Goal: Task Accomplishment & Management: Manage account settings

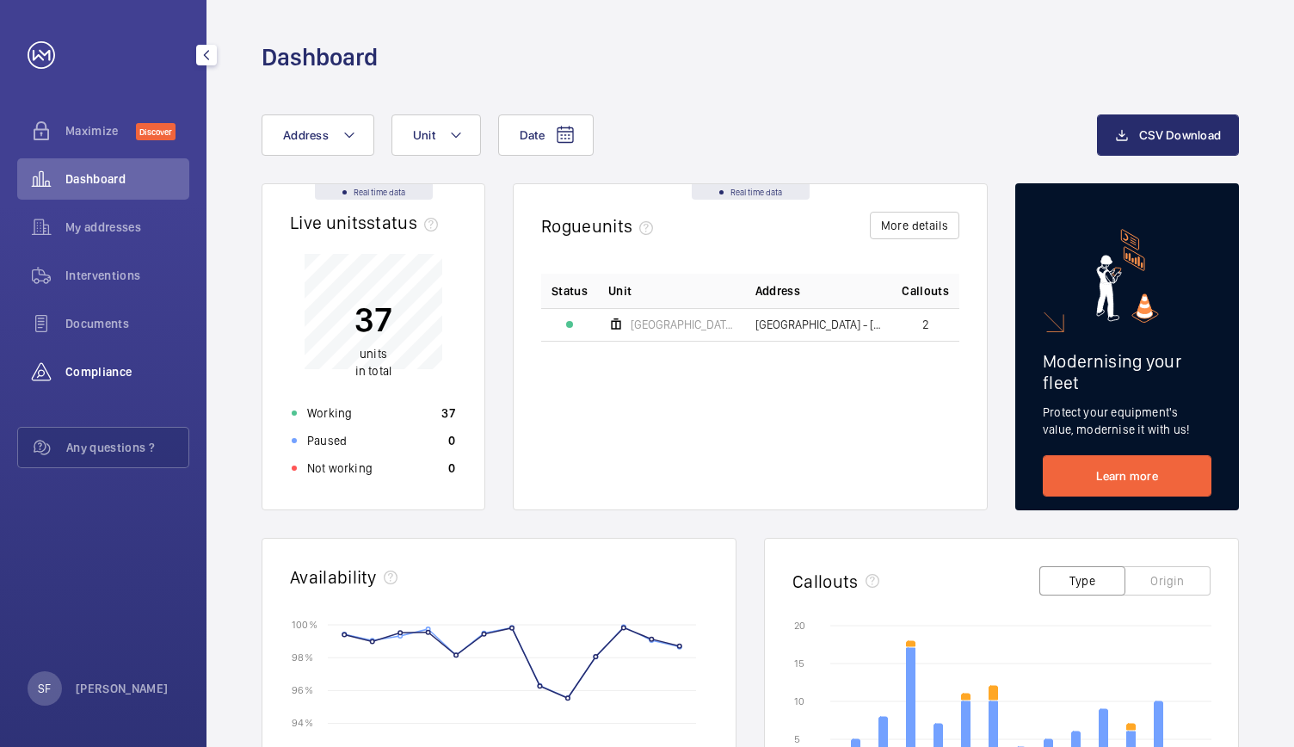
click at [91, 374] on span "Compliance" at bounding box center [127, 371] width 124 height 17
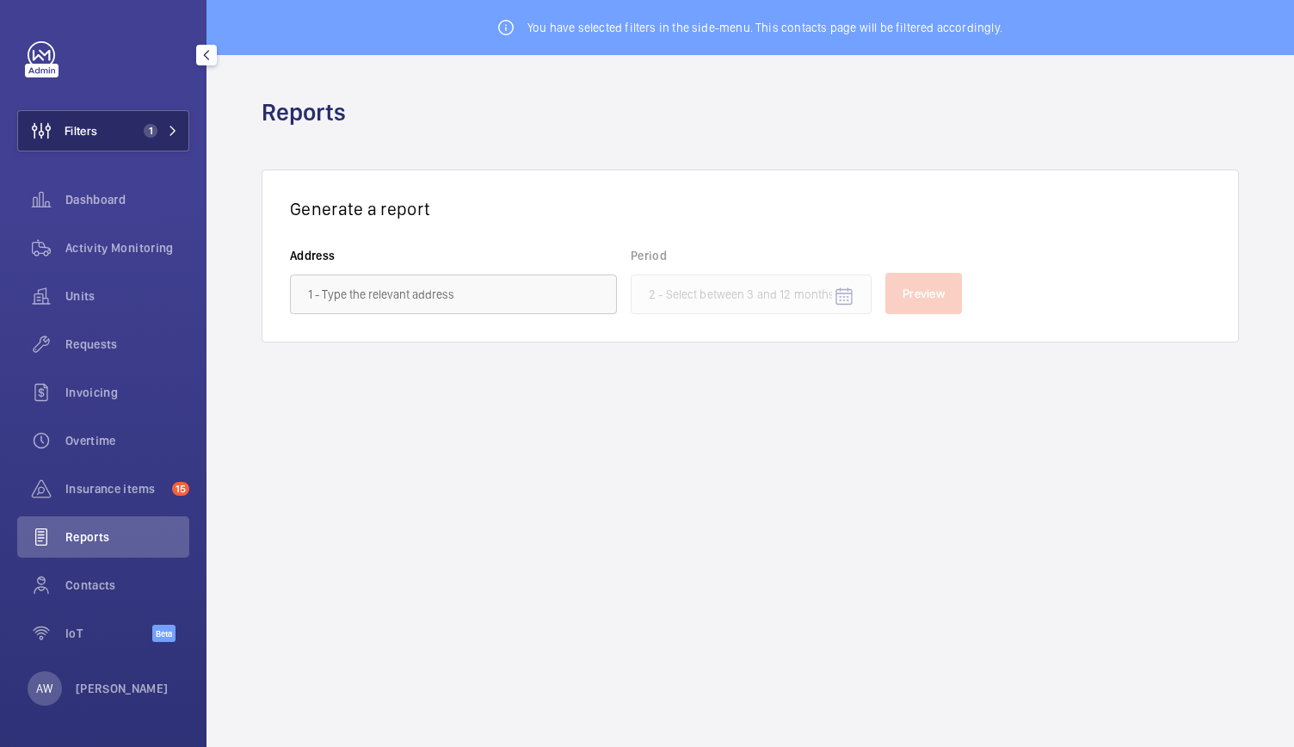
click at [127, 114] on button "Filters 1" at bounding box center [103, 130] width 172 height 41
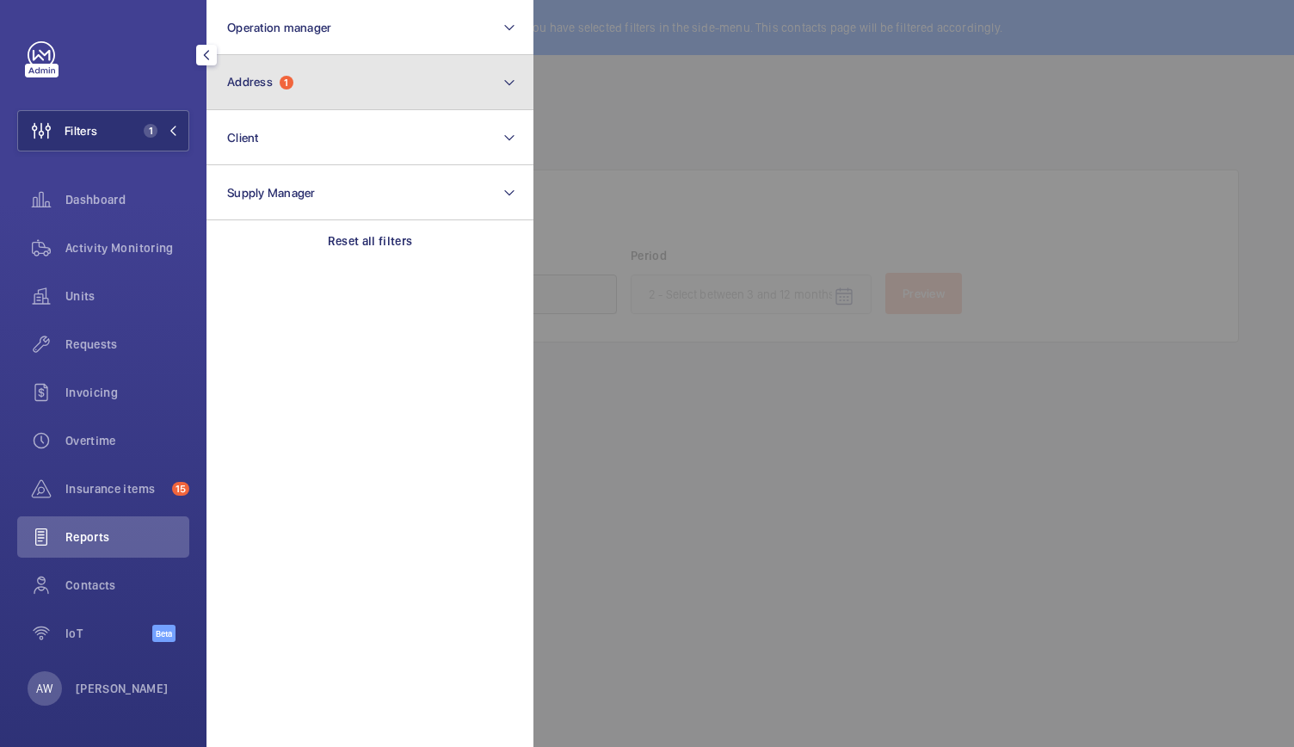
click at [288, 65] on button "Address 1" at bounding box center [370, 82] width 327 height 55
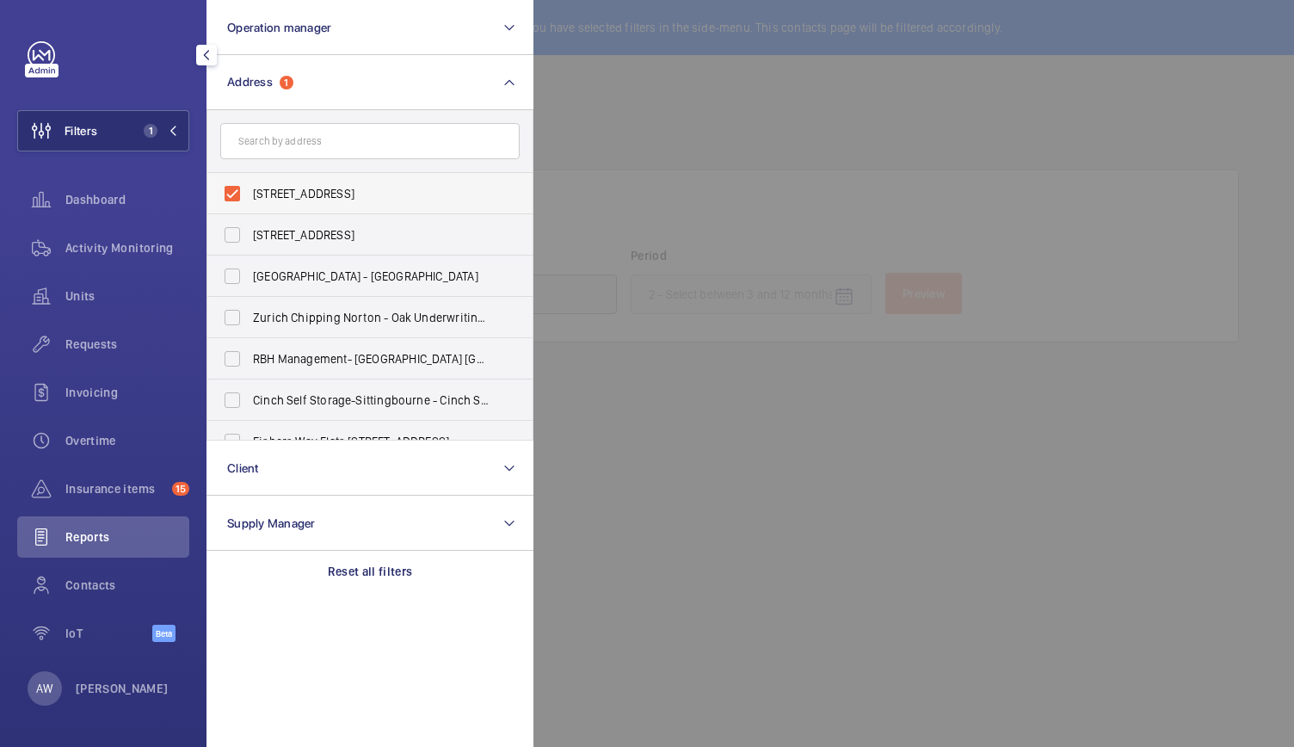
click at [232, 192] on label "[STREET_ADDRESS]" at bounding box center [357, 193] width 300 height 41
click at [232, 192] on input "[STREET_ADDRESS]" at bounding box center [232, 193] width 34 height 34
checkbox input "false"
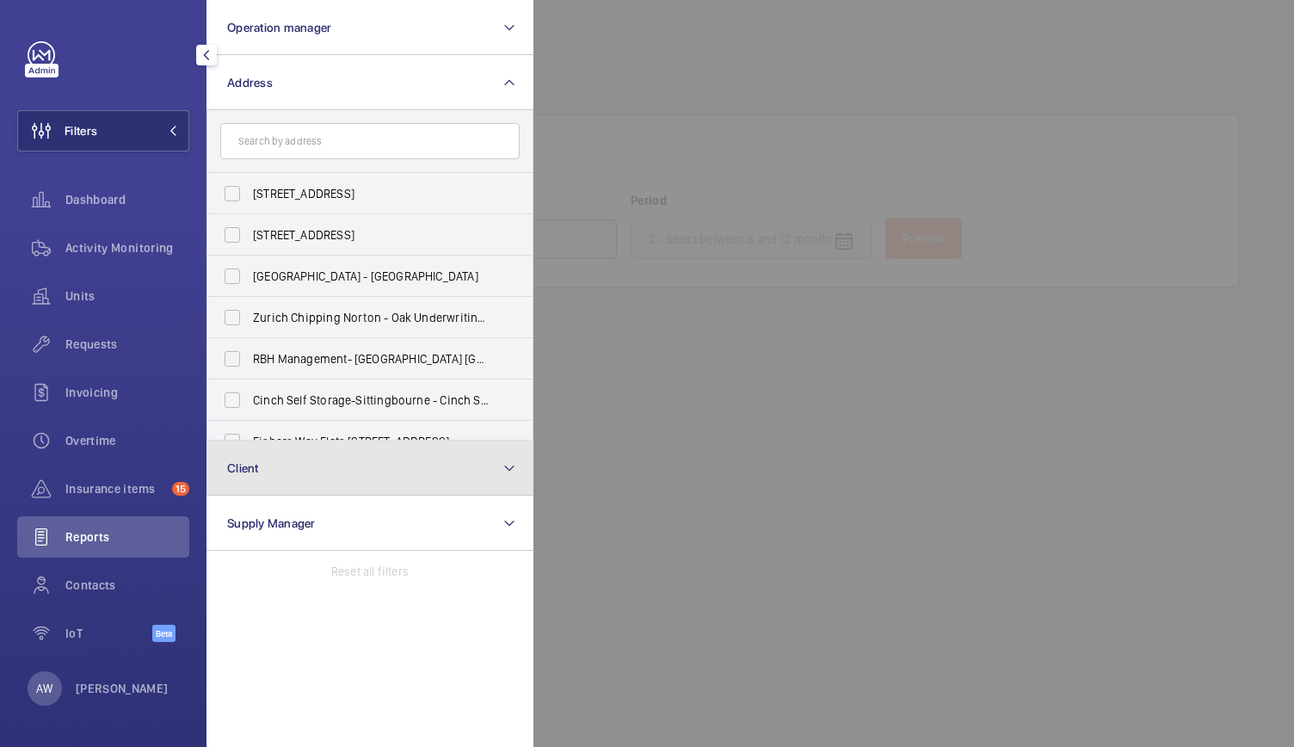
click at [305, 471] on button "Client" at bounding box center [370, 468] width 327 height 55
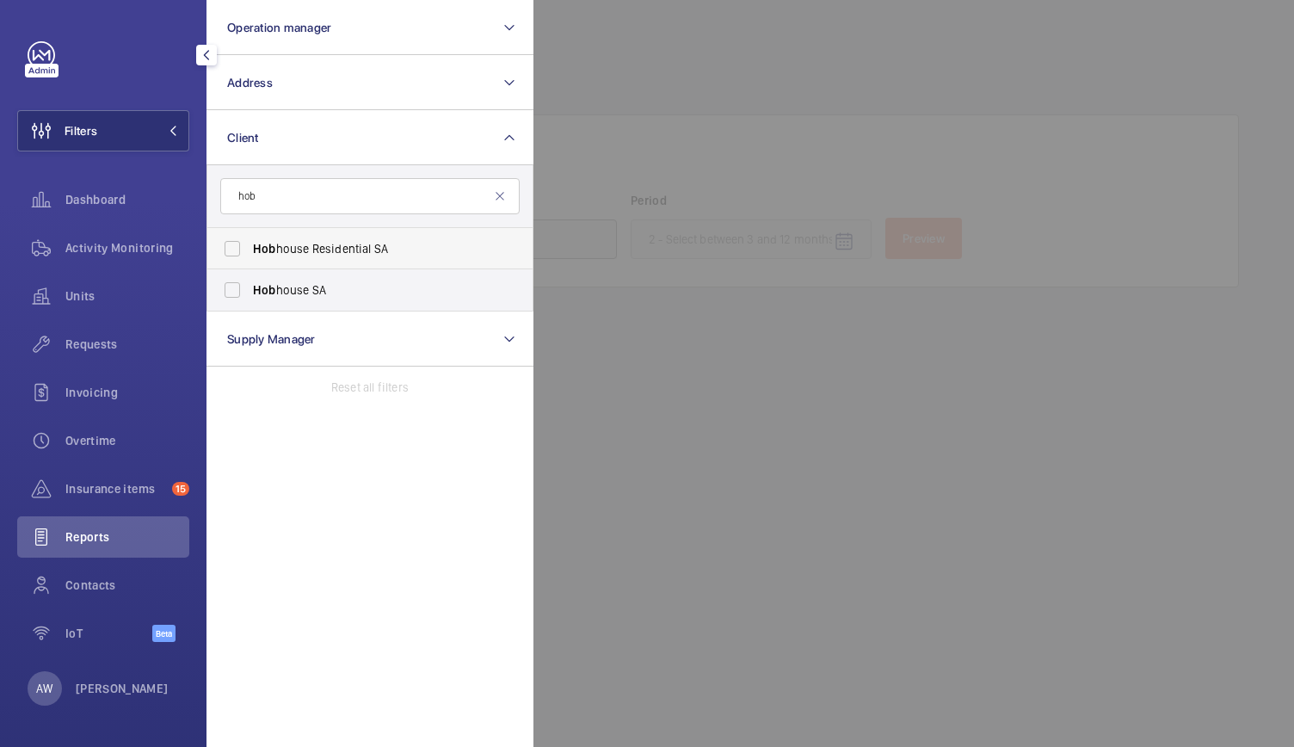
type input "hob"
click at [234, 254] on label "Hob house Residential SA" at bounding box center [357, 248] width 300 height 41
click at [234, 254] on input "Hob house Residential SA" at bounding box center [232, 249] width 34 height 34
checkbox input "true"
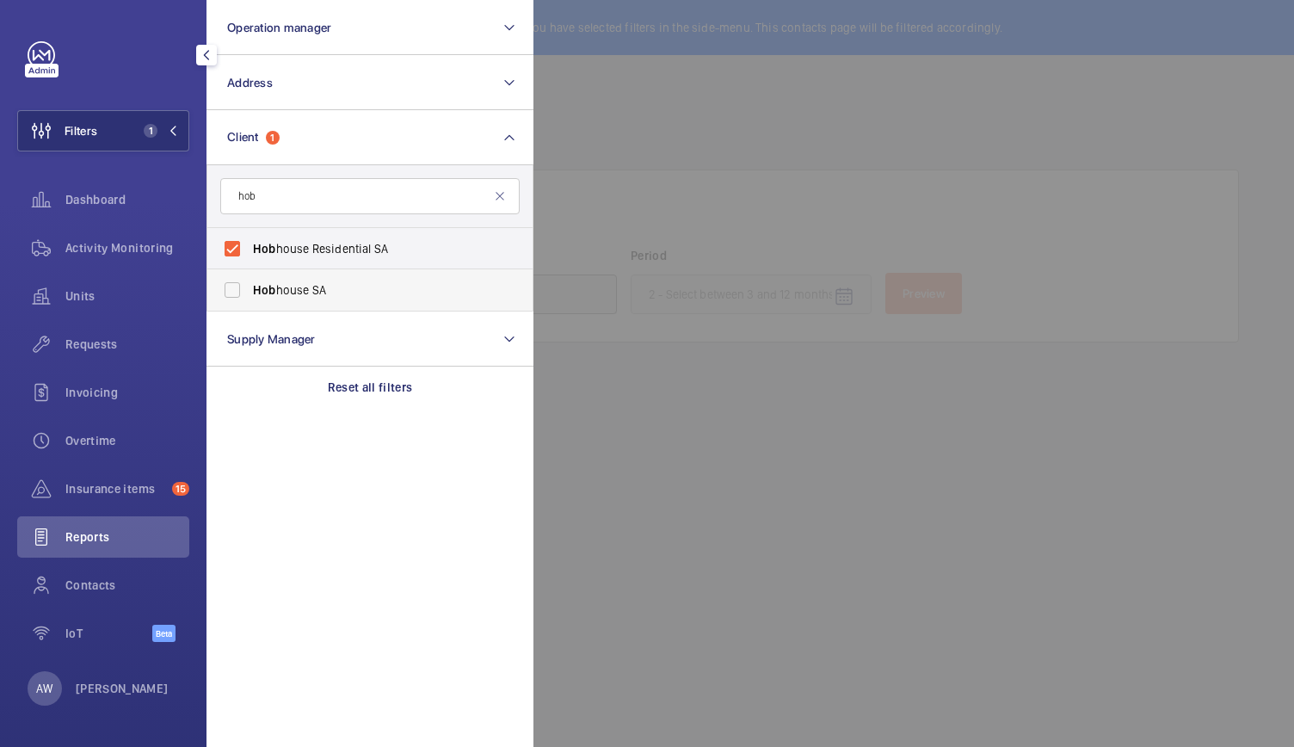
click at [234, 286] on label "Hob house SA" at bounding box center [357, 289] width 300 height 41
click at [234, 286] on input "Hob house SA" at bounding box center [232, 290] width 34 height 34
checkbox input "true"
click at [108, 342] on span "Requests" at bounding box center [127, 344] width 124 height 17
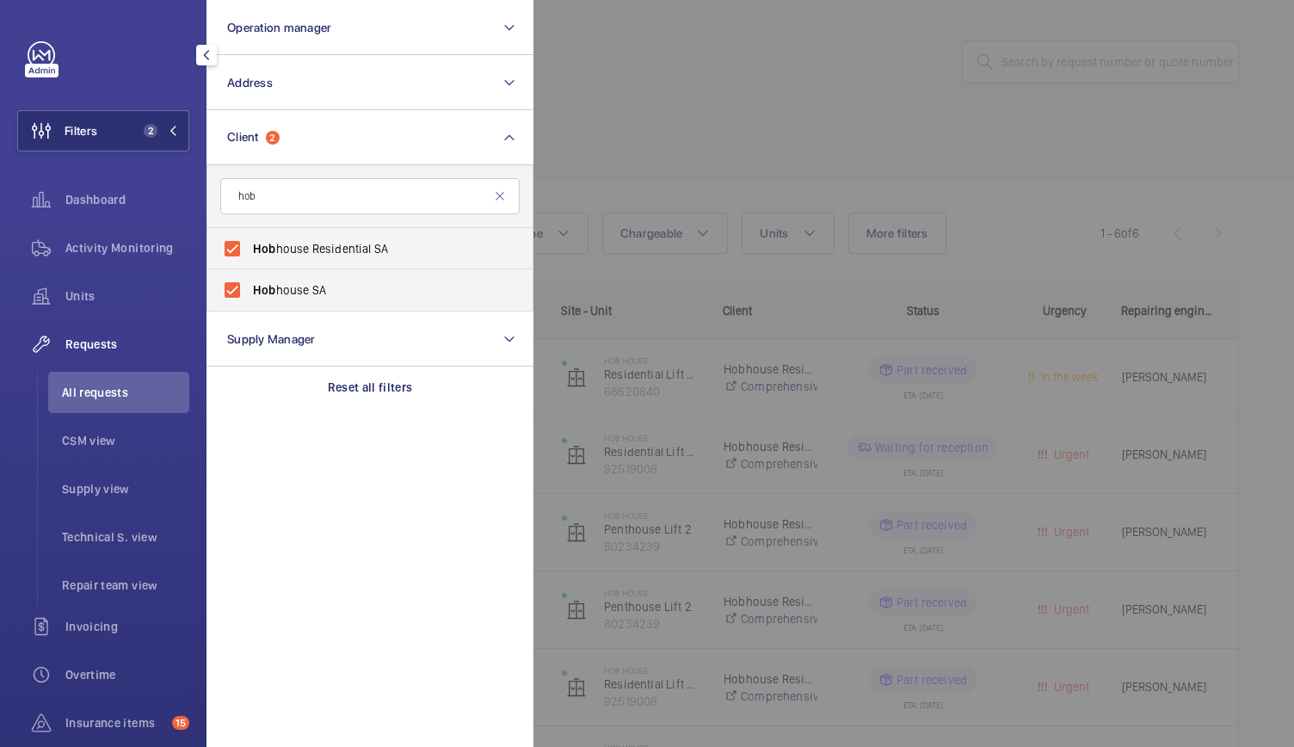
click at [841, 24] on div at bounding box center [1181, 373] width 1294 height 747
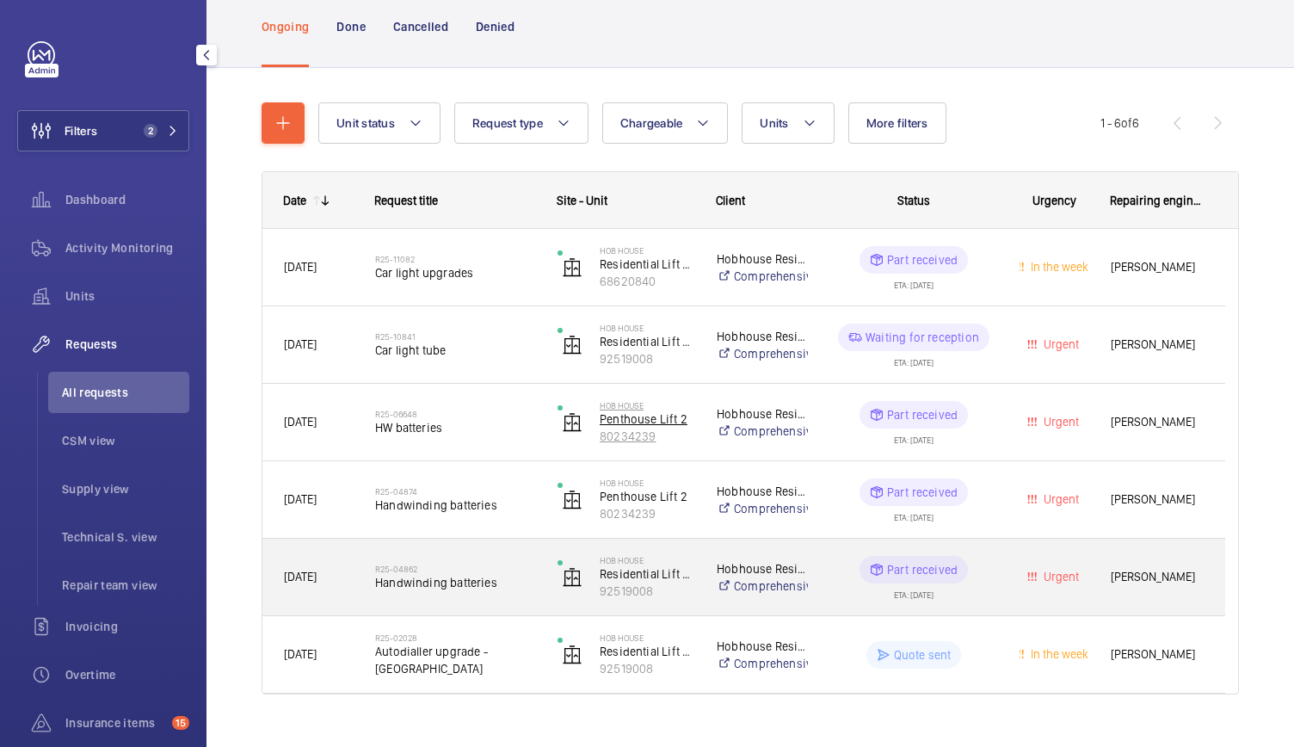
scroll to position [139, 0]
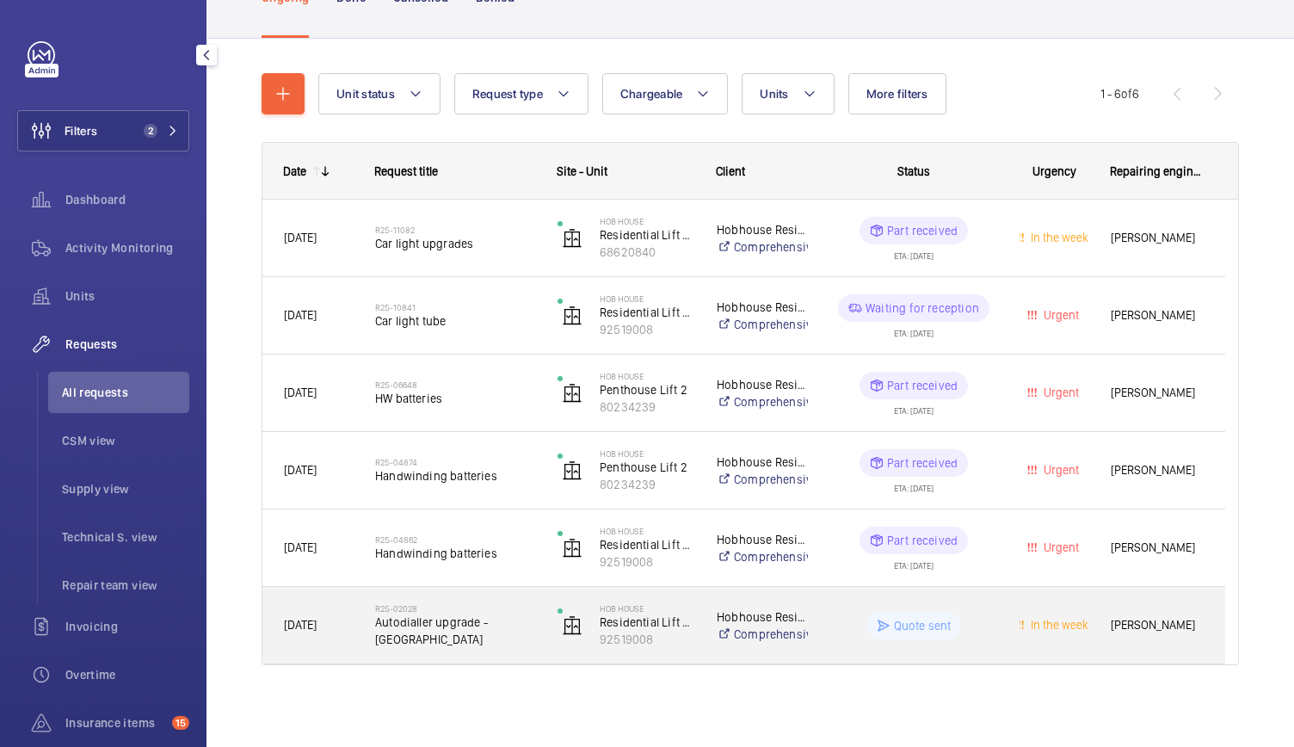
click at [501, 662] on div "R25-02028 Autodialler upgrade - [GEOGRAPHIC_DATA]" at bounding box center [445, 625] width 181 height 77
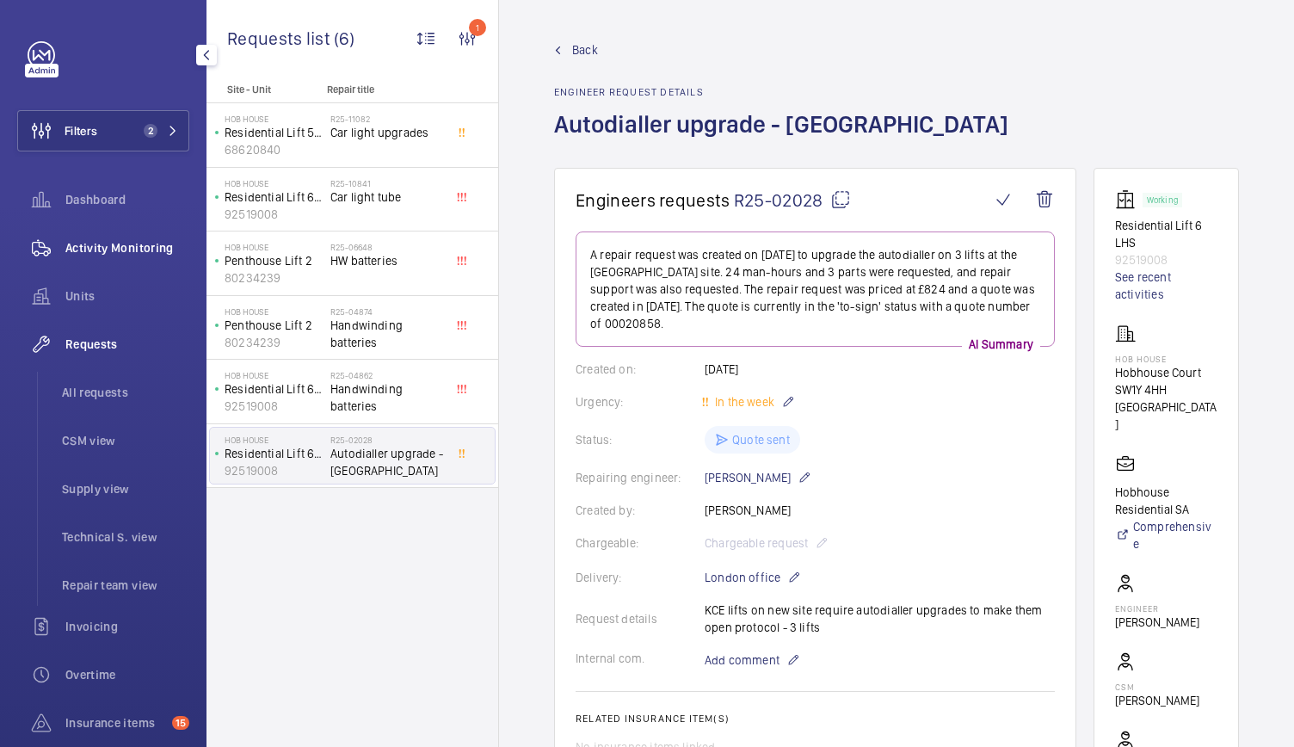
click at [141, 246] on span "Activity Monitoring" at bounding box center [127, 247] width 124 height 17
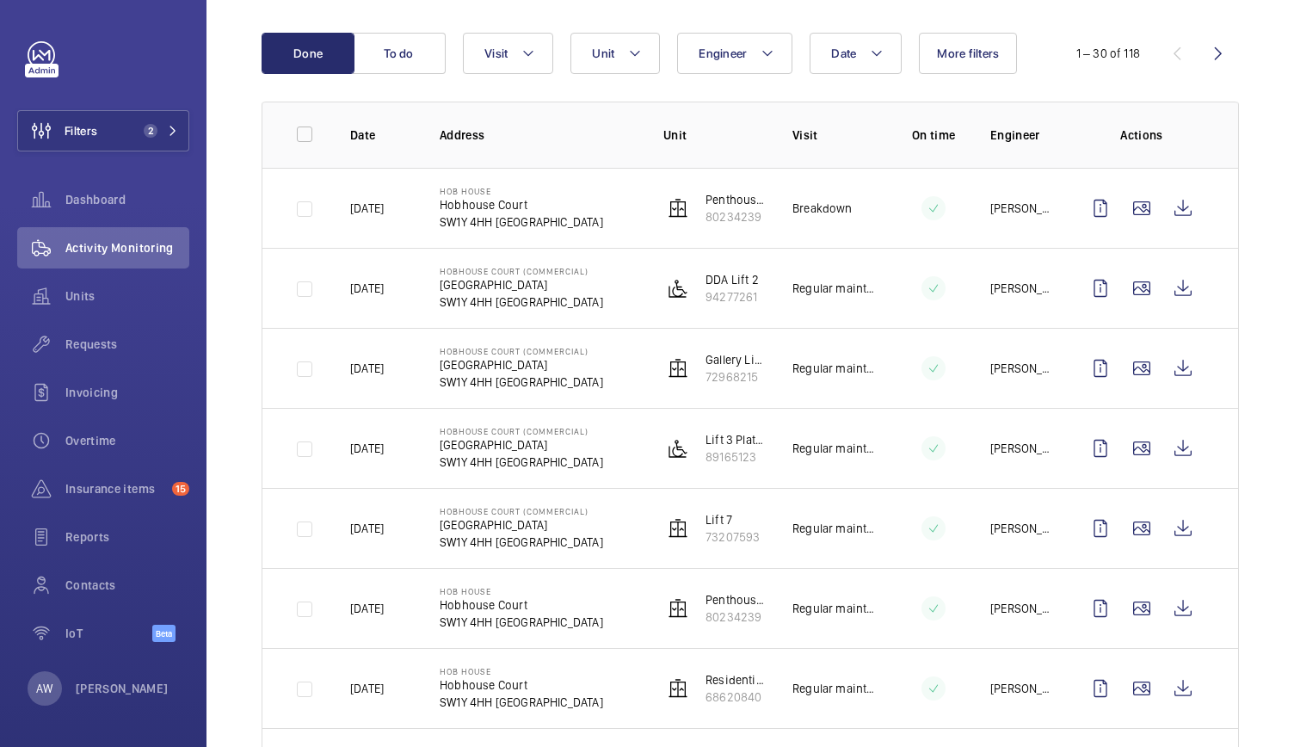
scroll to position [172, 0]
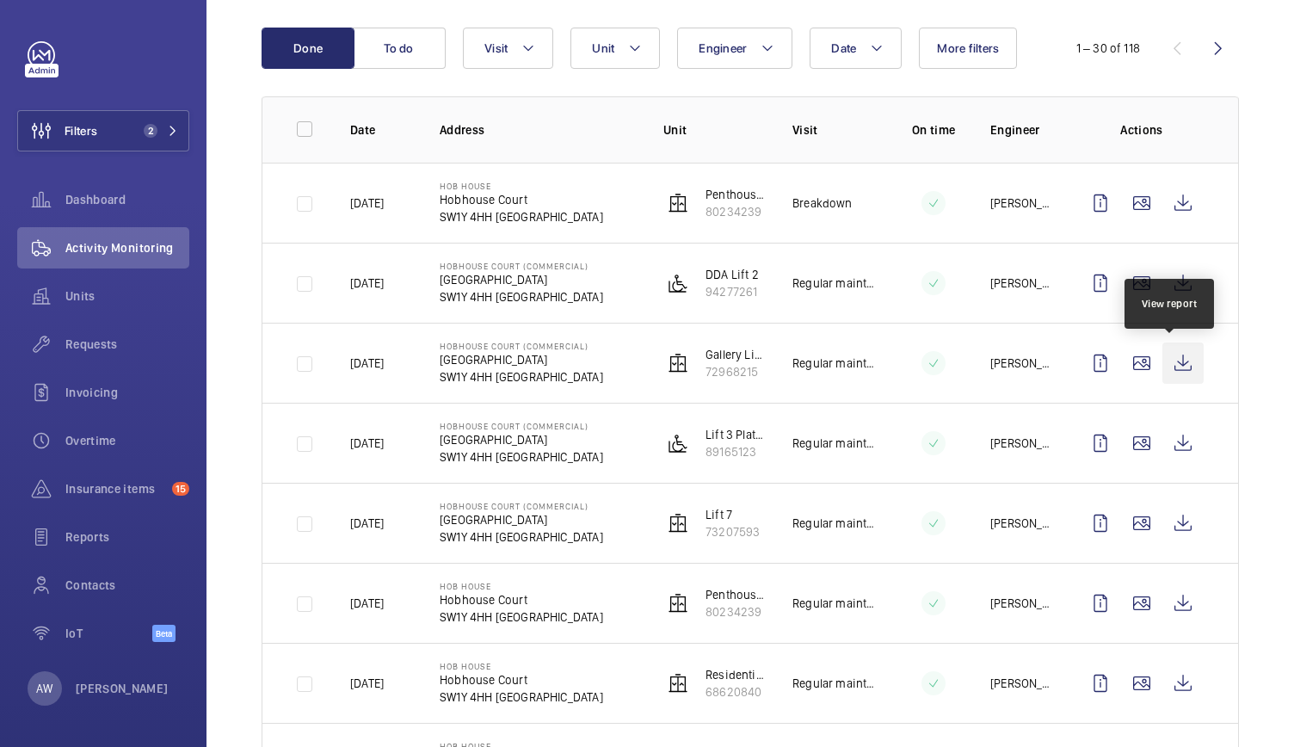
click at [1173, 364] on wm-front-icon-button at bounding box center [1183, 363] width 41 height 41
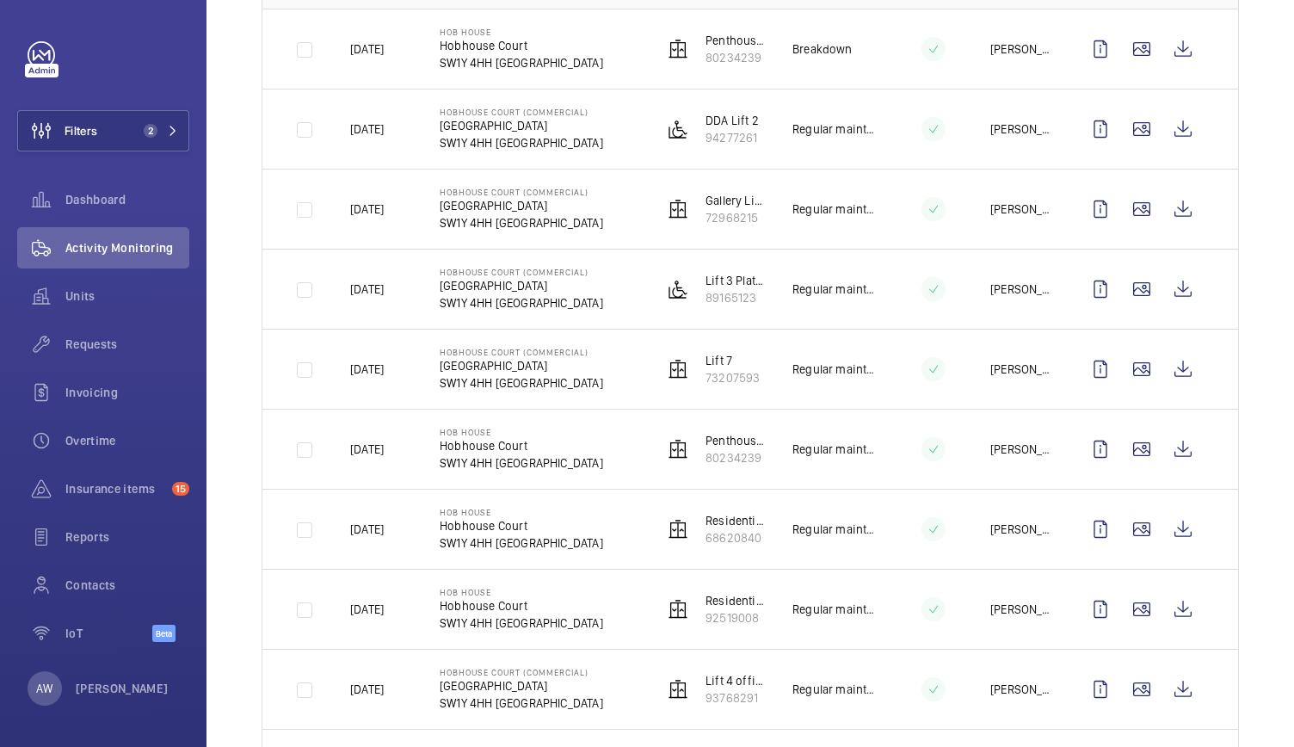
scroll to position [343, 0]
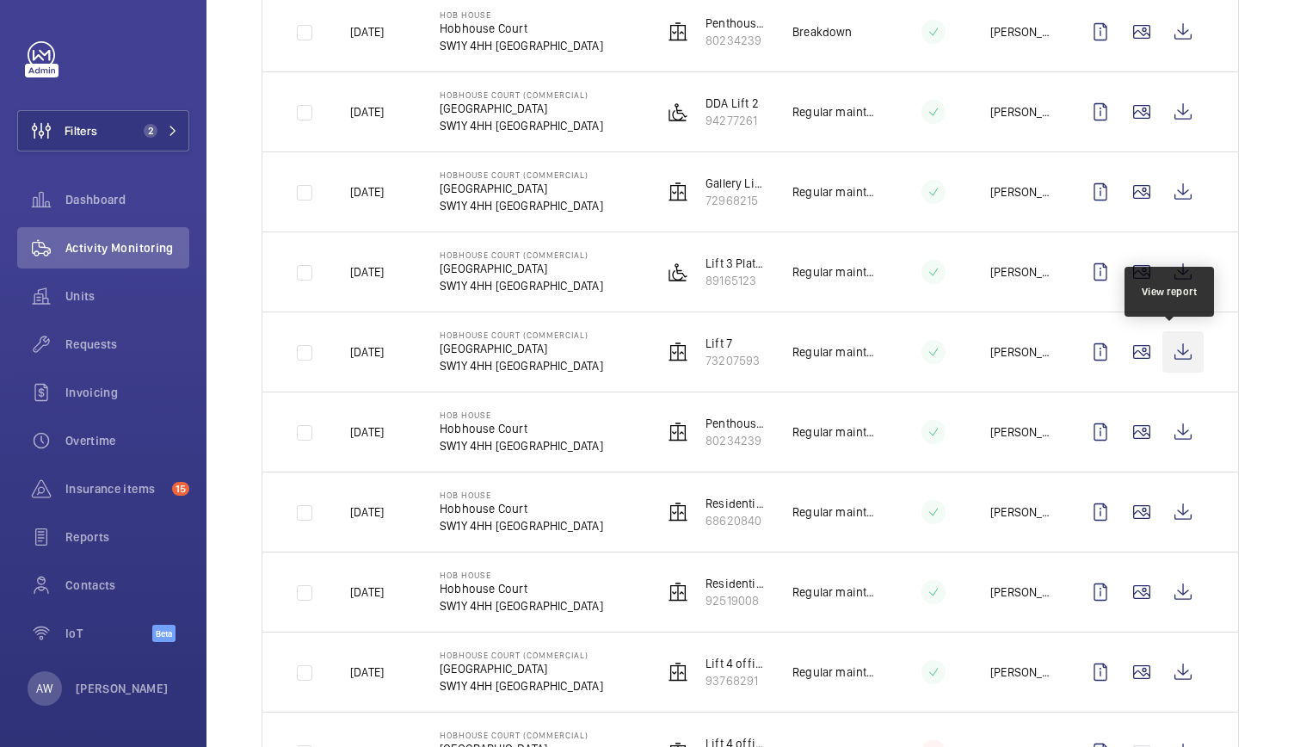
click at [1177, 354] on wm-front-icon-button at bounding box center [1183, 351] width 41 height 41
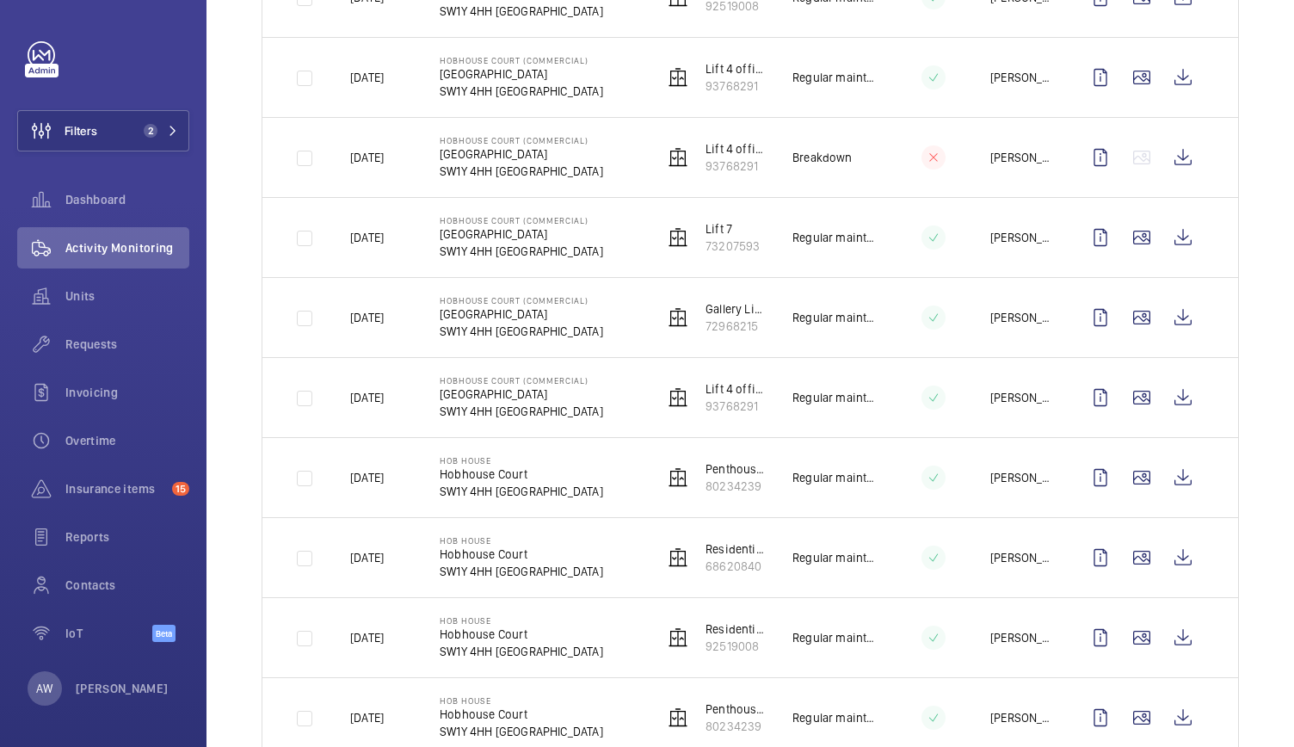
scroll to position [939, 0]
click at [1163, 390] on wm-front-icon-button at bounding box center [1183, 396] width 41 height 41
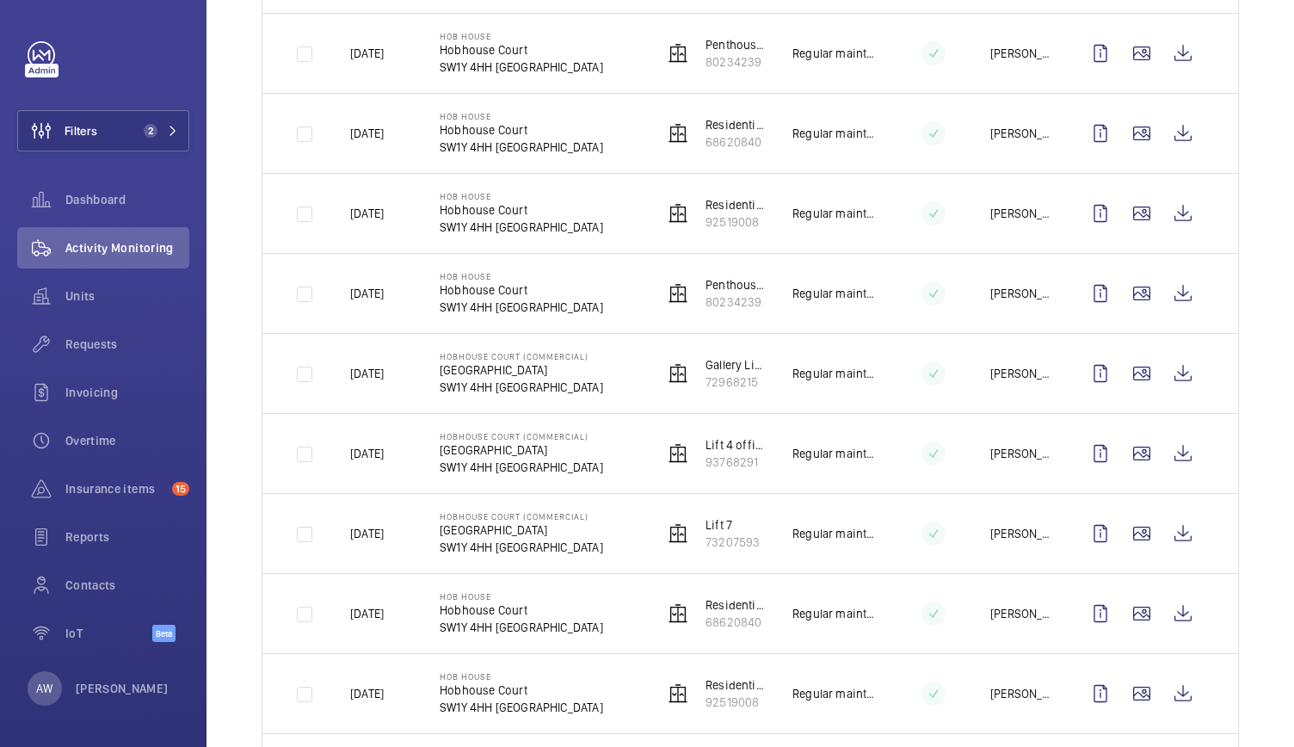
scroll to position [1366, 0]
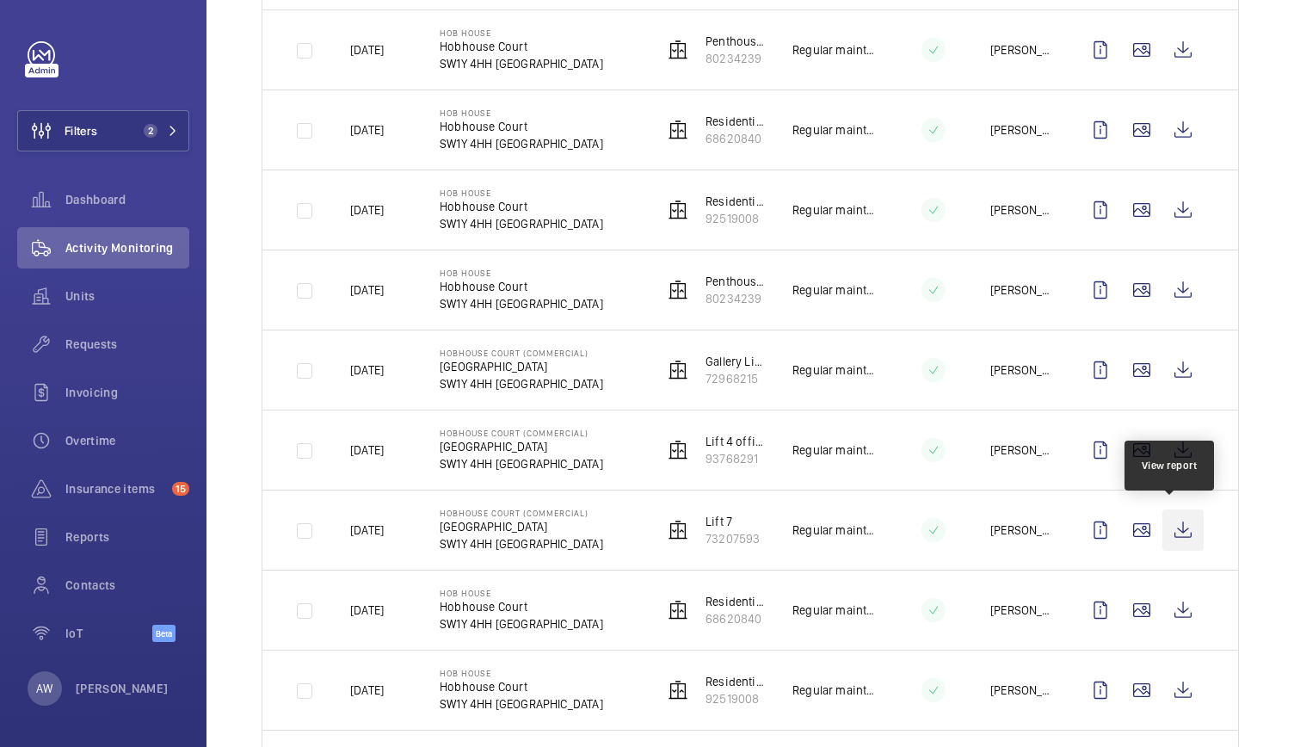
click at [1172, 521] on wm-front-icon-button at bounding box center [1183, 529] width 41 height 41
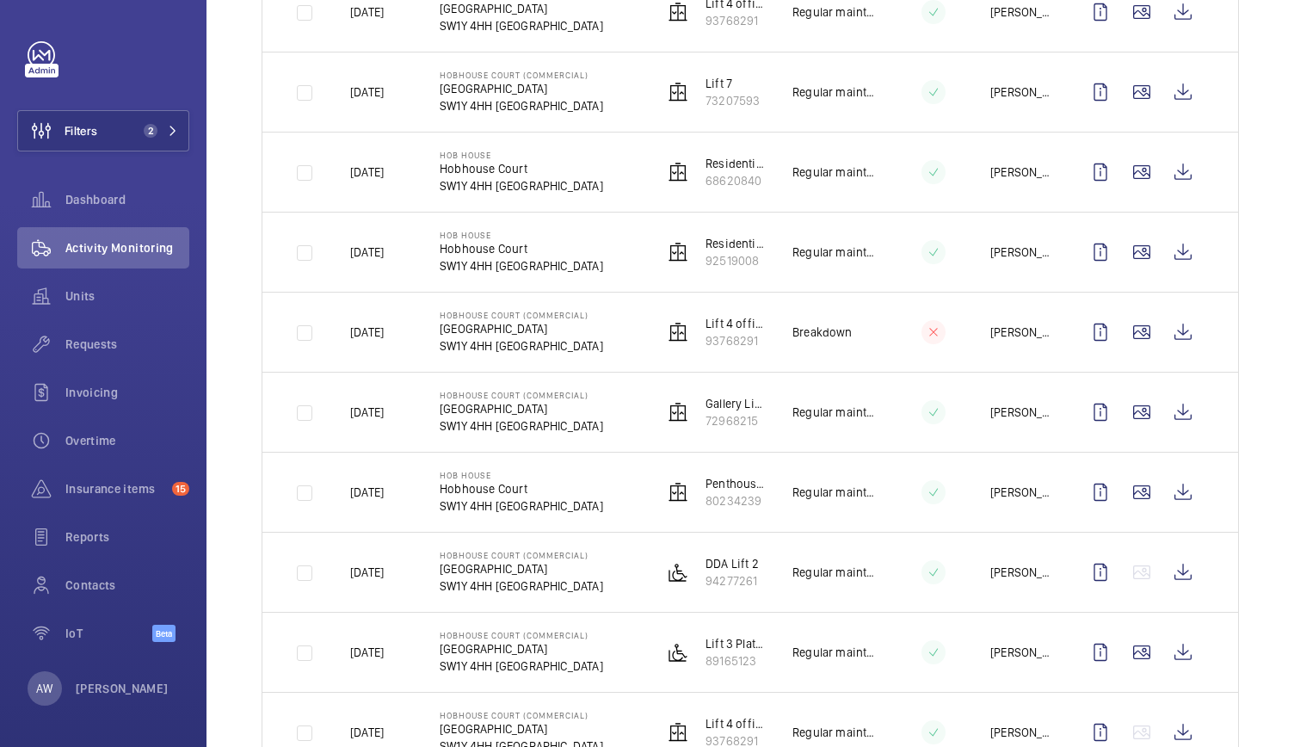
scroll to position [1806, 0]
click at [1175, 405] on wm-front-icon-button at bounding box center [1183, 410] width 41 height 41
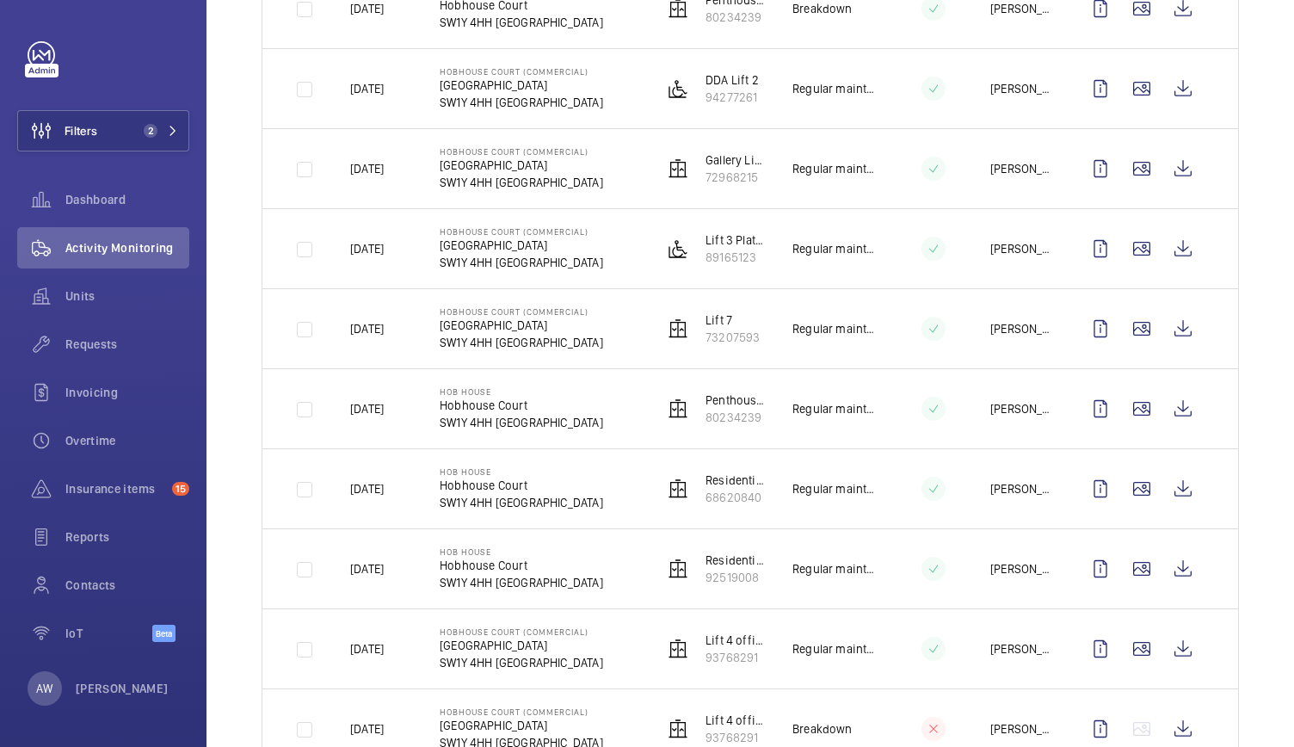
scroll to position [0, 0]
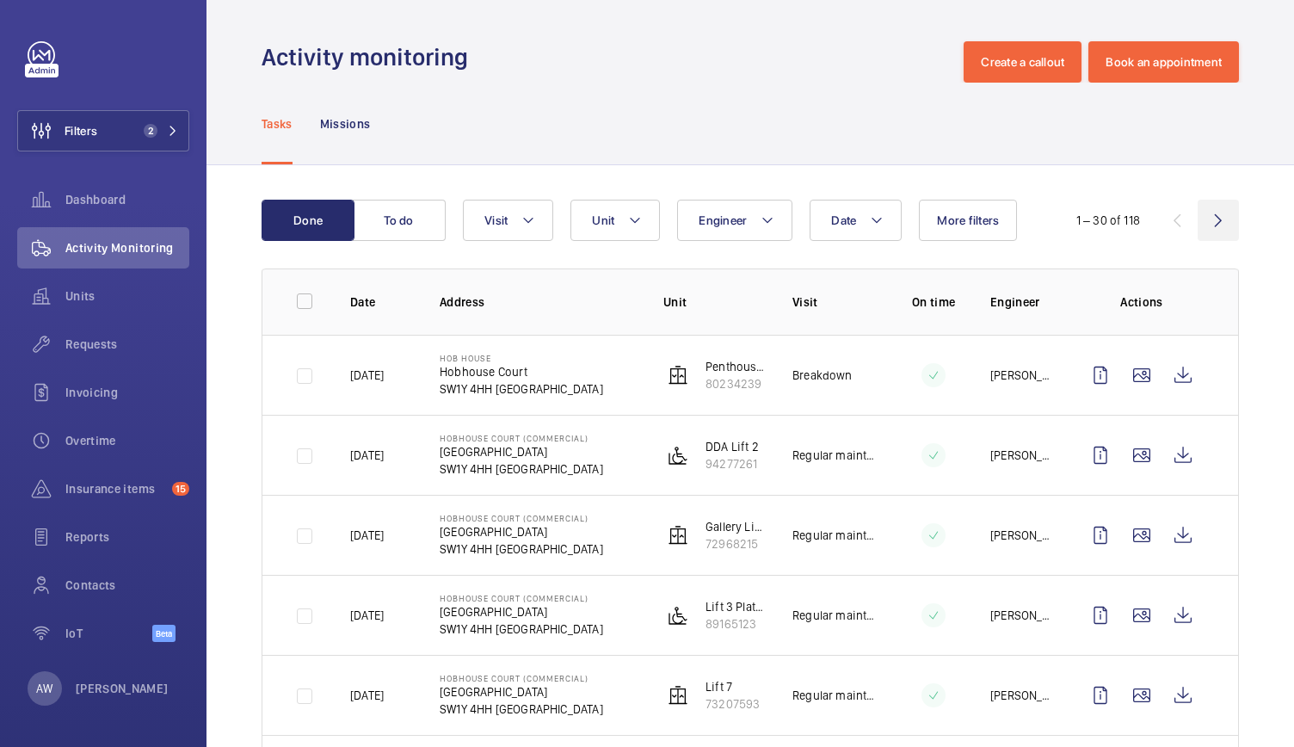
click at [1219, 218] on wm-front-icon-button at bounding box center [1218, 220] width 41 height 41
click at [511, 205] on button "Visit" at bounding box center [508, 220] width 90 height 41
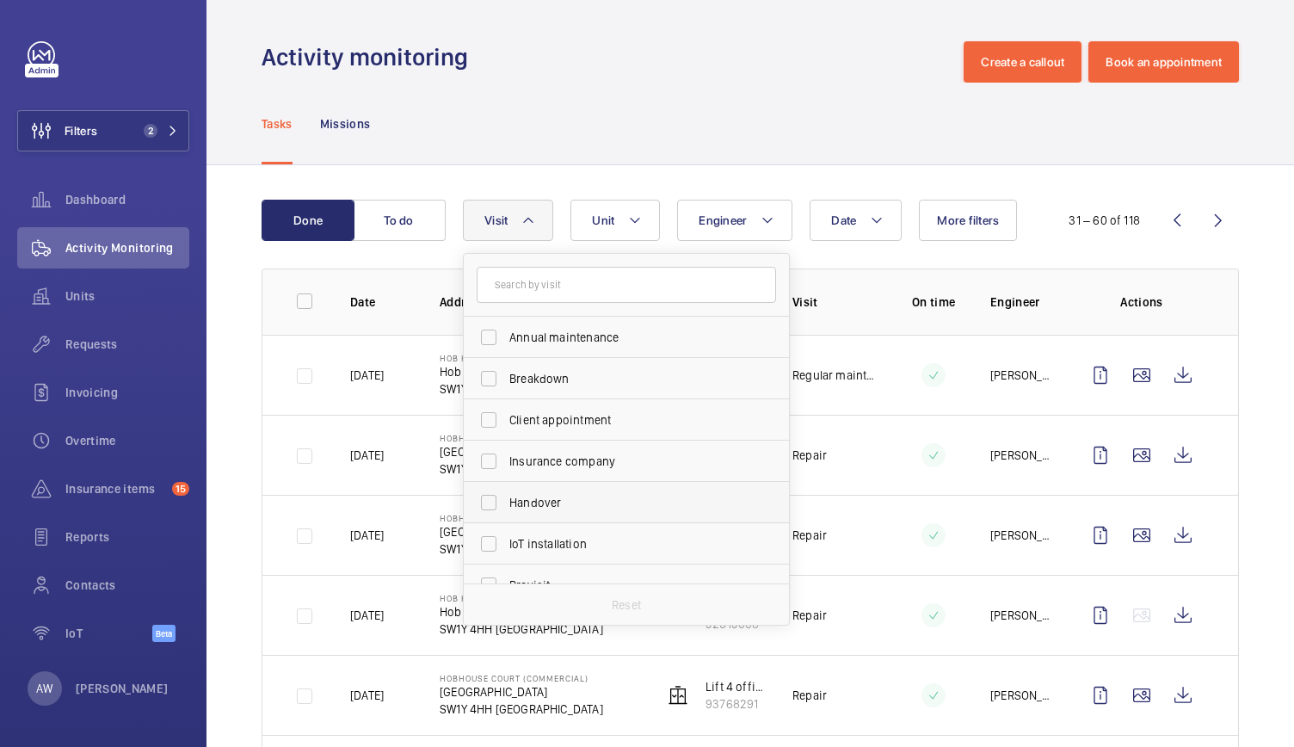
scroll to position [270, 0]
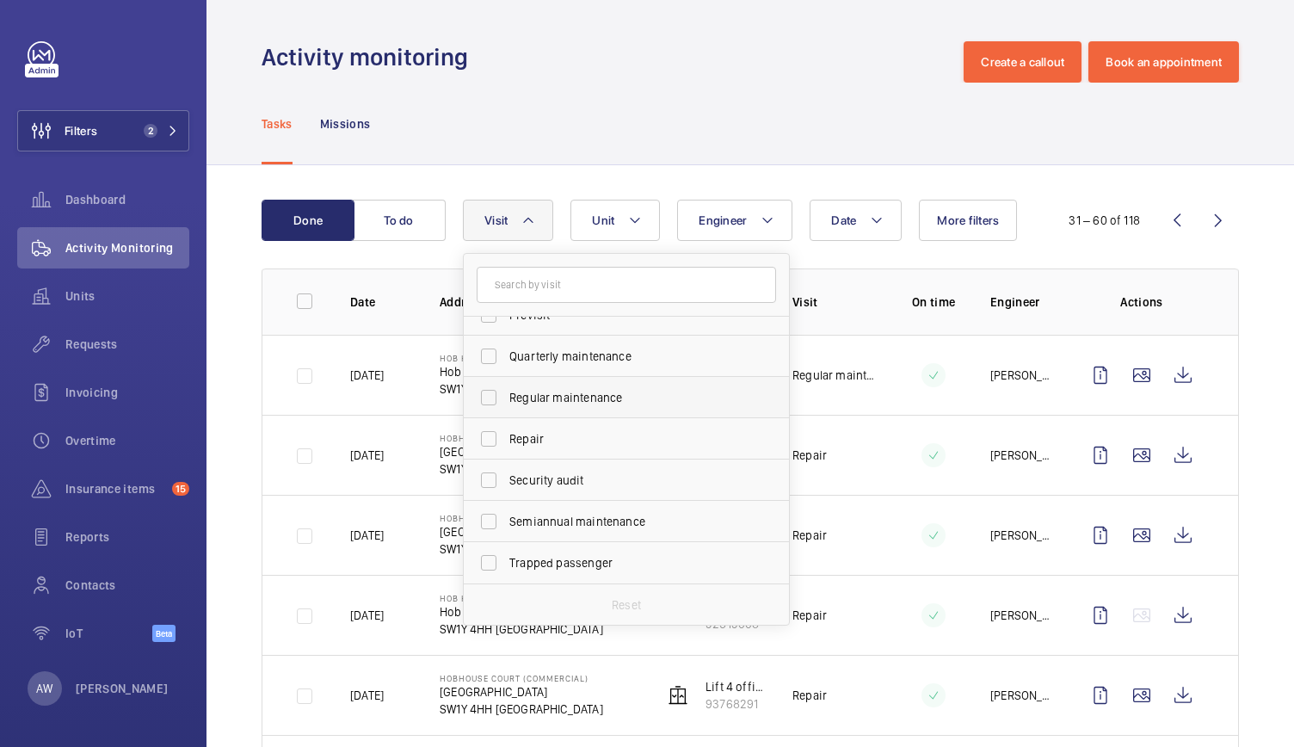
click at [508, 399] on label "Regular maintenance" at bounding box center [614, 397] width 300 height 41
click at [506, 399] on input "Regular maintenance" at bounding box center [489, 397] width 34 height 34
checkbox input "true"
click at [606, 83] on div "Tasks Missions" at bounding box center [751, 124] width 978 height 82
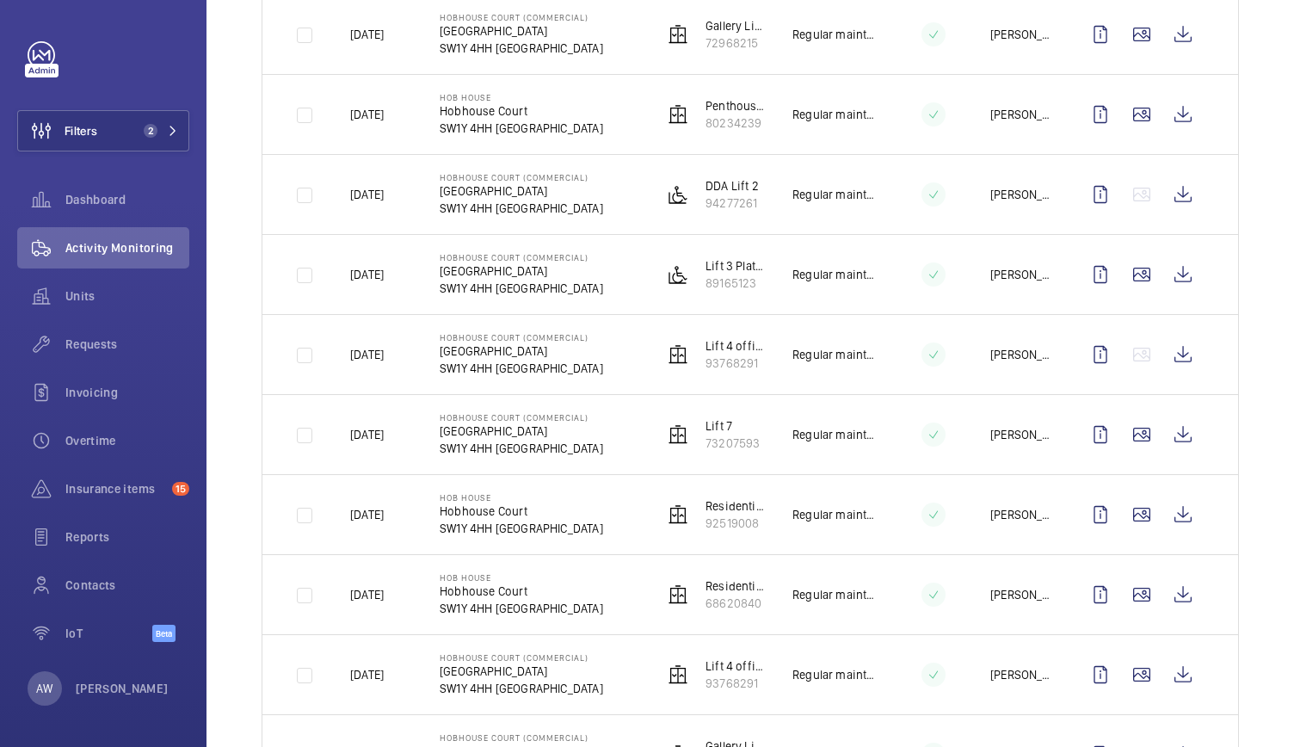
scroll to position [2022, 0]
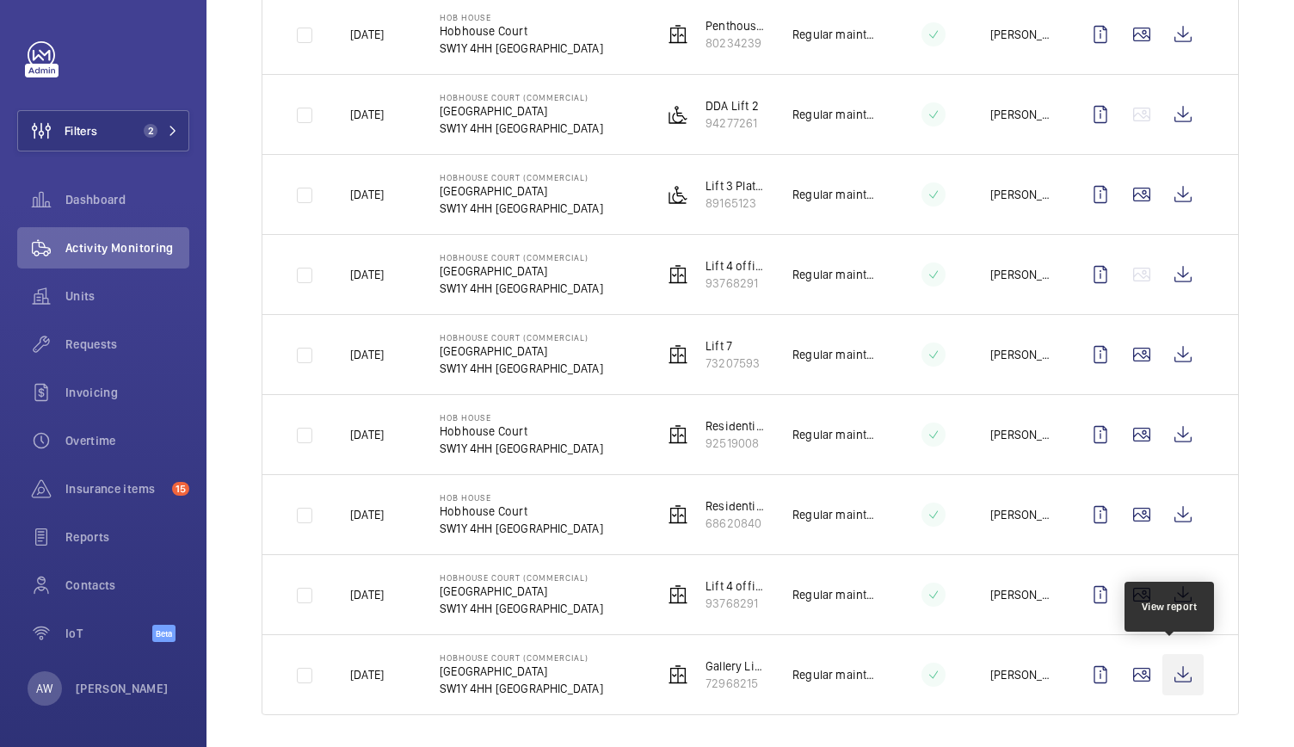
click at [1168, 665] on wm-front-icon-button at bounding box center [1183, 674] width 41 height 41
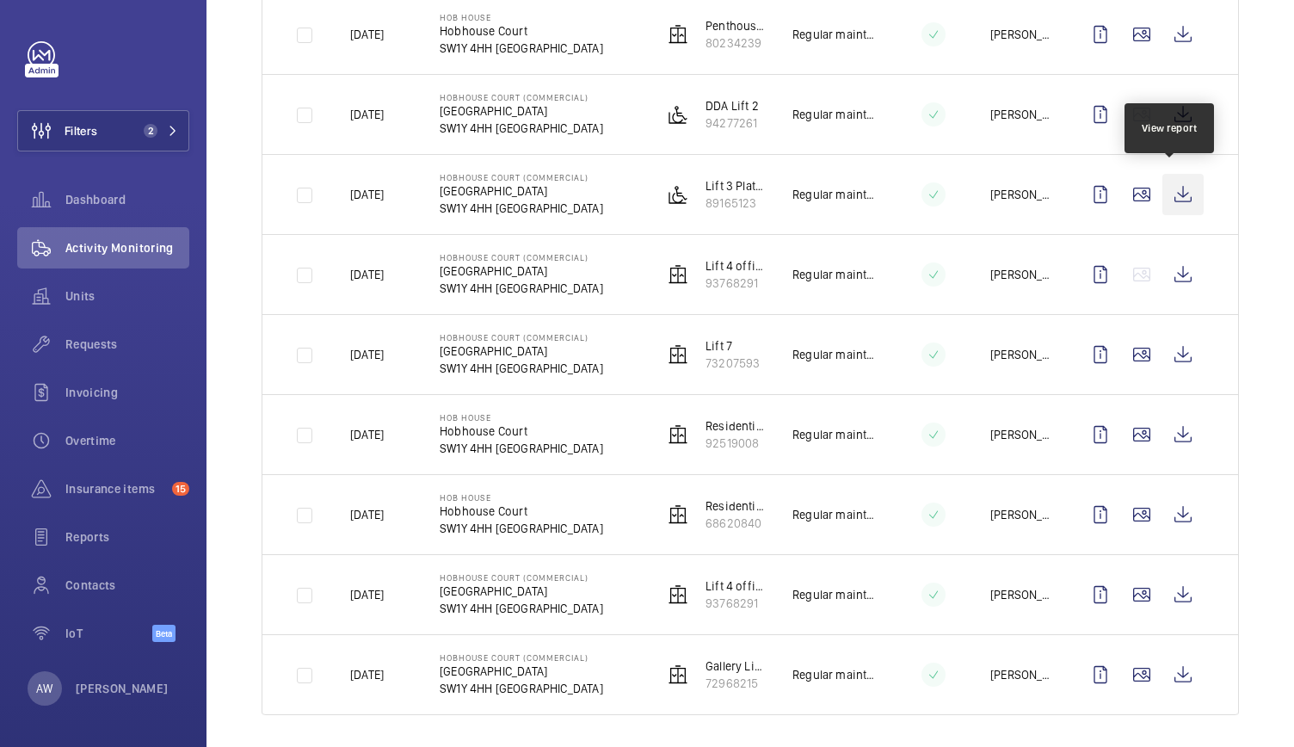
click at [1176, 185] on wm-front-icon-button at bounding box center [1183, 194] width 41 height 41
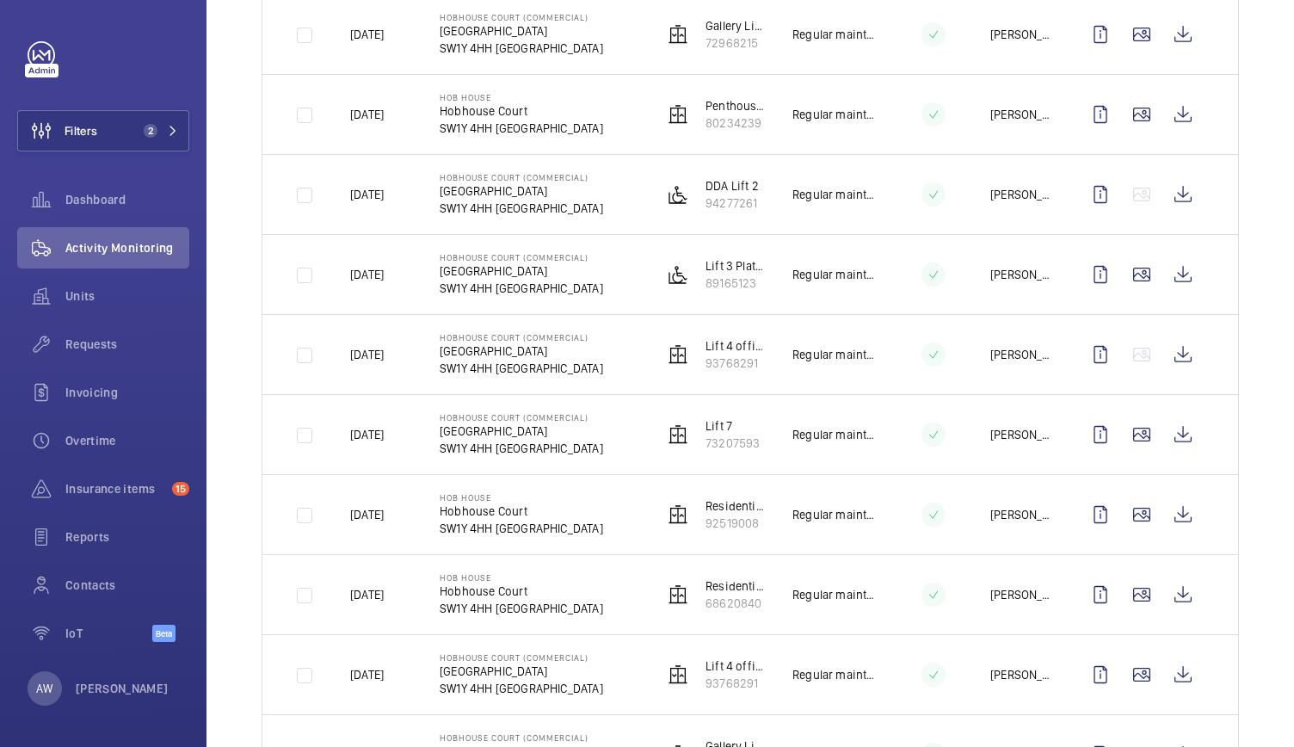
scroll to position [1941, 0]
click at [1177, 201] on wm-front-icon-button at bounding box center [1183, 195] width 41 height 41
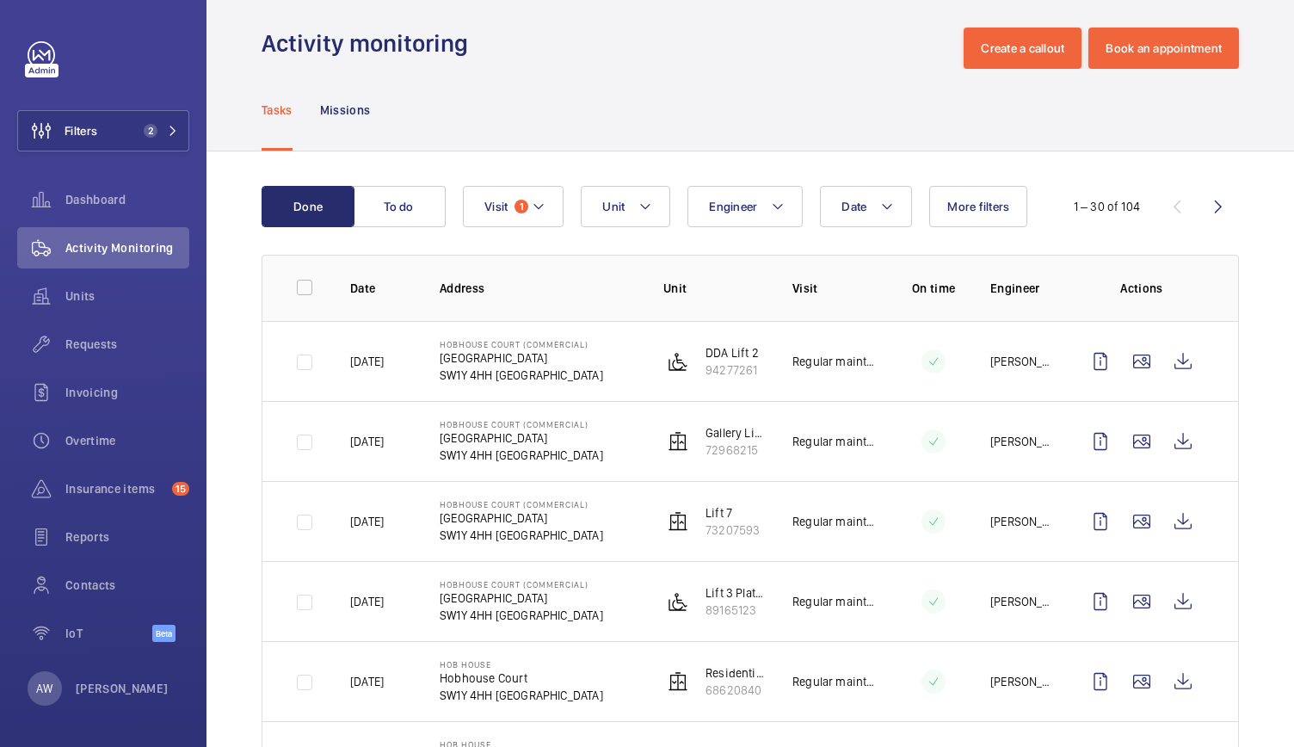
scroll to position [0, 0]
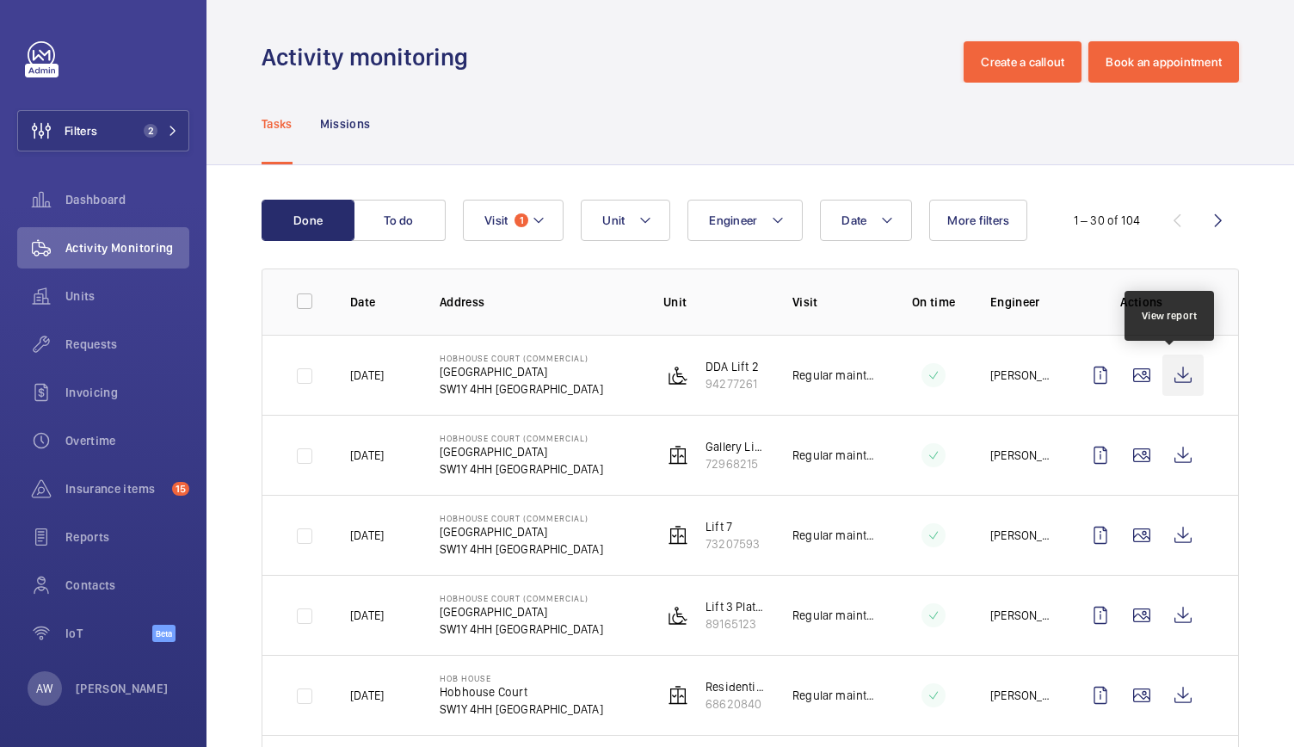
click at [1176, 375] on wm-front-icon-button at bounding box center [1183, 375] width 41 height 41
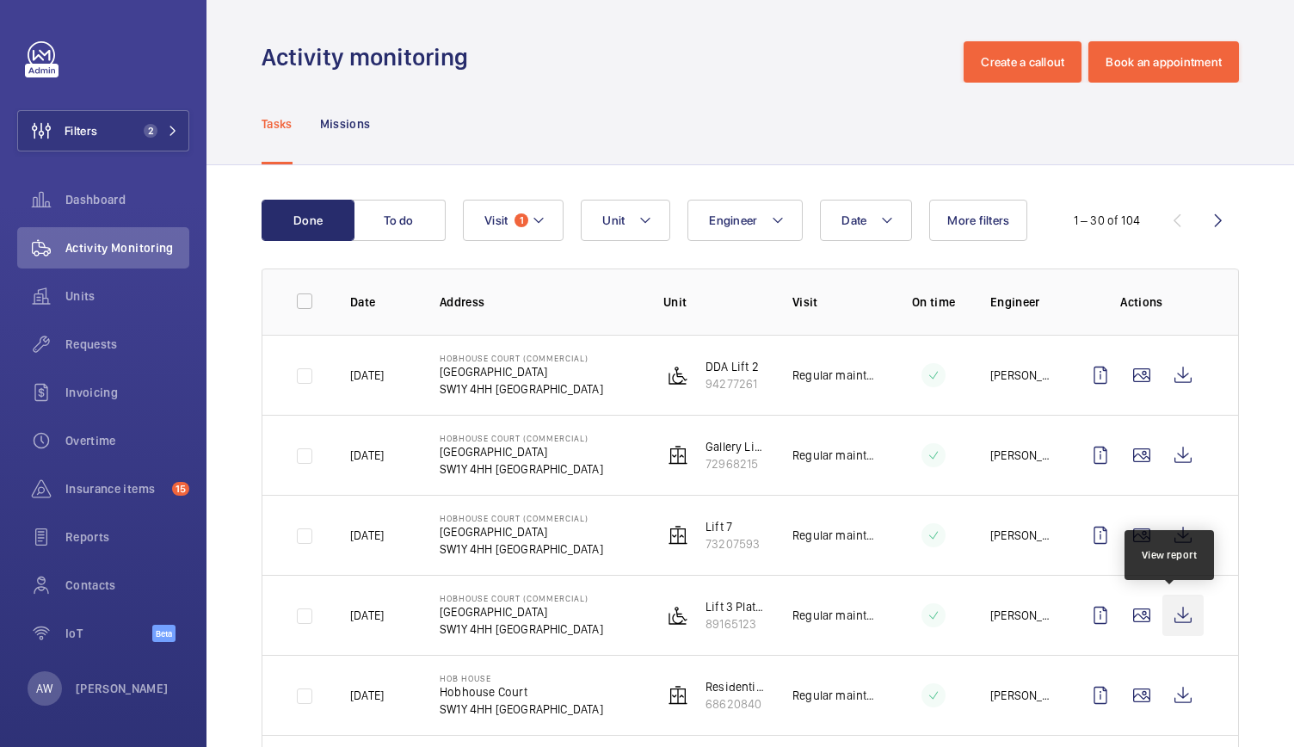
click at [1174, 608] on wm-front-icon-button at bounding box center [1183, 615] width 41 height 41
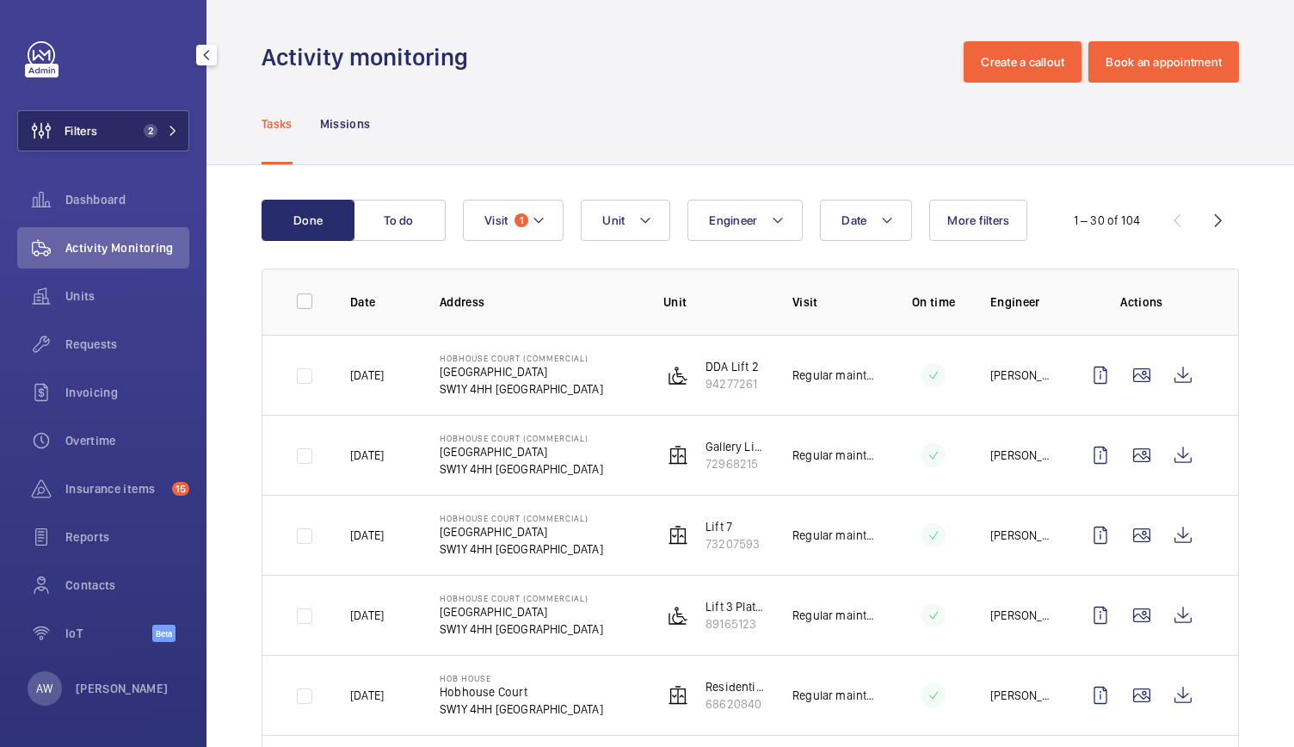
click at [111, 132] on button "Filters 2" at bounding box center [103, 130] width 172 height 41
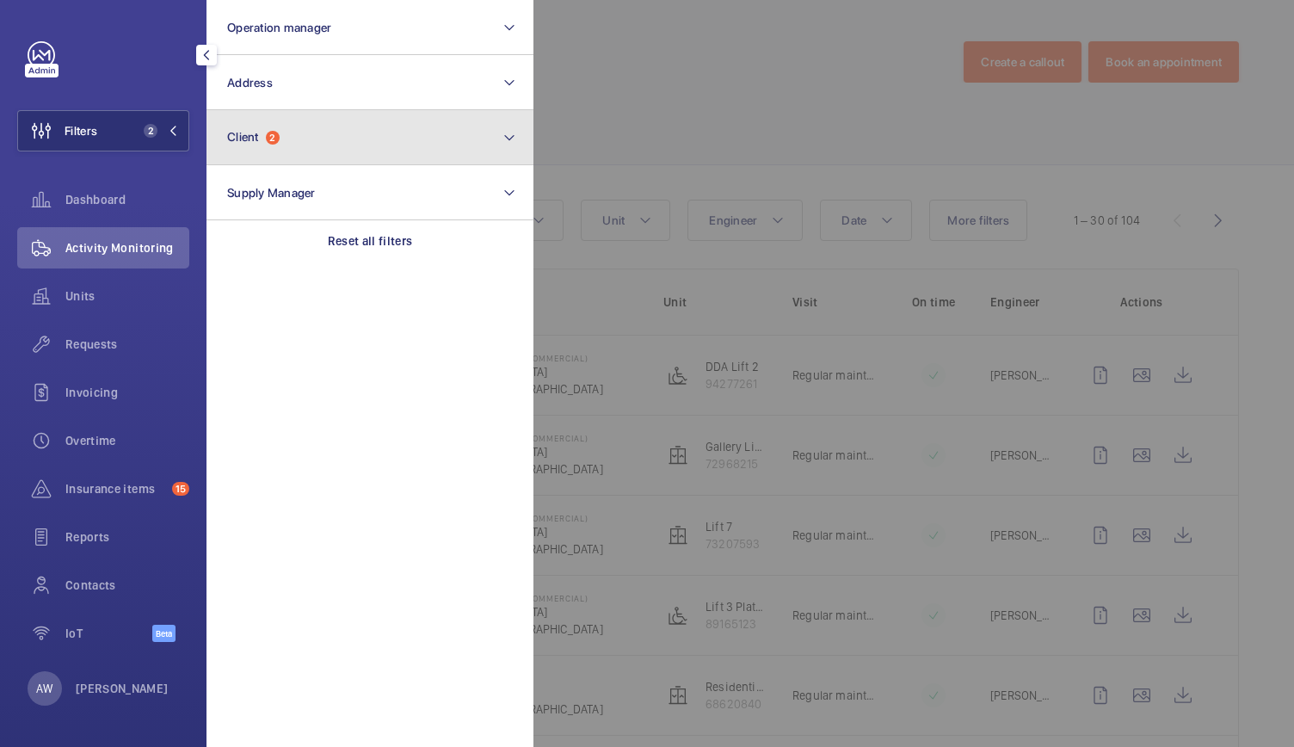
click at [235, 125] on button "Client 2" at bounding box center [370, 137] width 327 height 55
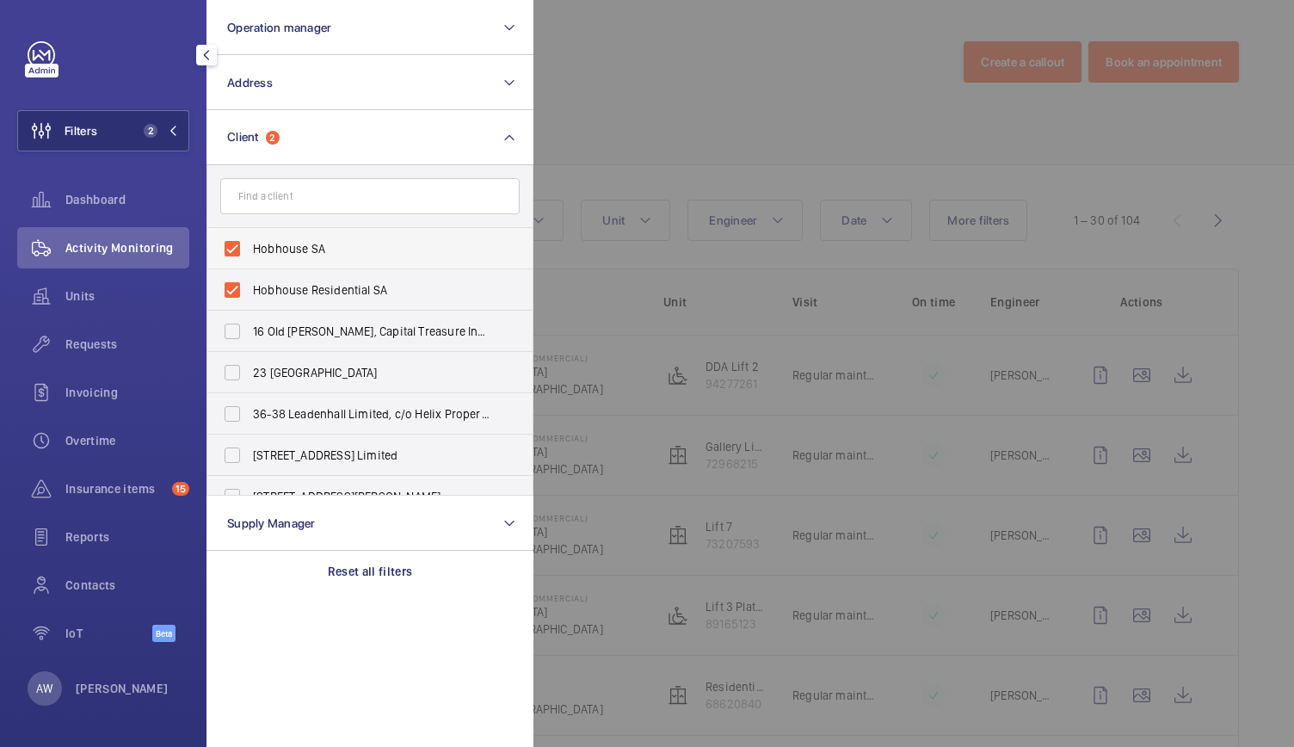
click at [224, 242] on label "Hobhouse SA" at bounding box center [357, 248] width 300 height 41
click at [224, 242] on input "Hobhouse SA" at bounding box center [232, 249] width 34 height 34
checkbox input "false"
click at [236, 242] on label "Hobhouse Residential SA" at bounding box center [357, 248] width 300 height 41
click at [236, 242] on input "Hobhouse Residential SA" at bounding box center [232, 249] width 34 height 34
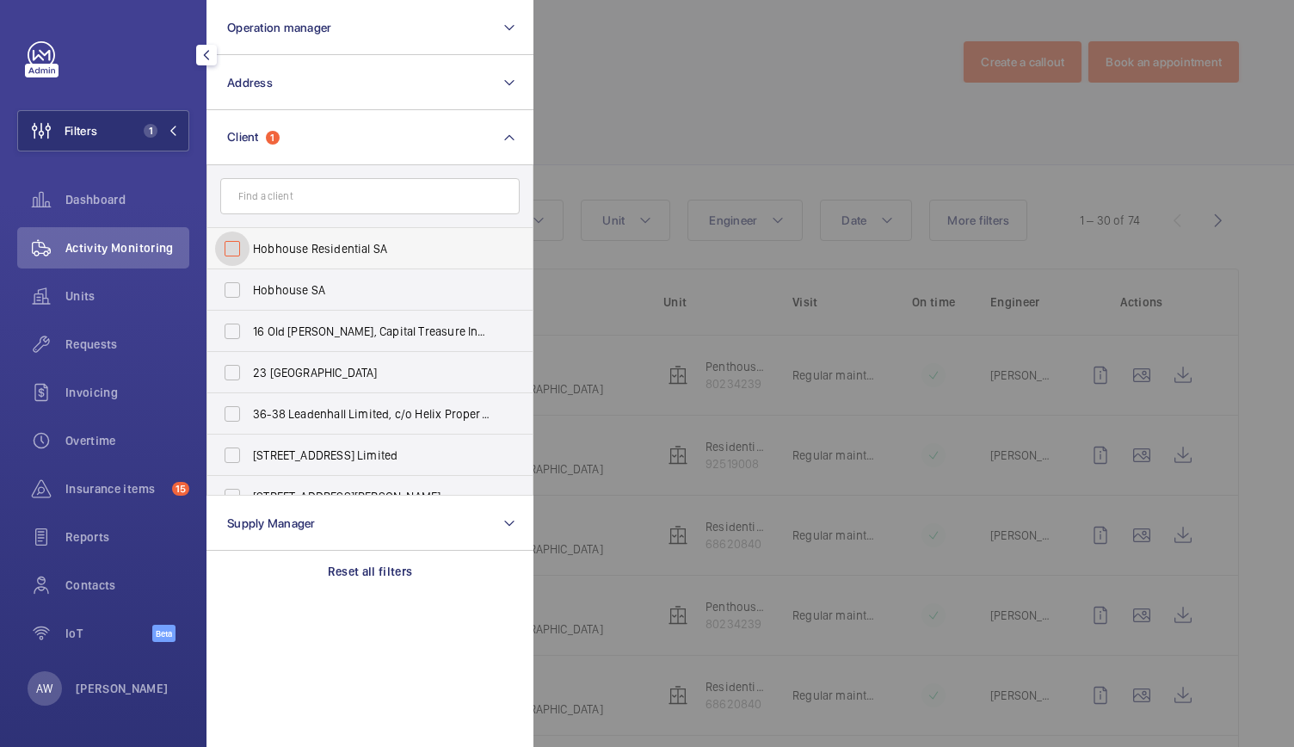
checkbox input "false"
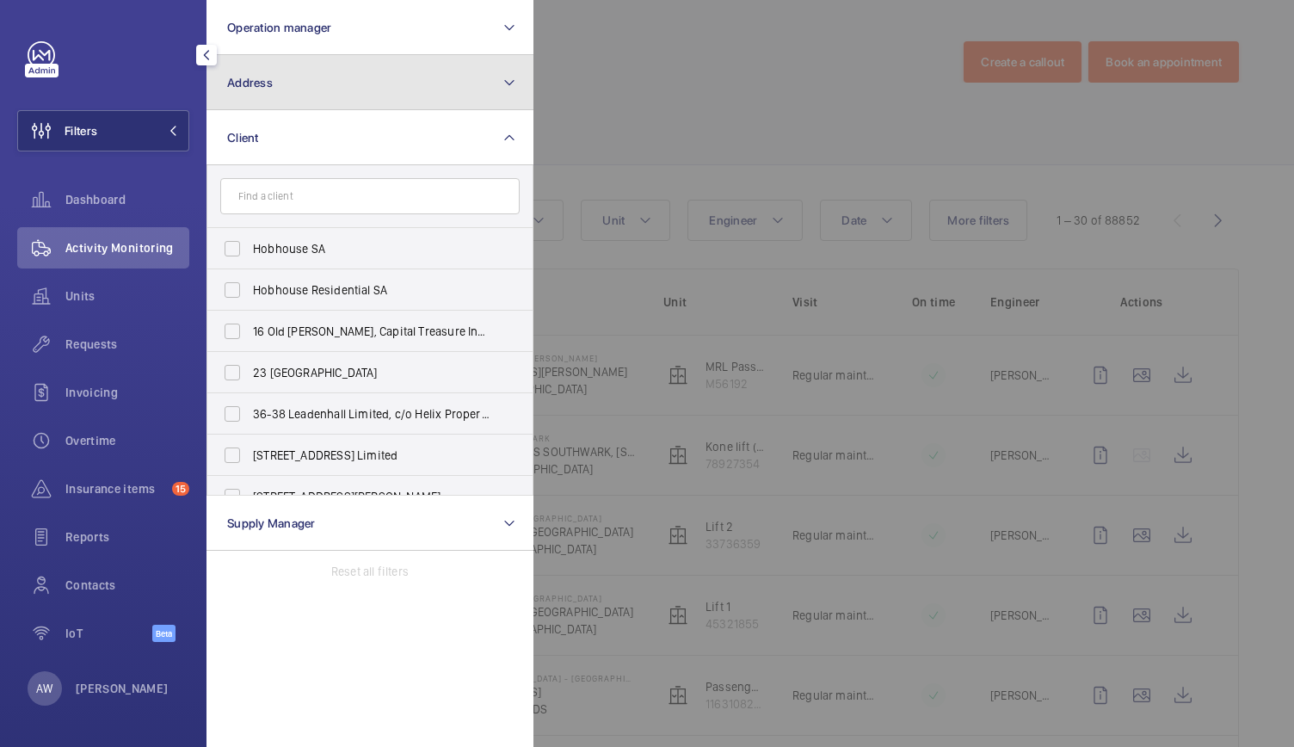
click at [356, 70] on button "Address" at bounding box center [370, 82] width 327 height 55
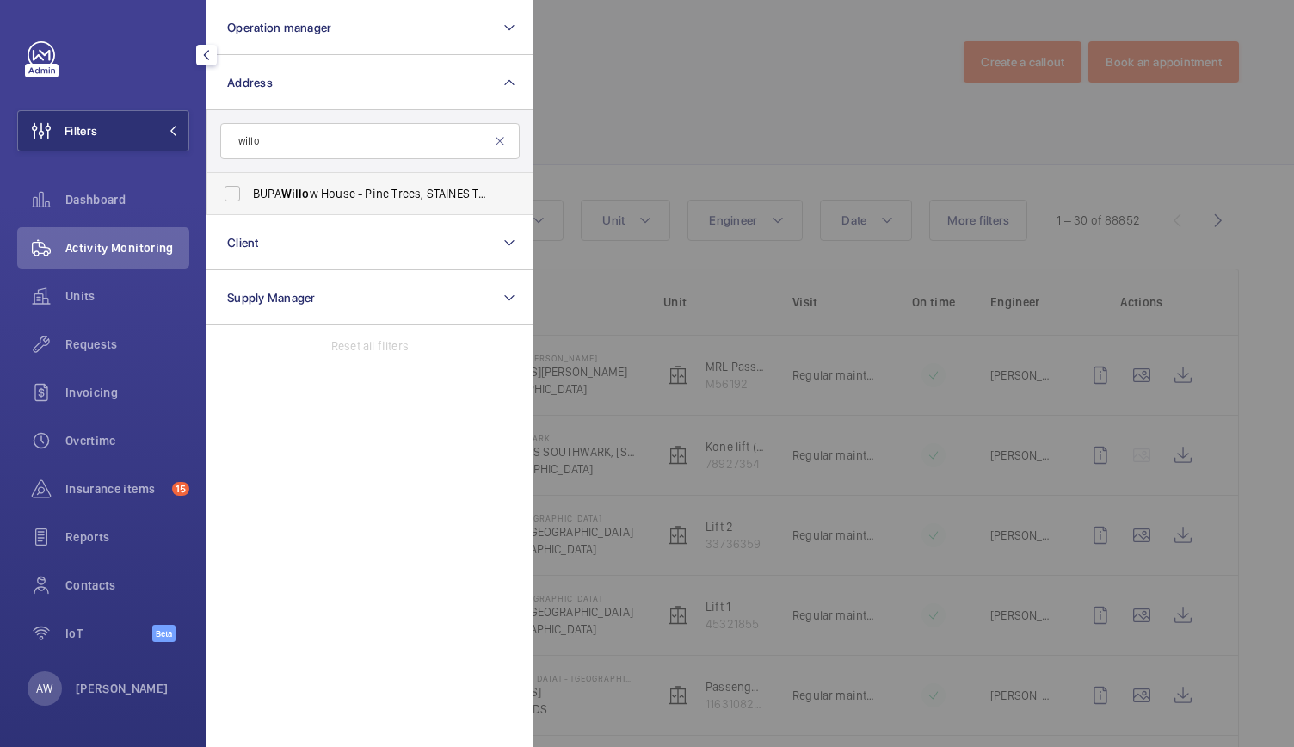
type input "willo"
click at [291, 201] on span "BUPA Willo w House - Pine Trees, STAINES TW18 3EA" at bounding box center [371, 193] width 237 height 17
click at [250, 201] on input "BUPA Willo w House - Pine Trees, STAINES TW18 3EA" at bounding box center [232, 193] width 34 height 34
checkbox input "true"
click at [730, 86] on div at bounding box center [1181, 373] width 1294 height 747
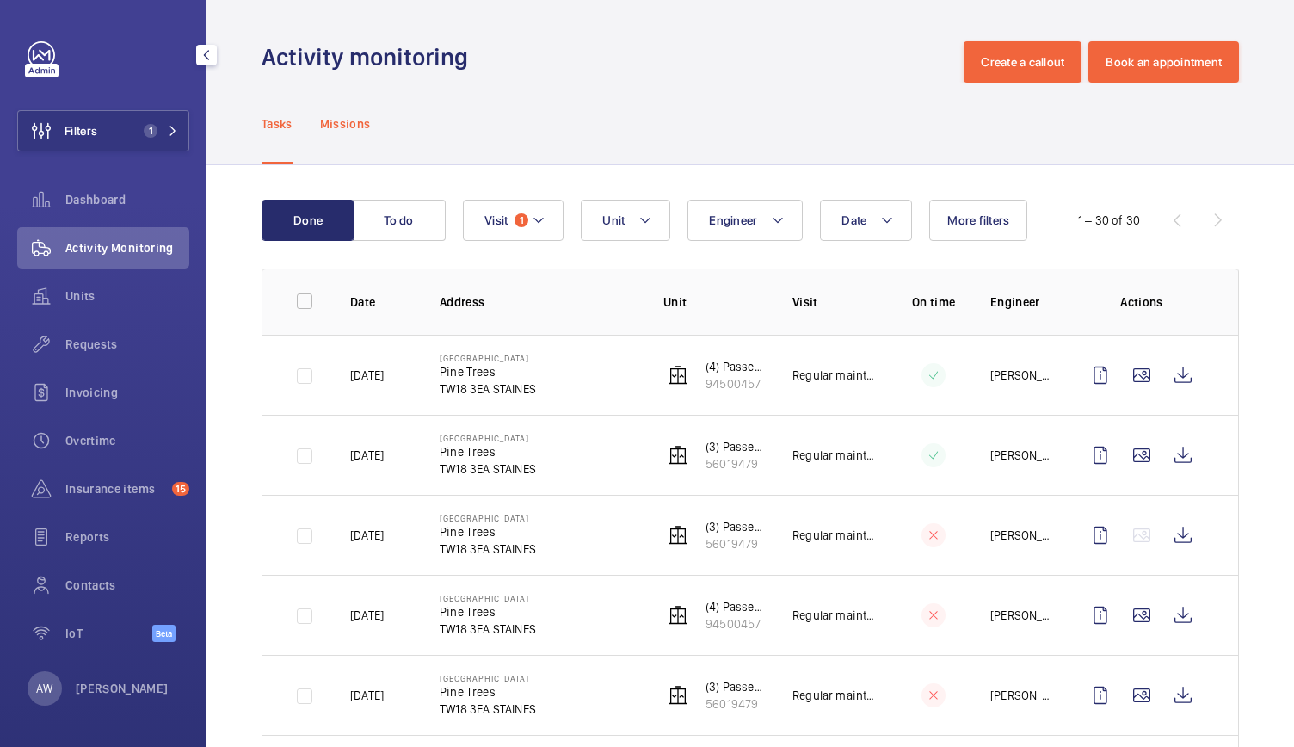
click at [361, 116] on p "Missions" at bounding box center [345, 123] width 51 height 17
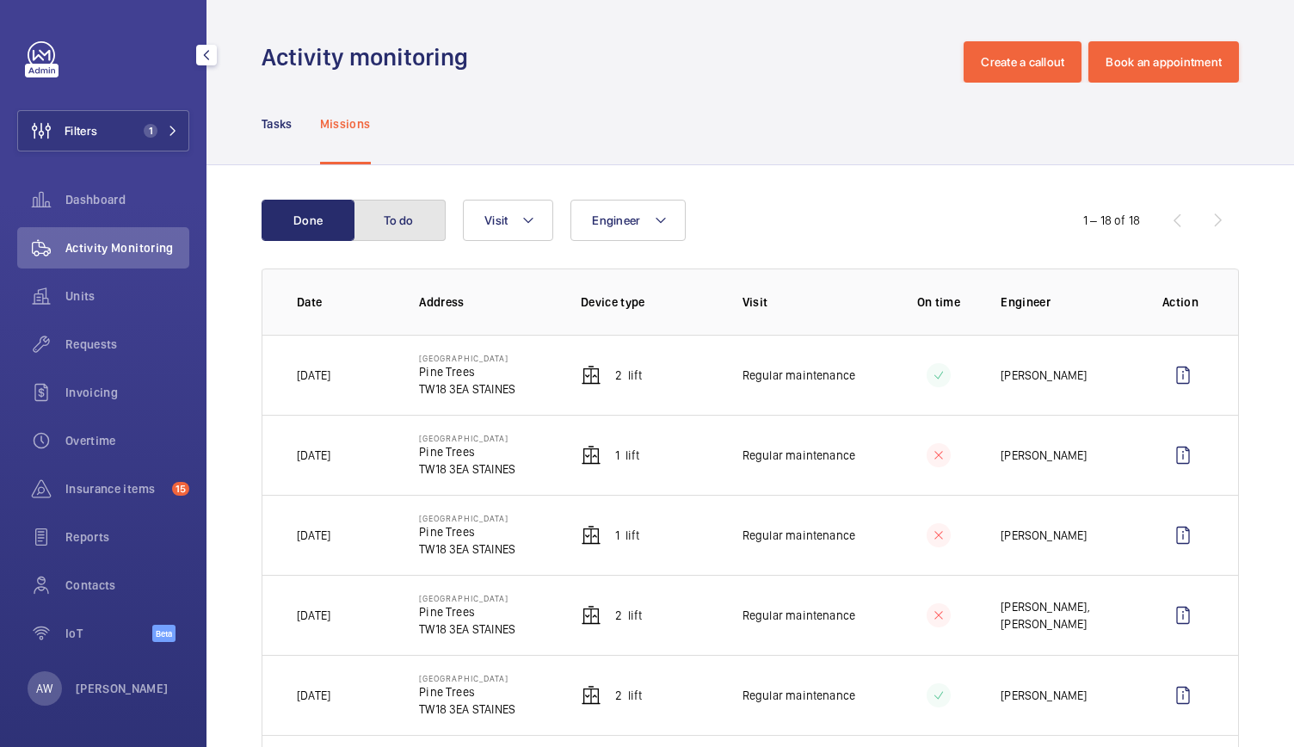
click at [400, 230] on button "To do" at bounding box center [399, 220] width 93 height 41
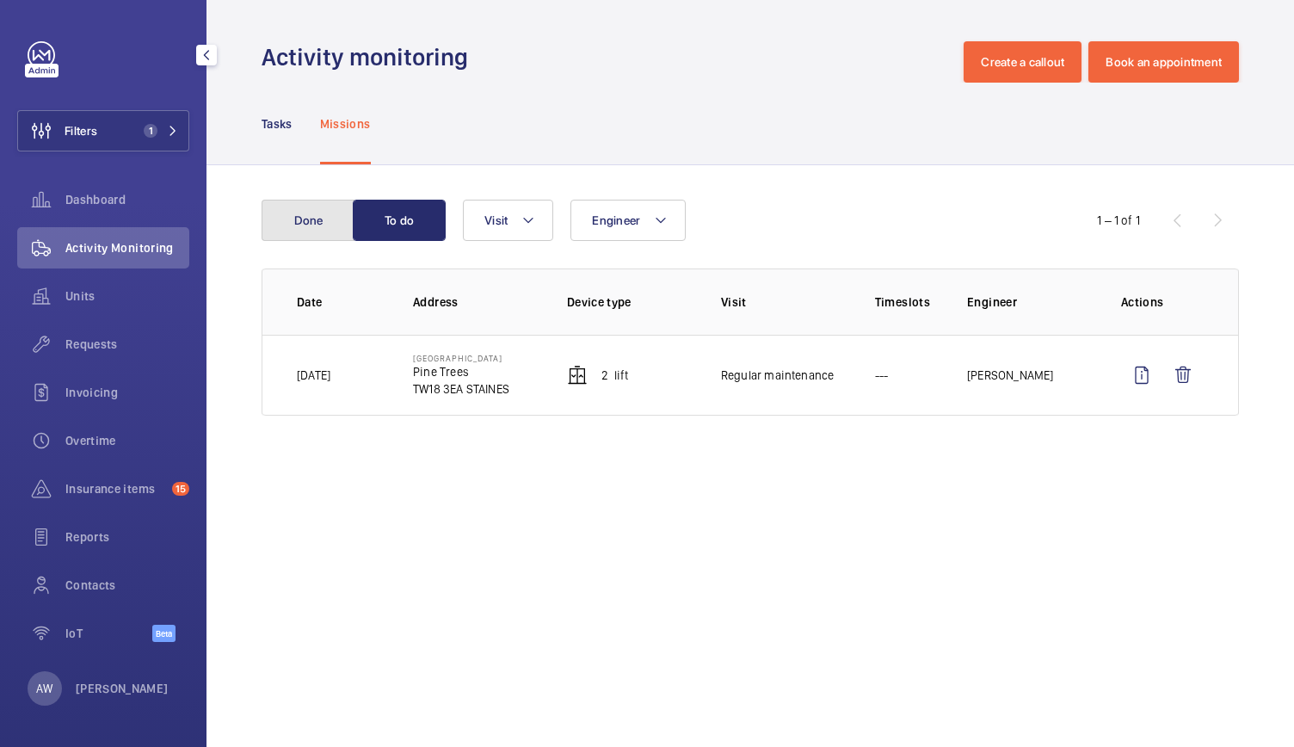
click at [337, 232] on button "Done" at bounding box center [308, 220] width 93 height 41
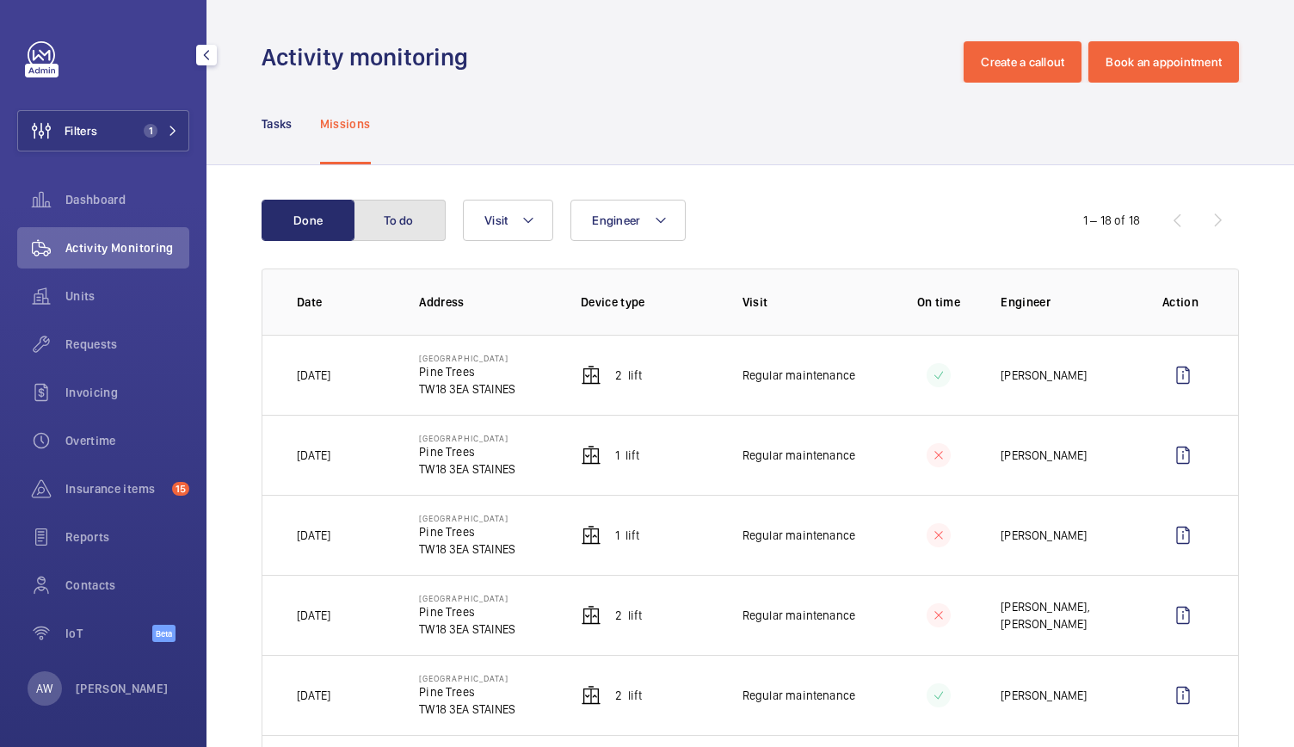
click at [396, 225] on button "To do" at bounding box center [399, 220] width 93 height 41
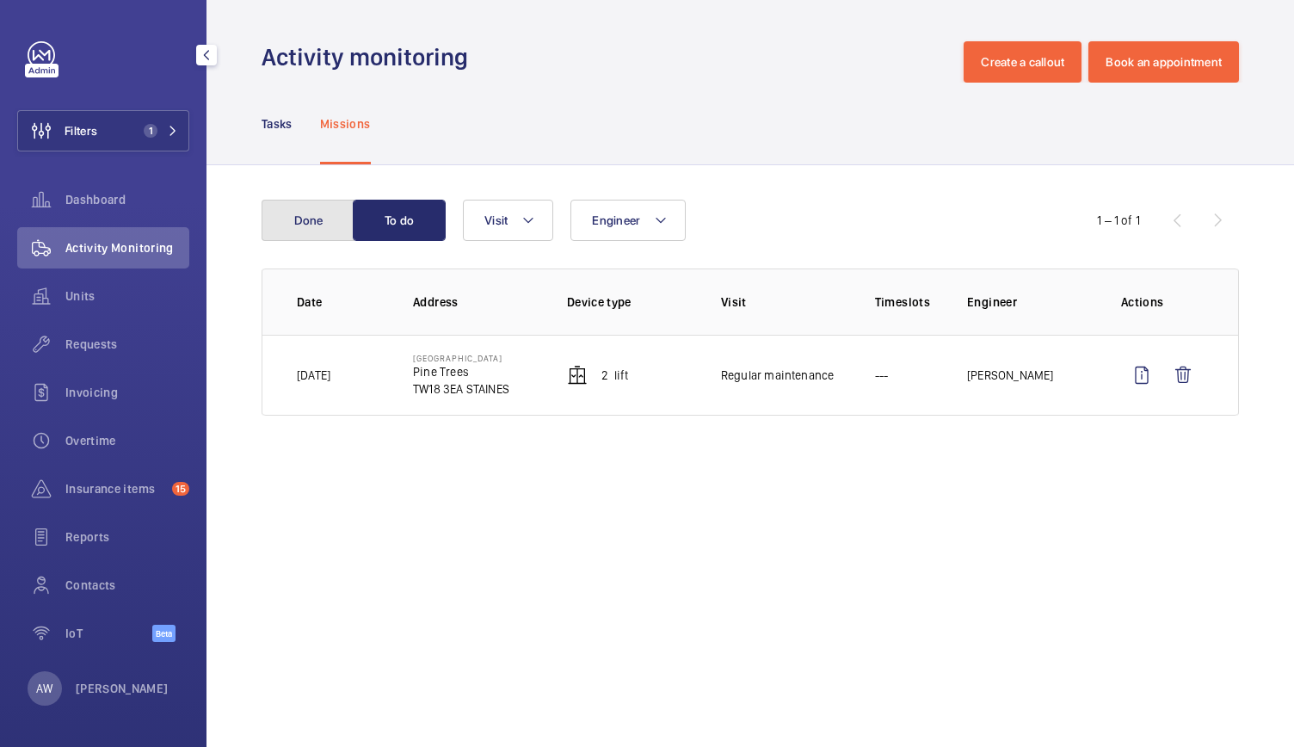
click at [289, 214] on button "Done" at bounding box center [308, 220] width 93 height 41
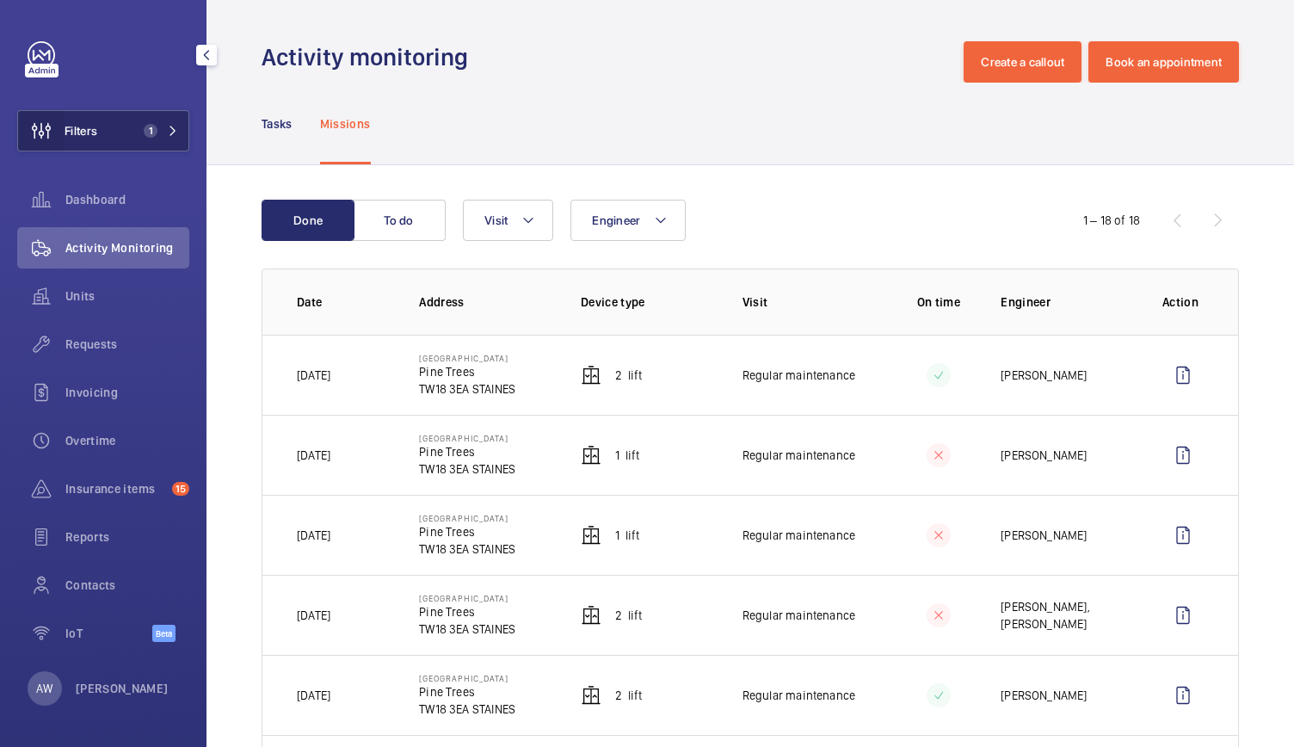
click at [48, 145] on wm-front-icon-button at bounding box center [41, 130] width 46 height 41
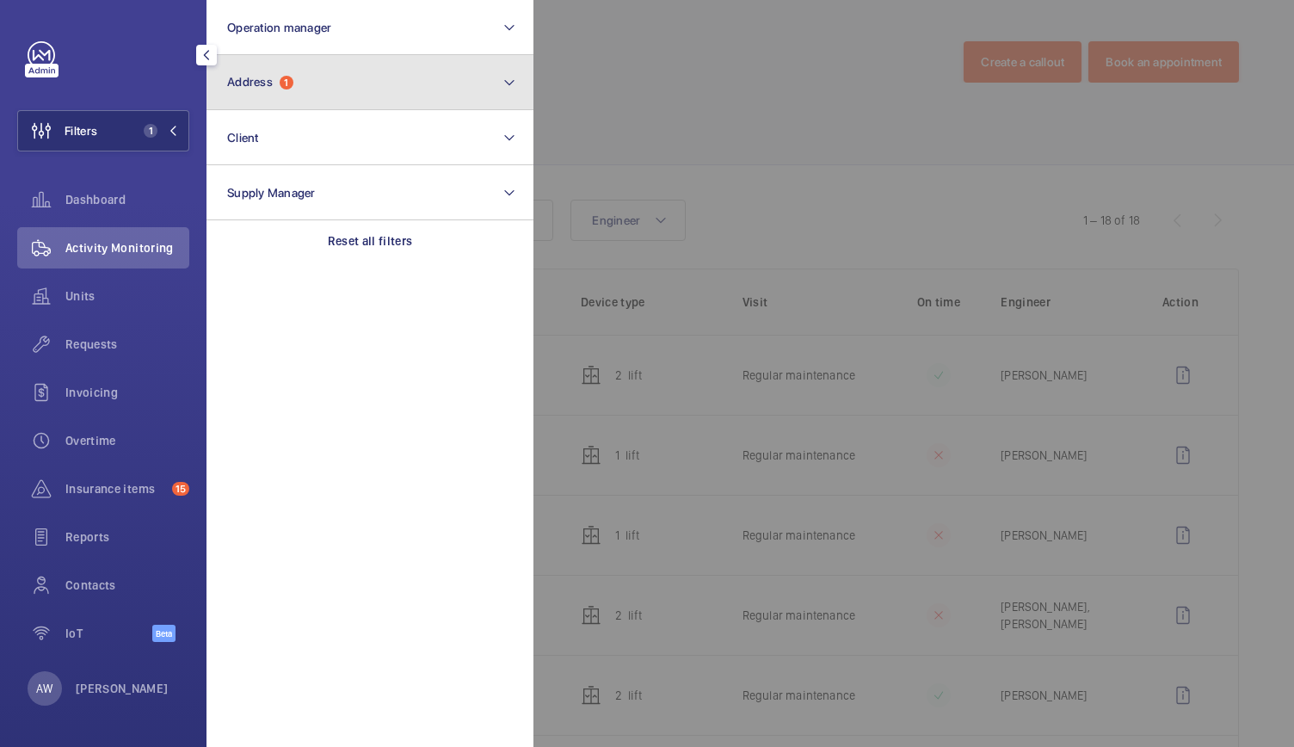
click at [310, 92] on button "Address 1" at bounding box center [370, 82] width 327 height 55
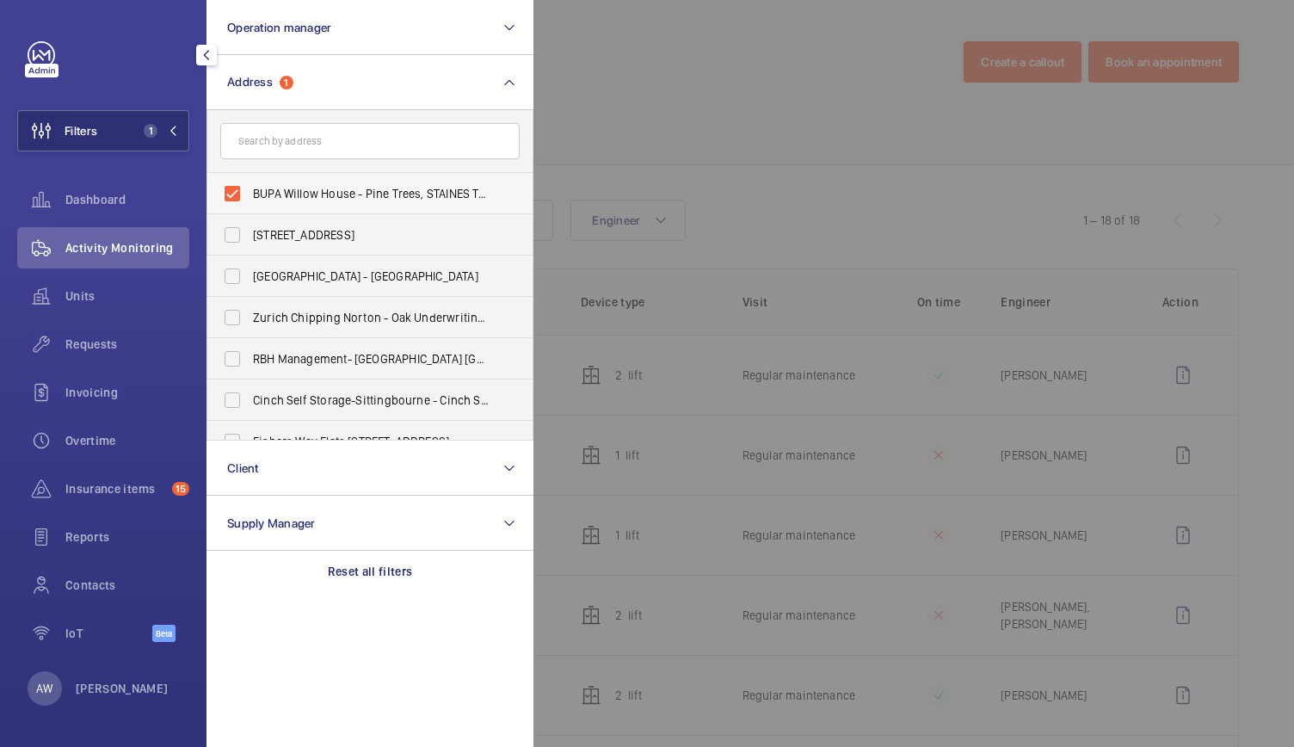
click at [228, 199] on label "BUPA Willow House - Pine Trees, STAINES TW18 3EA" at bounding box center [357, 193] width 300 height 41
click at [228, 199] on input "BUPA Willow House - Pine Trees, STAINES TW18 3EA" at bounding box center [232, 193] width 34 height 34
checkbox input "false"
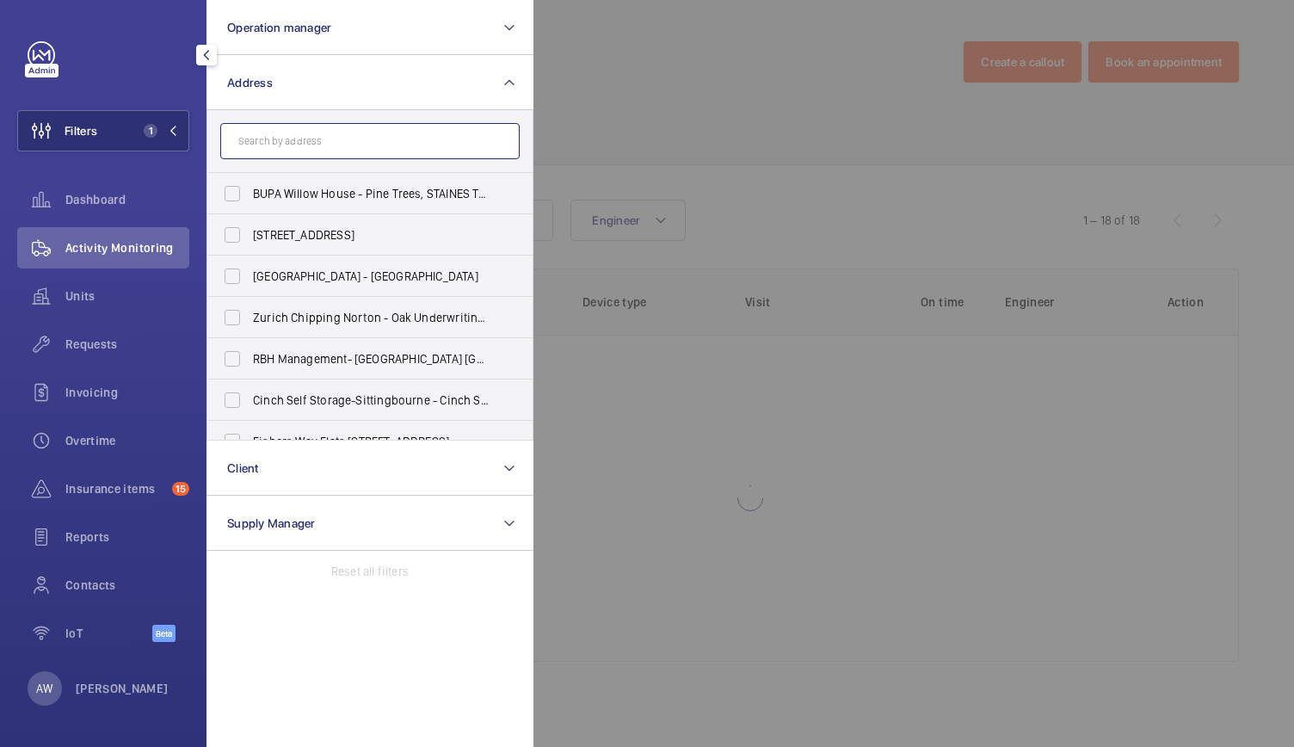
click at [291, 137] on input "text" at bounding box center [370, 141] width 300 height 36
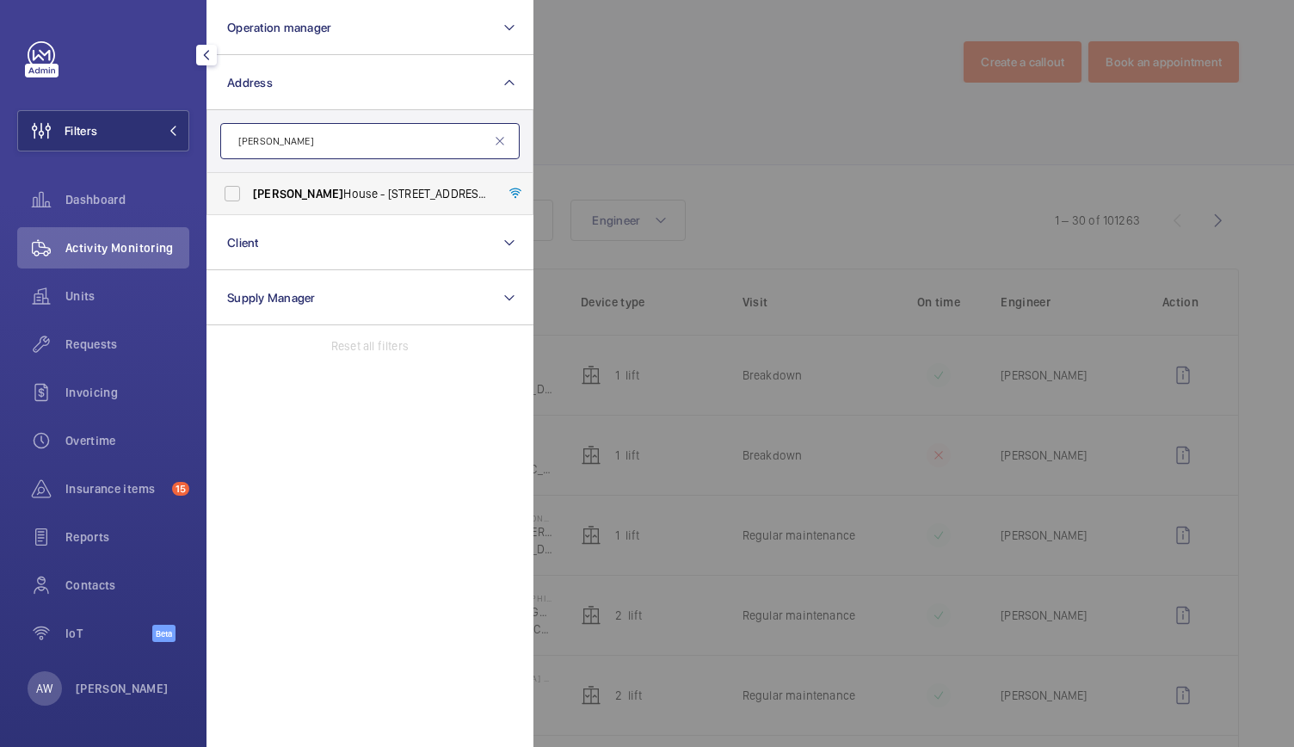
type input "[PERSON_NAME]"
click at [281, 187] on span "[PERSON_NAME]" at bounding box center [298, 194] width 90 height 14
click at [250, 187] on input "[PERSON_NAME] House - [STREET_ADDRESS][PERSON_NAME]" at bounding box center [232, 193] width 34 height 34
checkbox input "true"
click at [780, 77] on div at bounding box center [1181, 373] width 1294 height 747
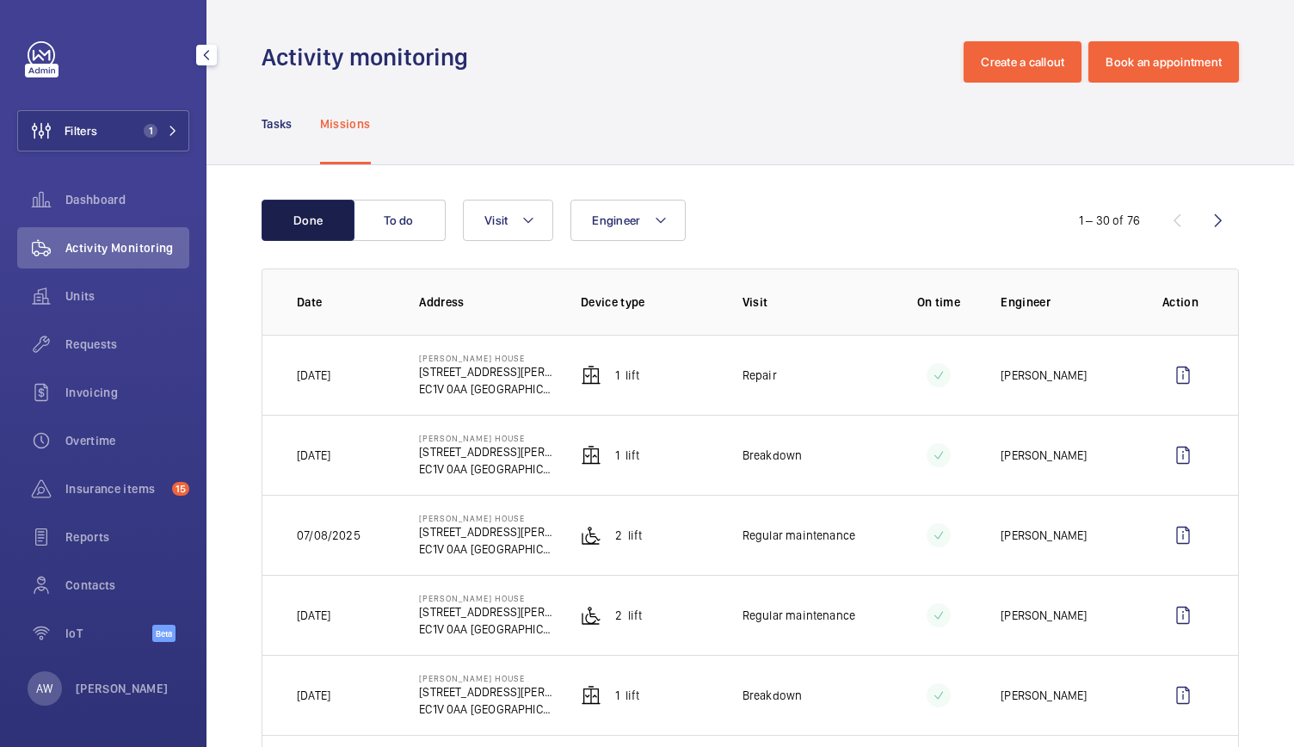
click at [324, 213] on button "Done" at bounding box center [308, 220] width 93 height 41
click at [284, 130] on p "Tasks" at bounding box center [277, 123] width 31 height 17
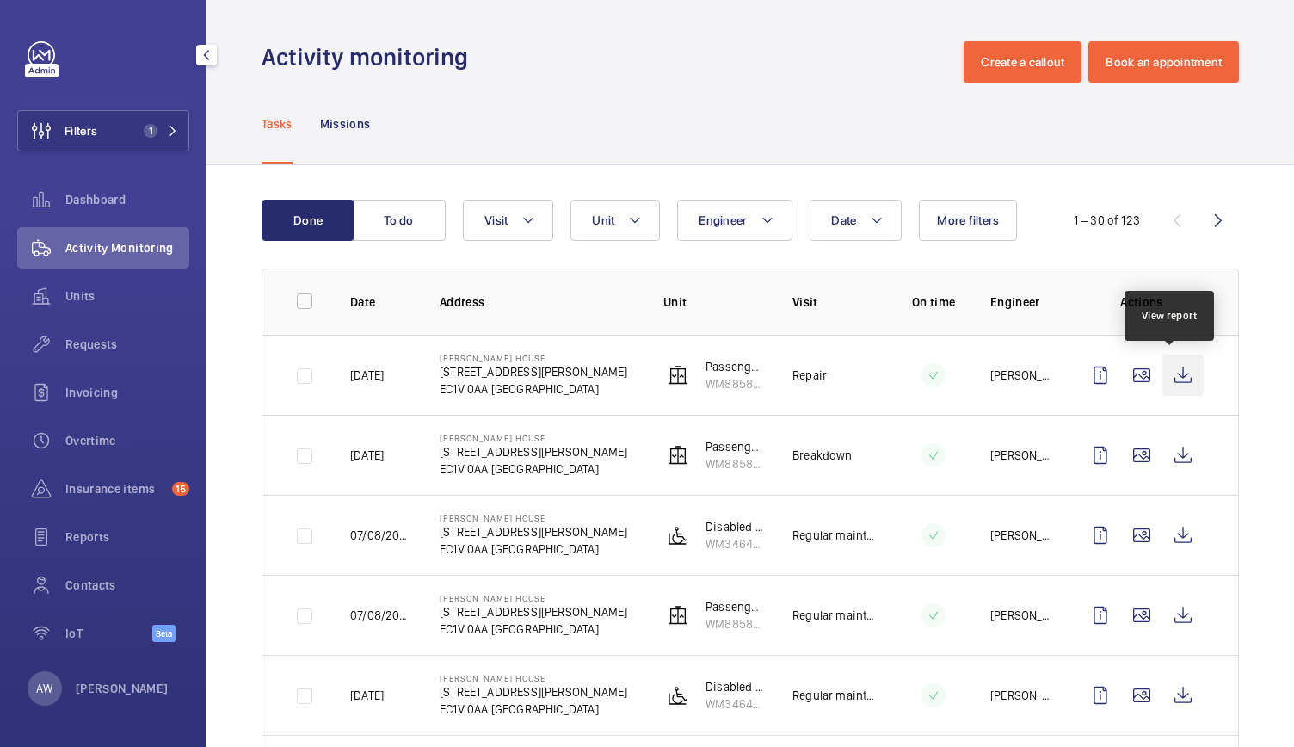
click at [1176, 383] on wm-front-icon-button at bounding box center [1183, 375] width 41 height 41
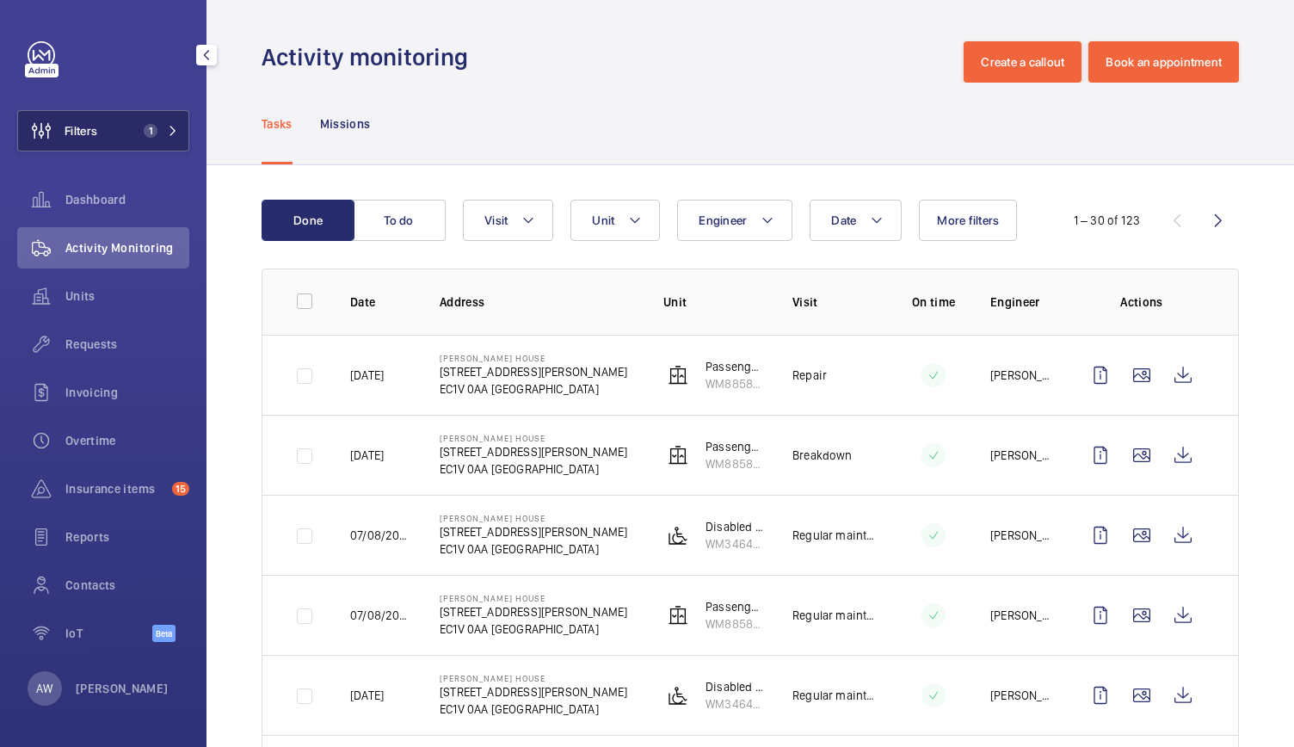
click at [90, 127] on span "Filters" at bounding box center [81, 130] width 33 height 17
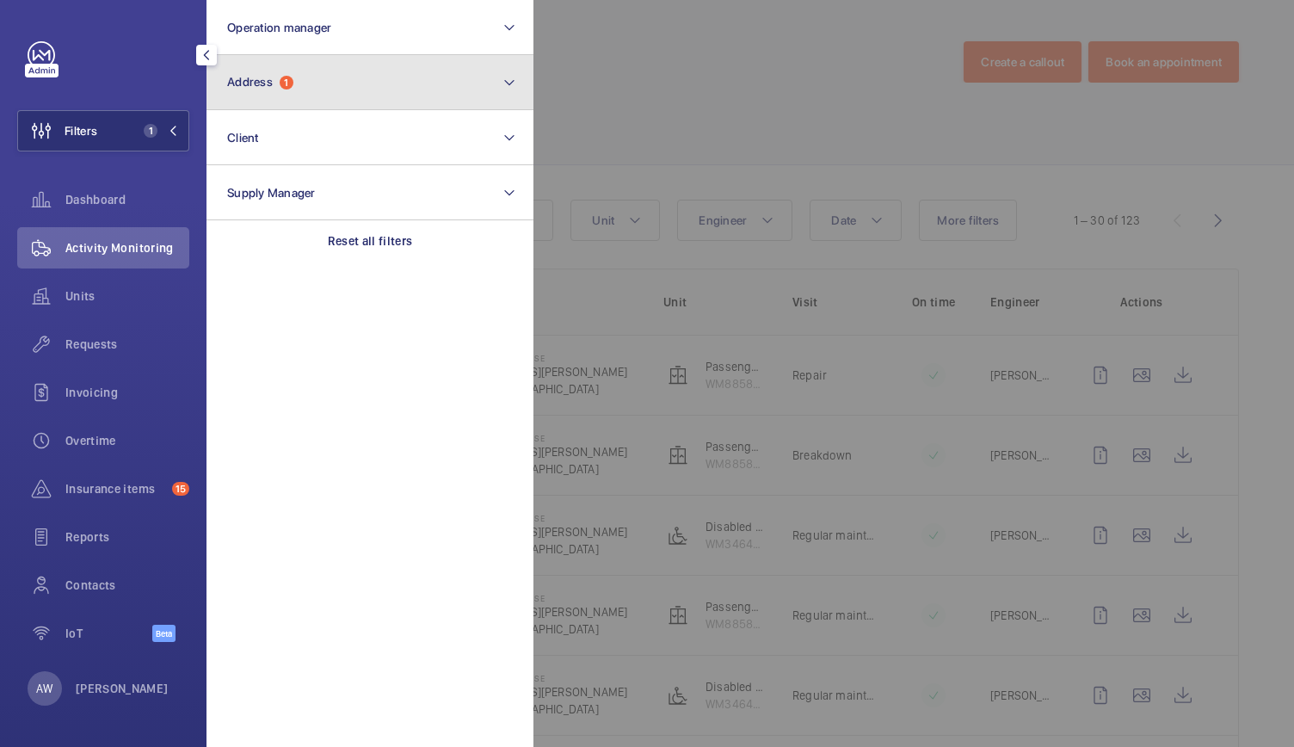
click at [237, 83] on span "Address" at bounding box center [250, 82] width 46 height 14
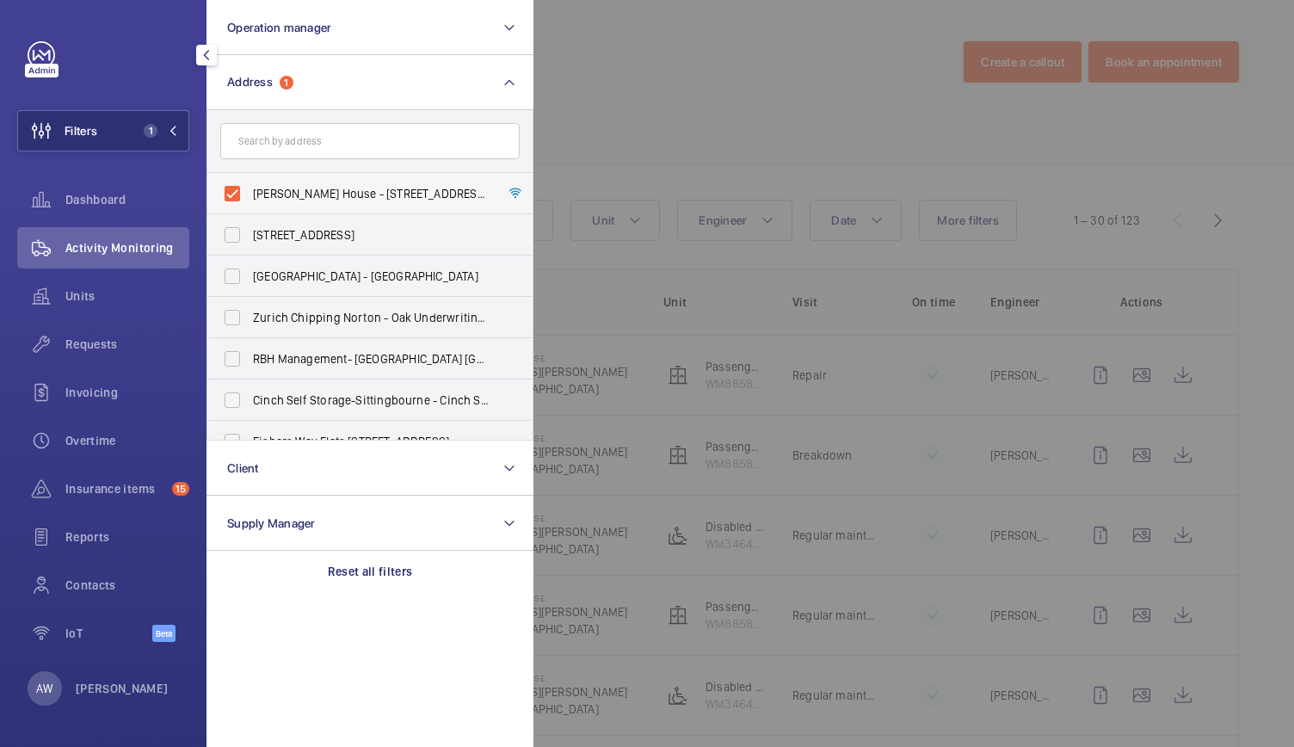
click at [238, 199] on label "[PERSON_NAME] House - [STREET_ADDRESS][PERSON_NAME]" at bounding box center [357, 193] width 300 height 41
click at [238, 199] on input "[PERSON_NAME] House - [STREET_ADDRESS][PERSON_NAME]" at bounding box center [232, 193] width 34 height 34
checkbox input "false"
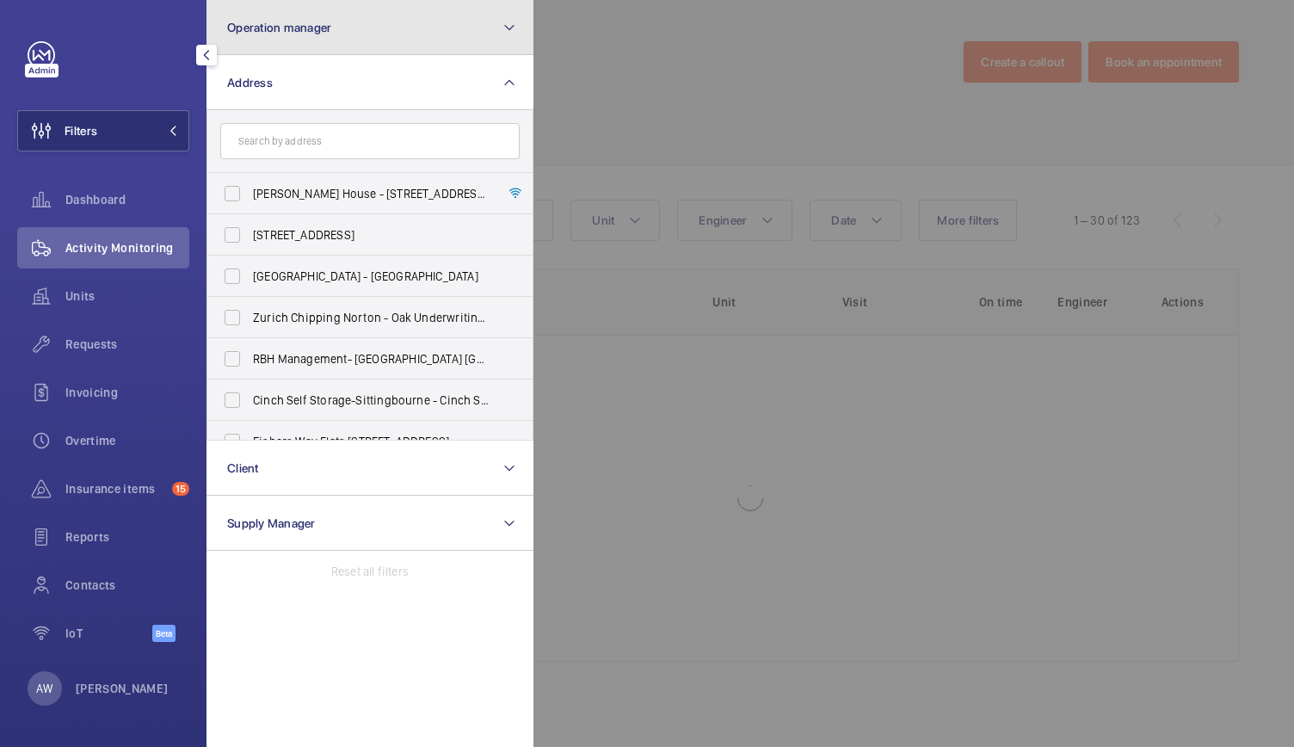
click at [353, 33] on button "Operation manager" at bounding box center [370, 27] width 327 height 55
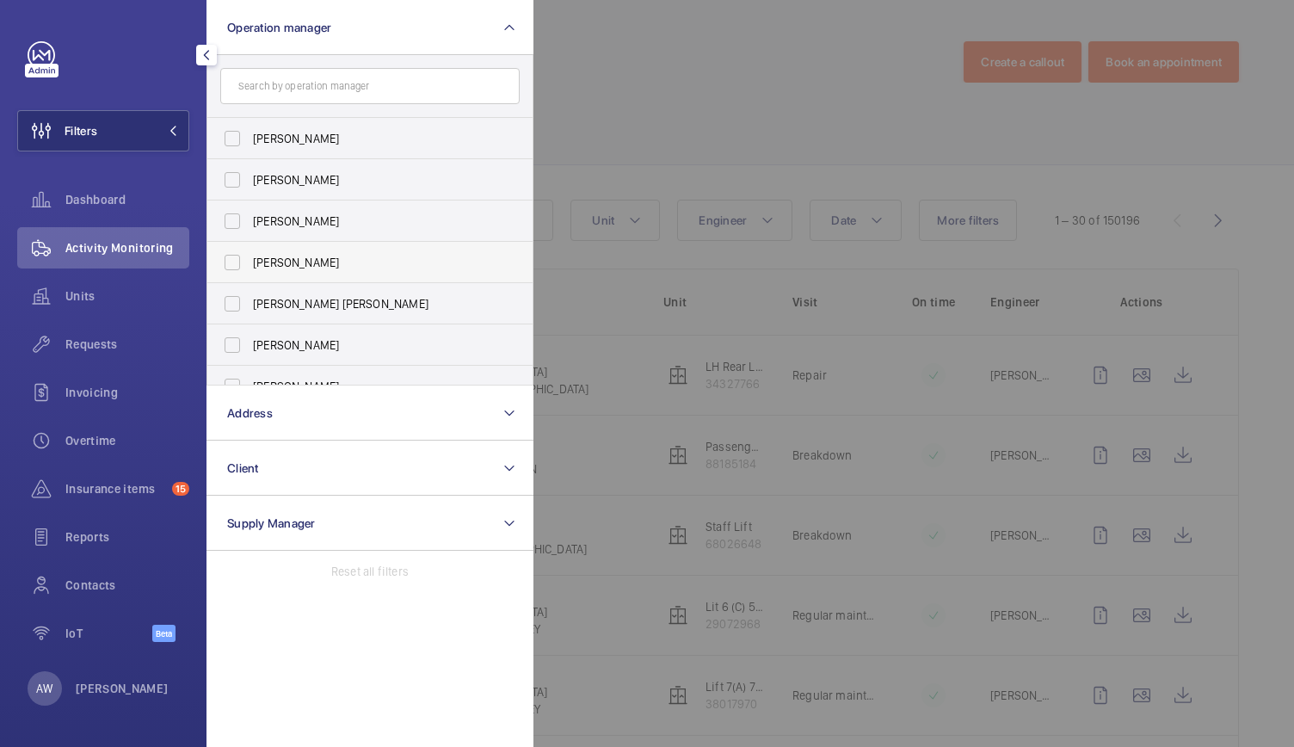
scroll to position [64, 0]
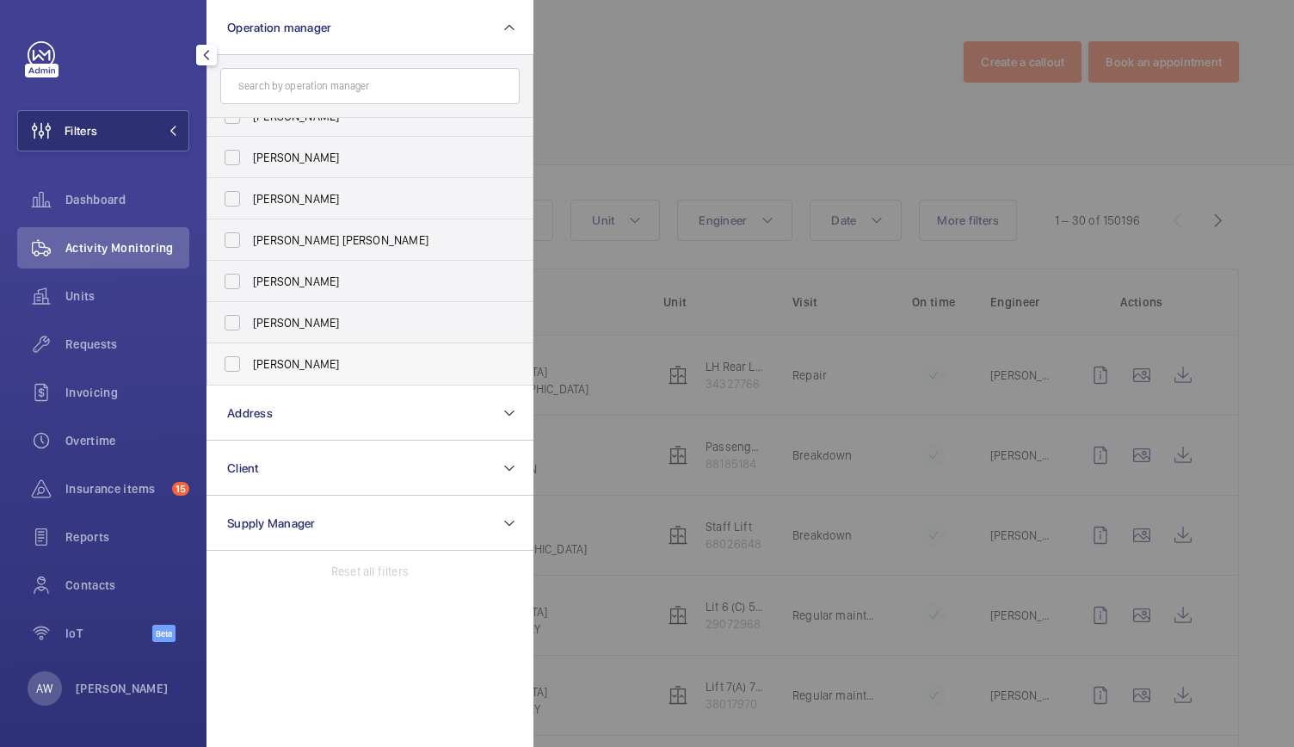
click at [228, 366] on label "[PERSON_NAME]" at bounding box center [357, 363] width 300 height 41
click at [228, 366] on input "[PERSON_NAME]" at bounding box center [232, 364] width 34 height 34
checkbox input "true"
click at [93, 359] on div "Requests" at bounding box center [103, 344] width 172 height 41
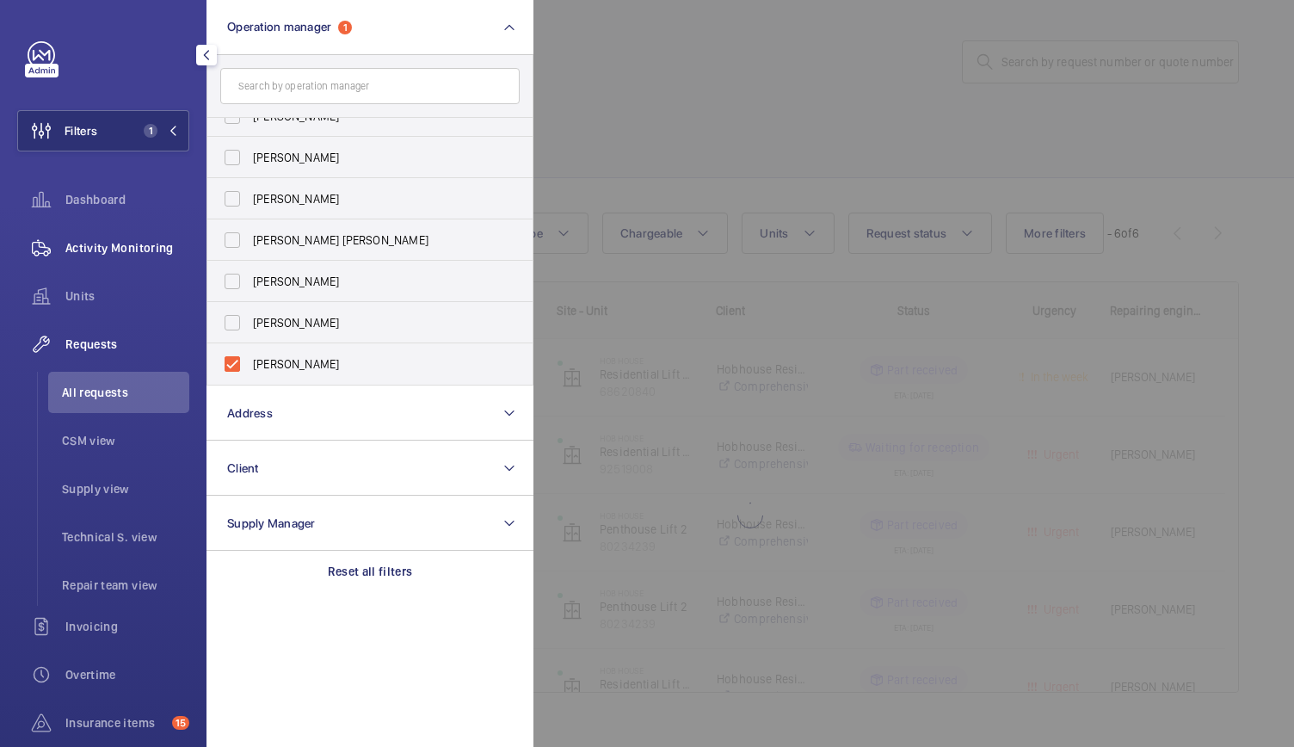
click at [141, 247] on span "Activity Monitoring" at bounding box center [127, 247] width 124 height 17
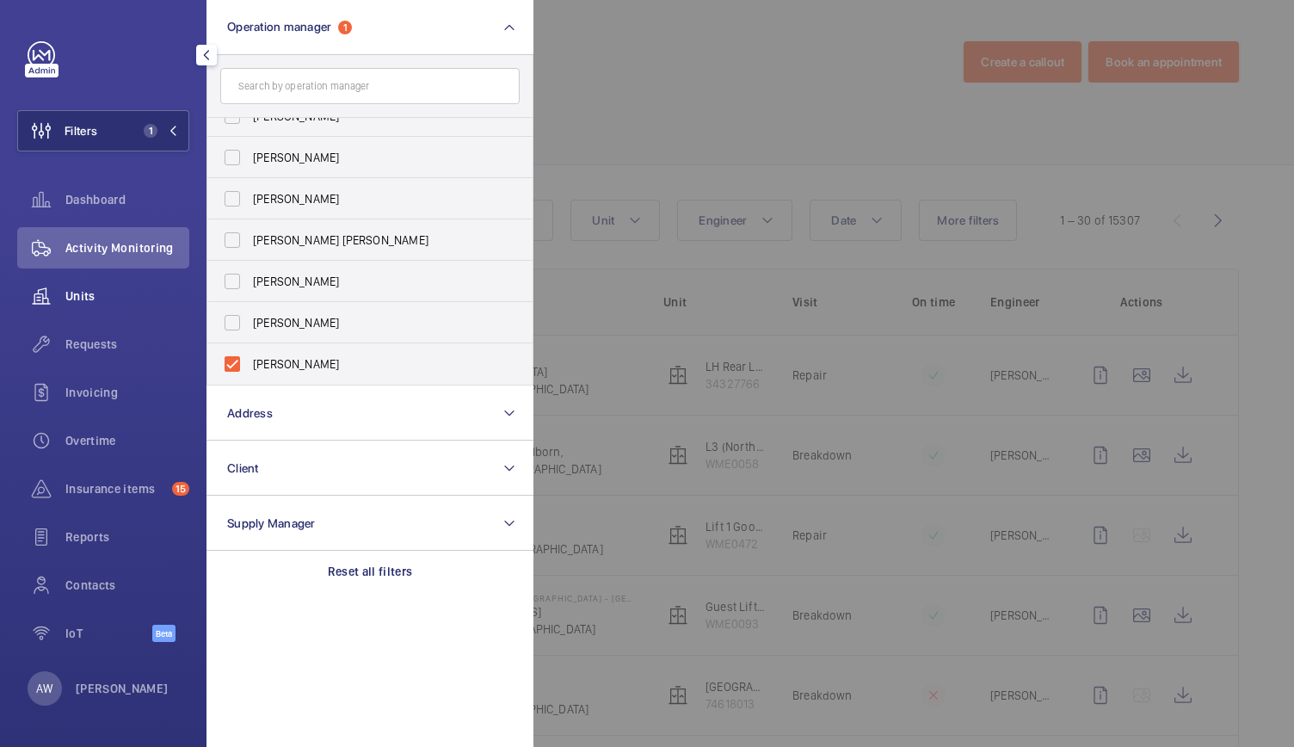
click at [62, 293] on wm-front-icon-button at bounding box center [41, 295] width 48 height 41
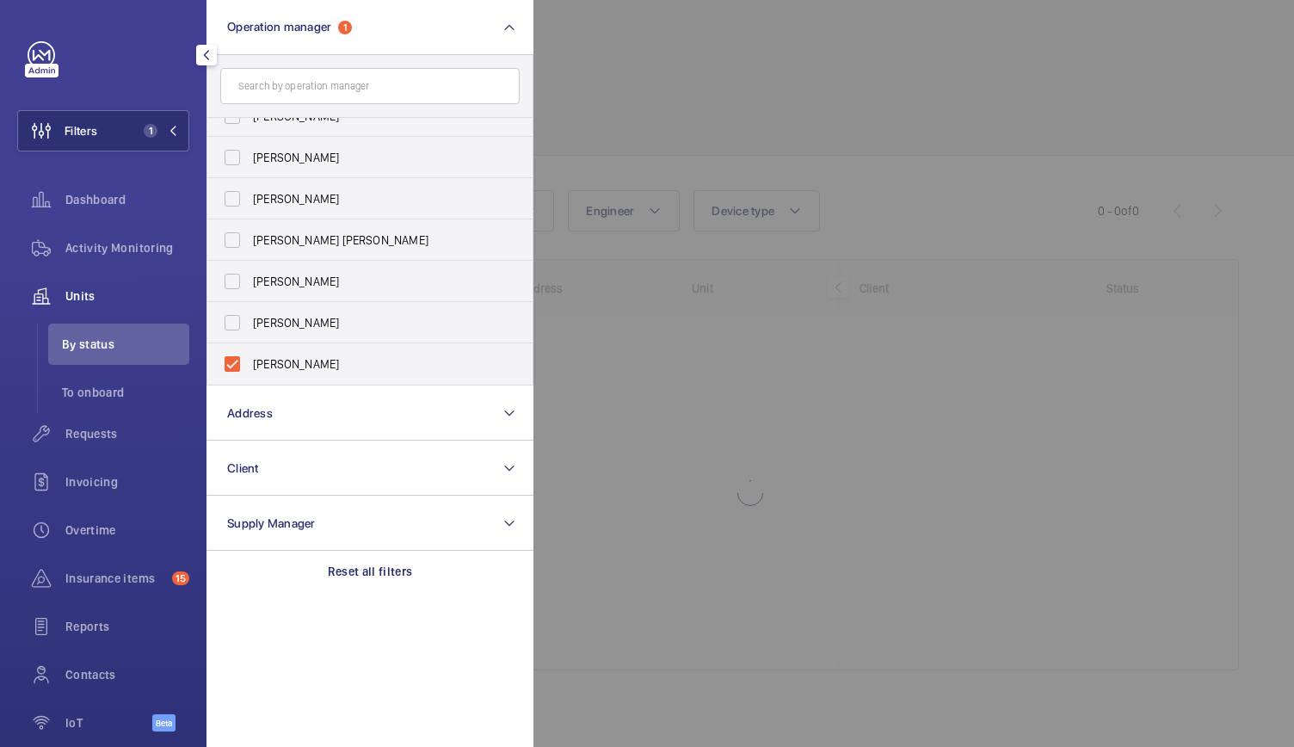
click at [590, 142] on div at bounding box center [1181, 373] width 1294 height 747
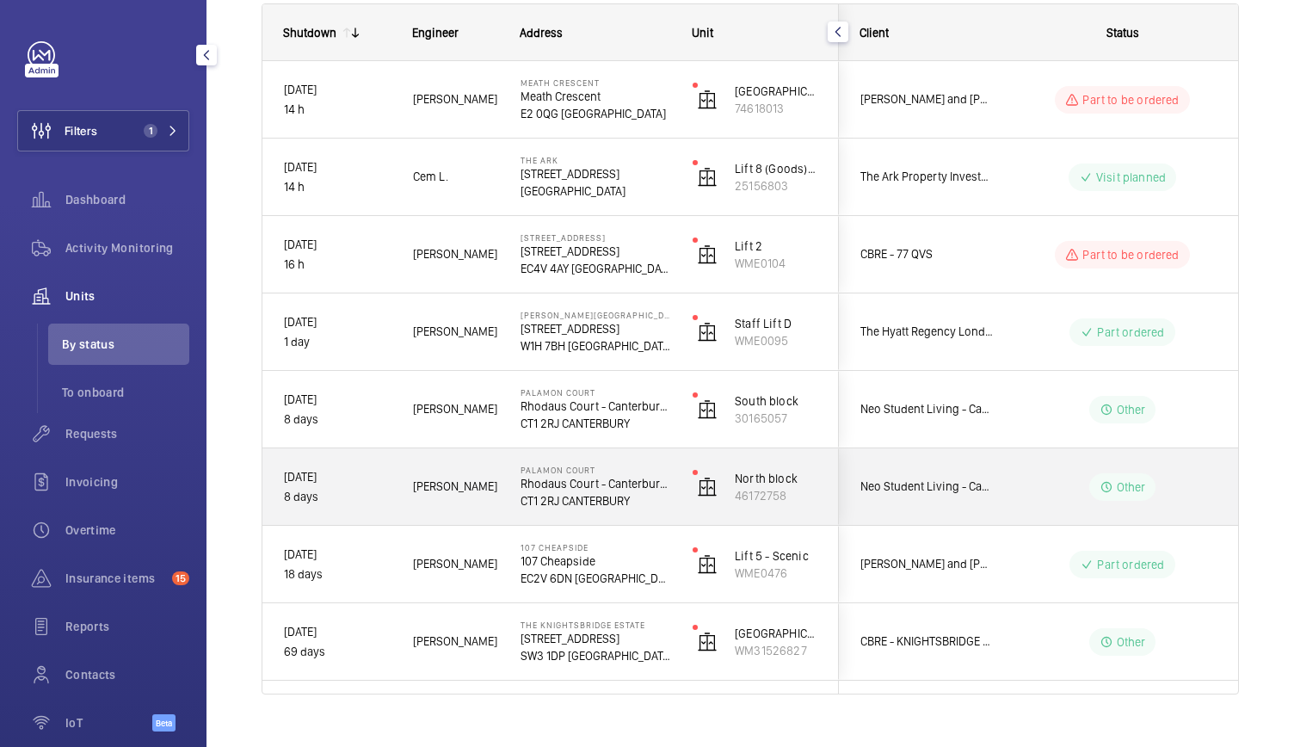
scroll to position [257, 0]
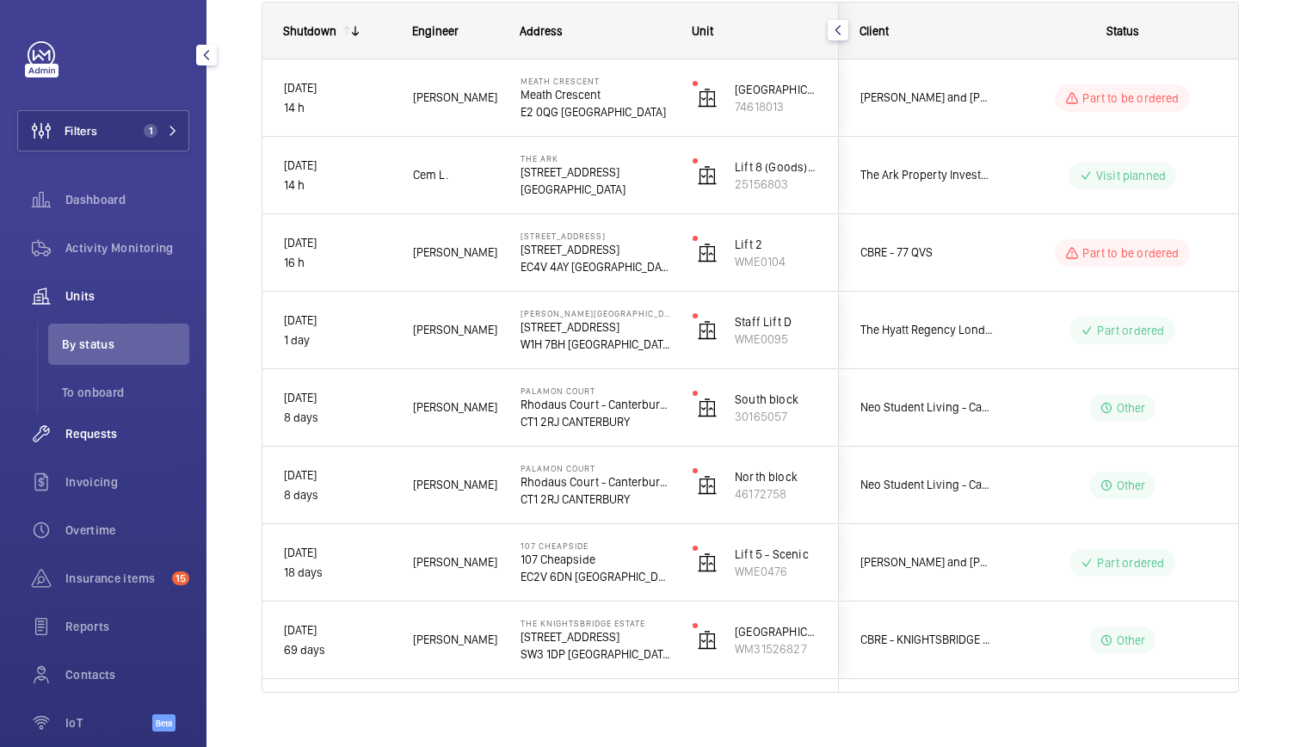
click at [86, 437] on span "Requests" at bounding box center [127, 433] width 124 height 17
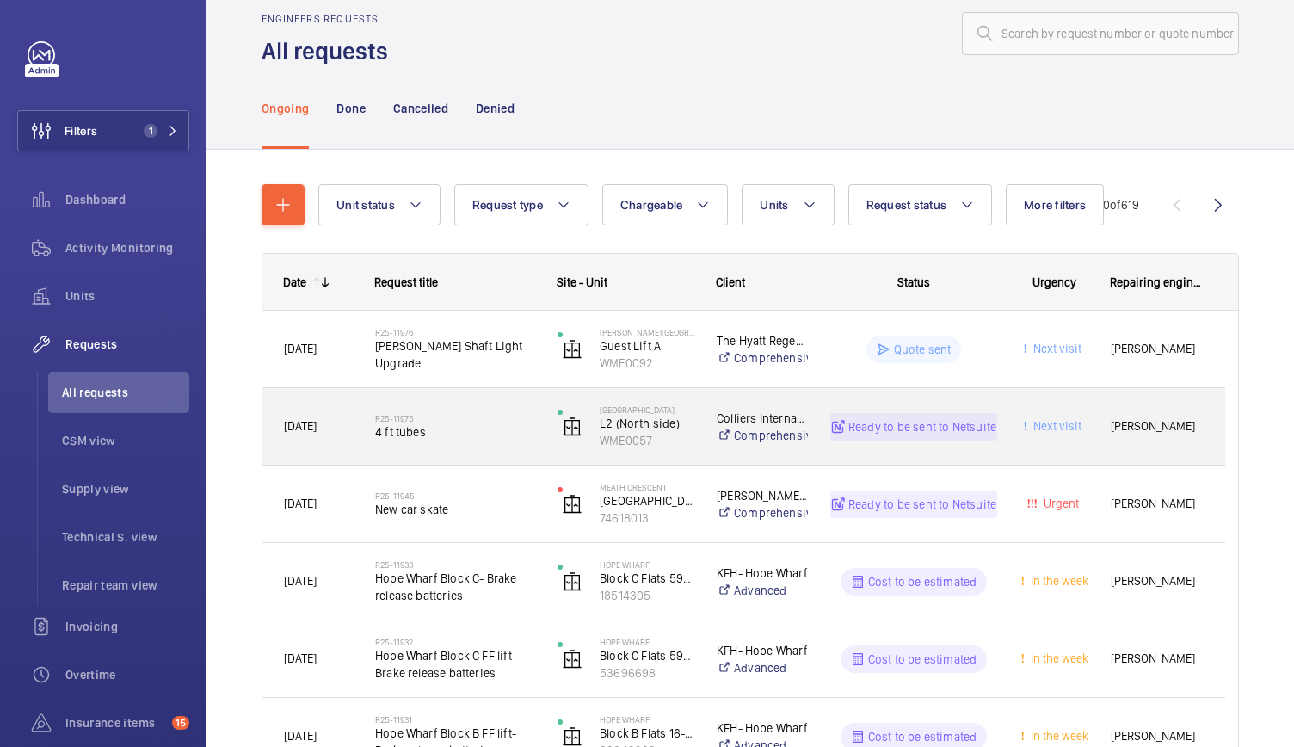
scroll to position [29, 0]
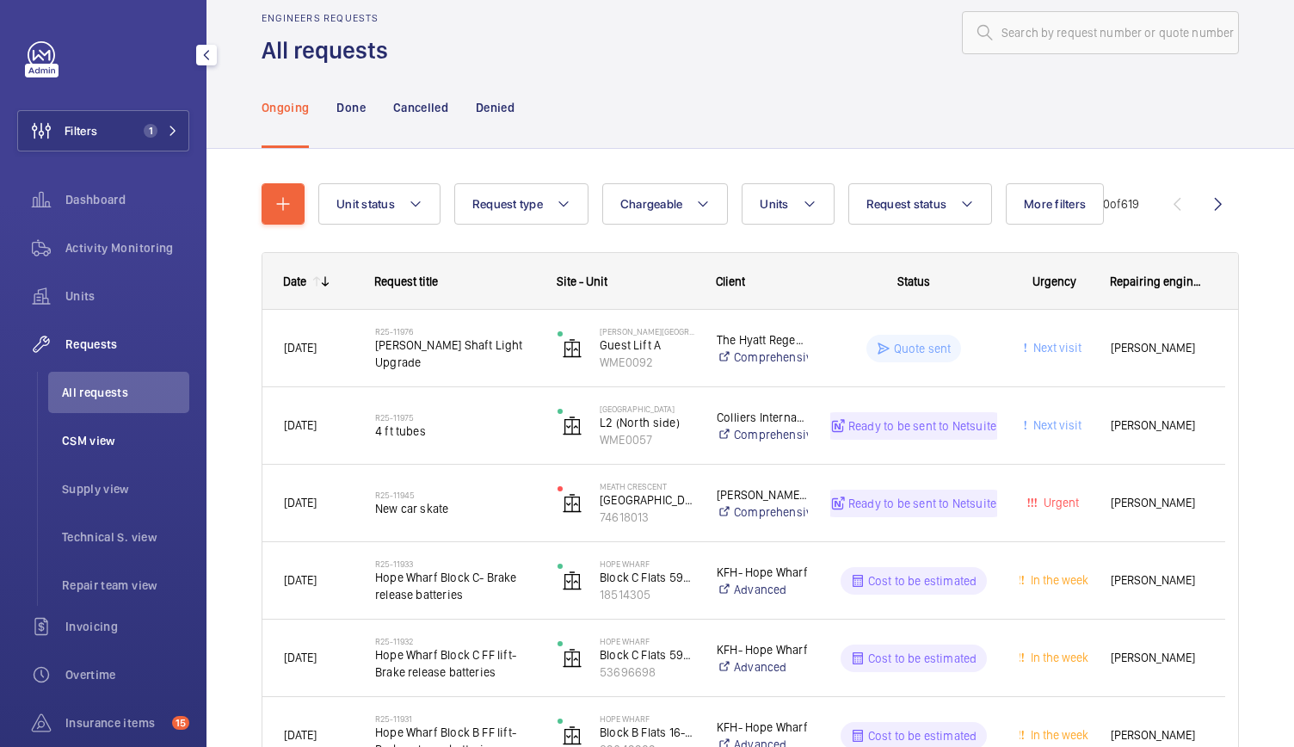
click at [110, 432] on span "CSM view" at bounding box center [125, 440] width 127 height 17
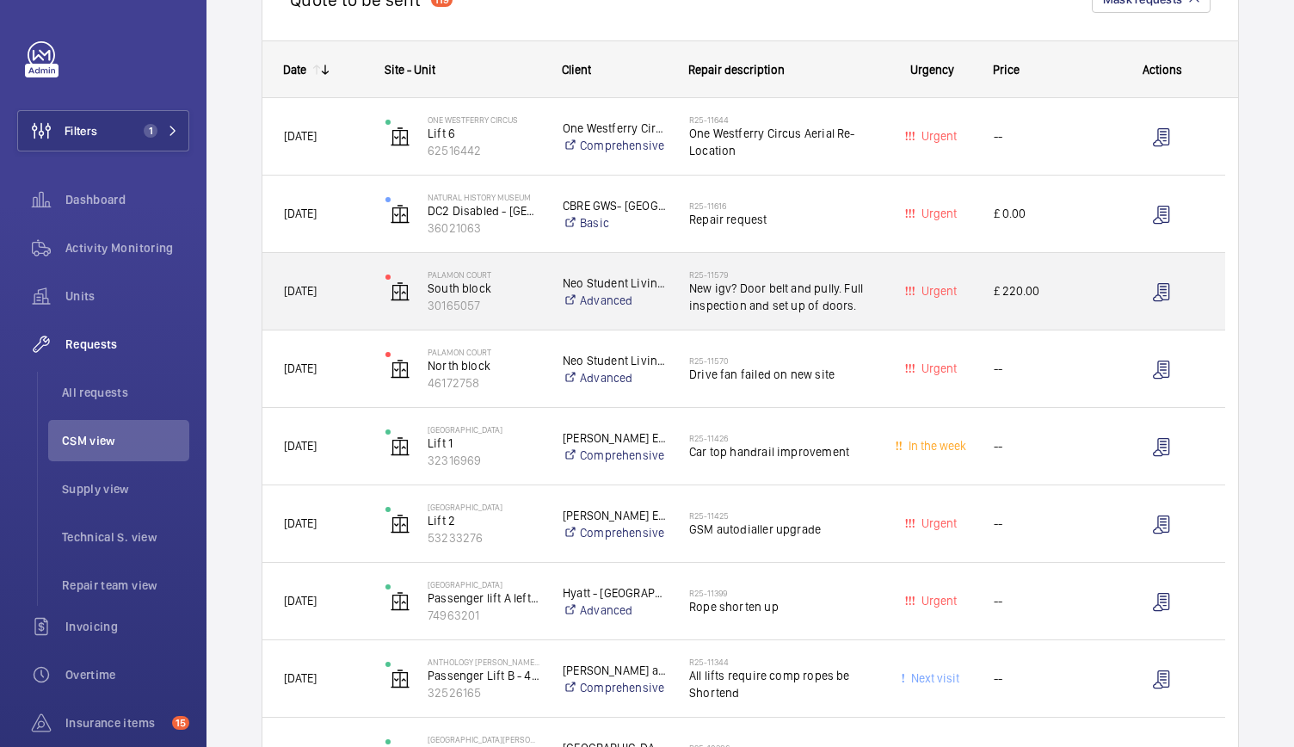
scroll to position [238, 0]
click at [540, 314] on div "[GEOGRAPHIC_DATA]" at bounding box center [453, 291] width 176 height 71
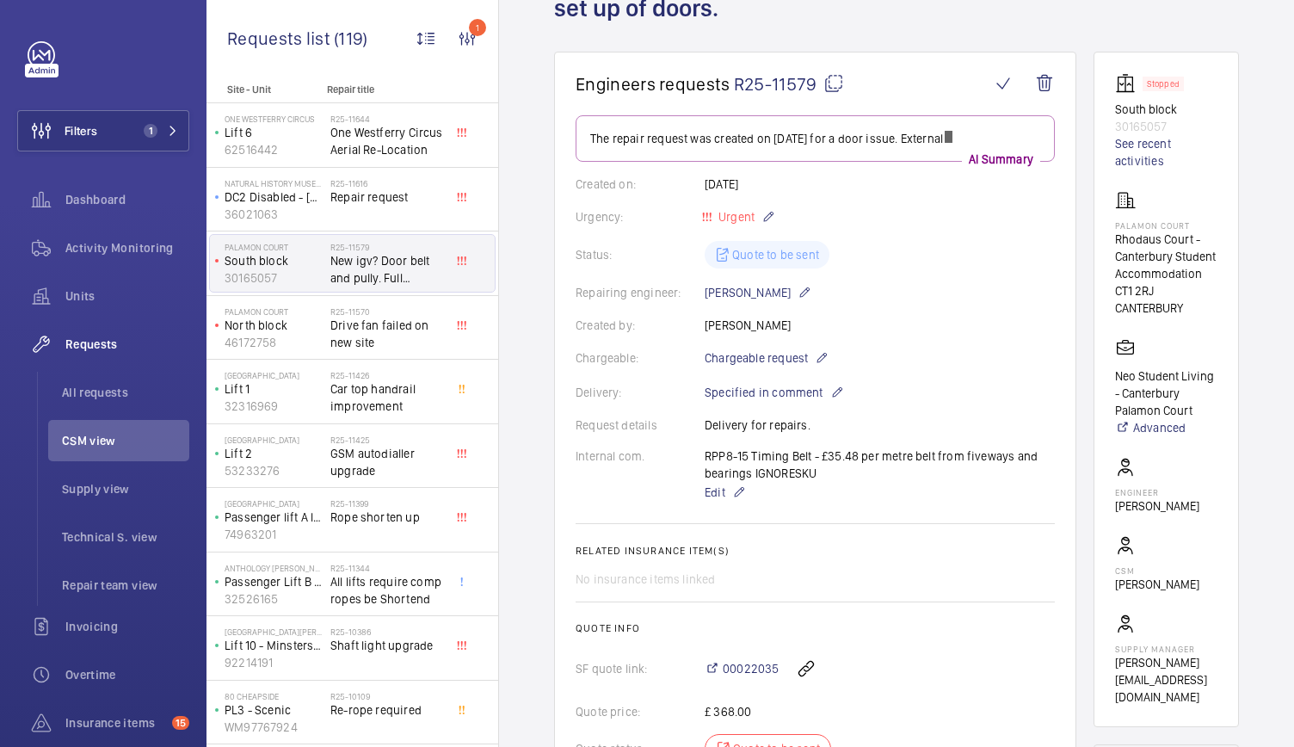
scroll to position [260, 0]
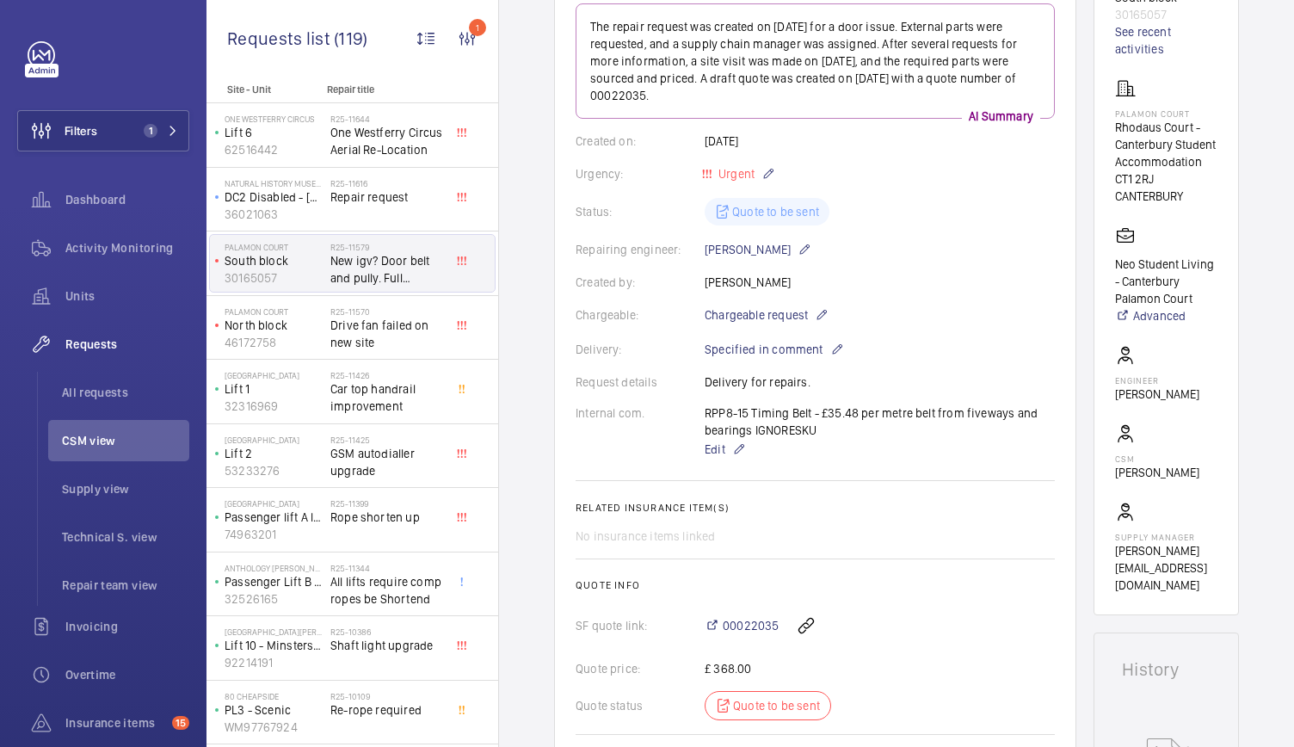
click at [750, 635] on div "00022035" at bounding box center [880, 625] width 350 height 41
click at [756, 626] on span "00022035" at bounding box center [751, 625] width 56 height 17
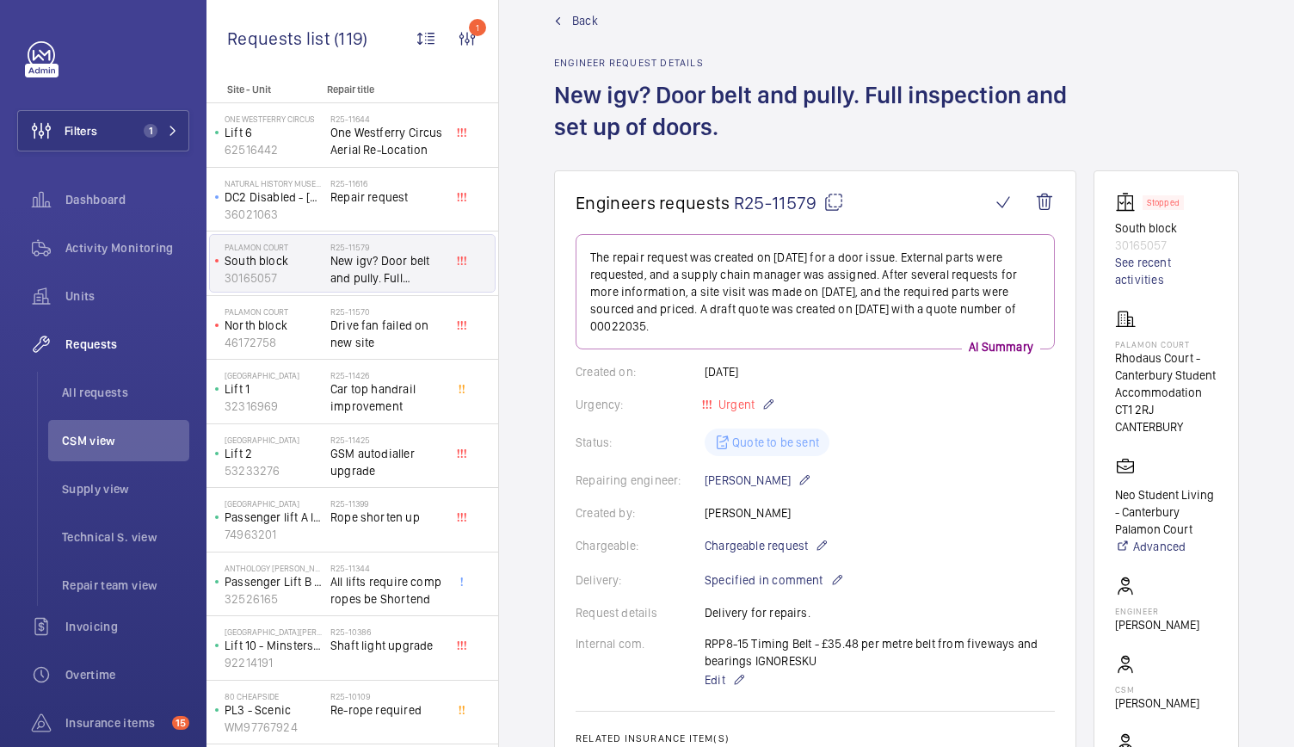
scroll to position [24, 0]
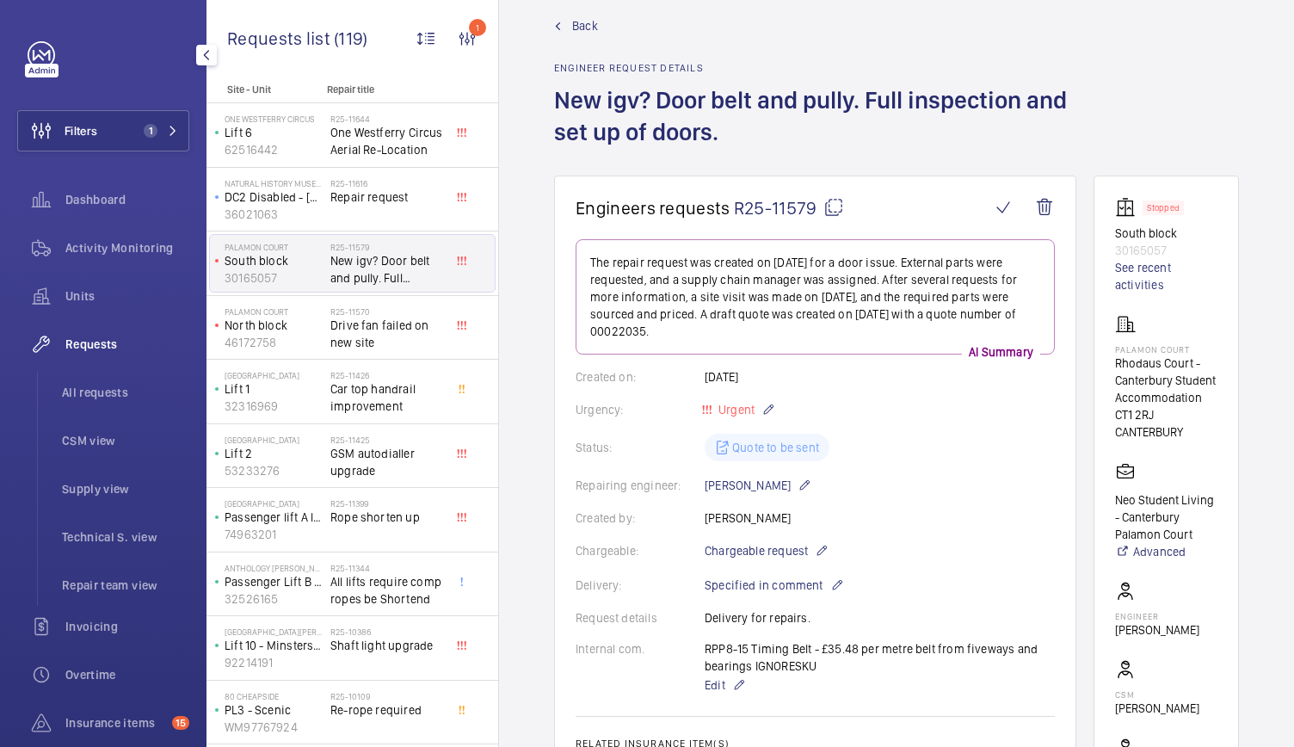
click at [96, 359] on div "Requests" at bounding box center [103, 344] width 172 height 41
click at [579, 28] on span "Back" at bounding box center [585, 25] width 26 height 17
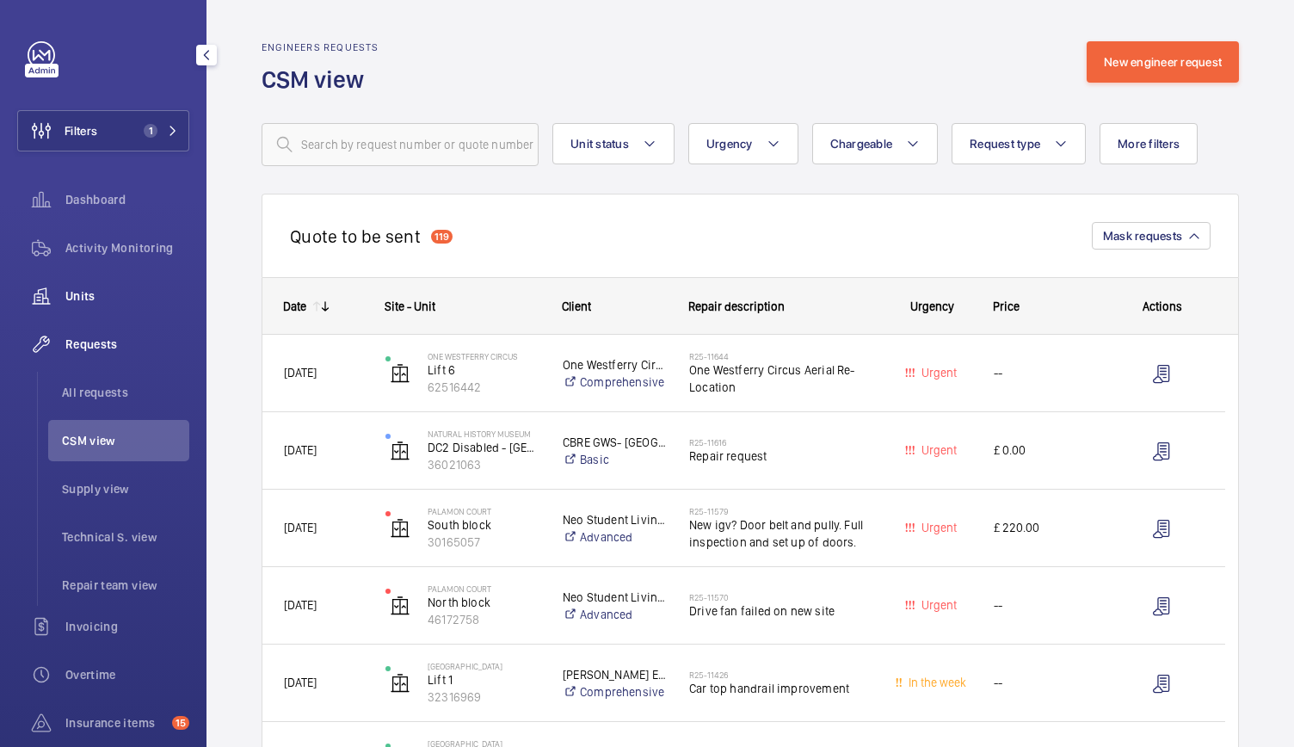
click at [81, 300] on span "Units" at bounding box center [127, 295] width 124 height 17
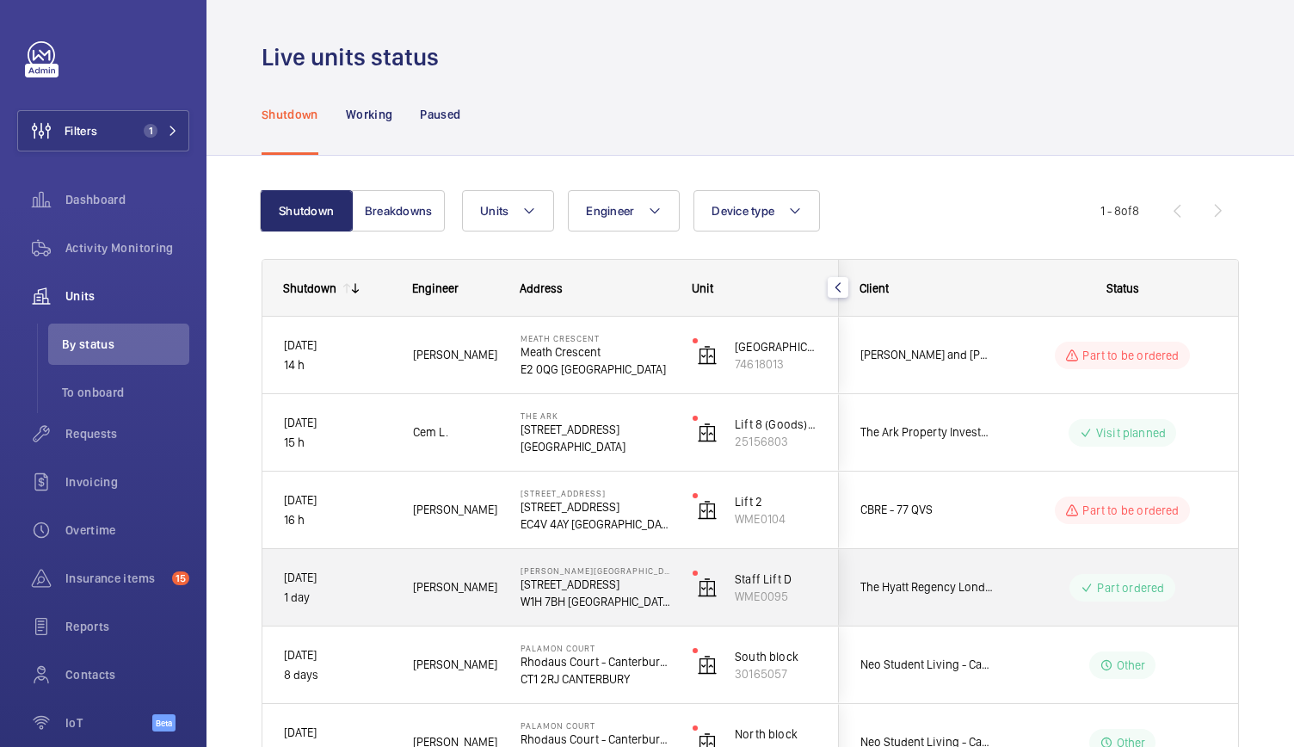
scroll to position [151, 0]
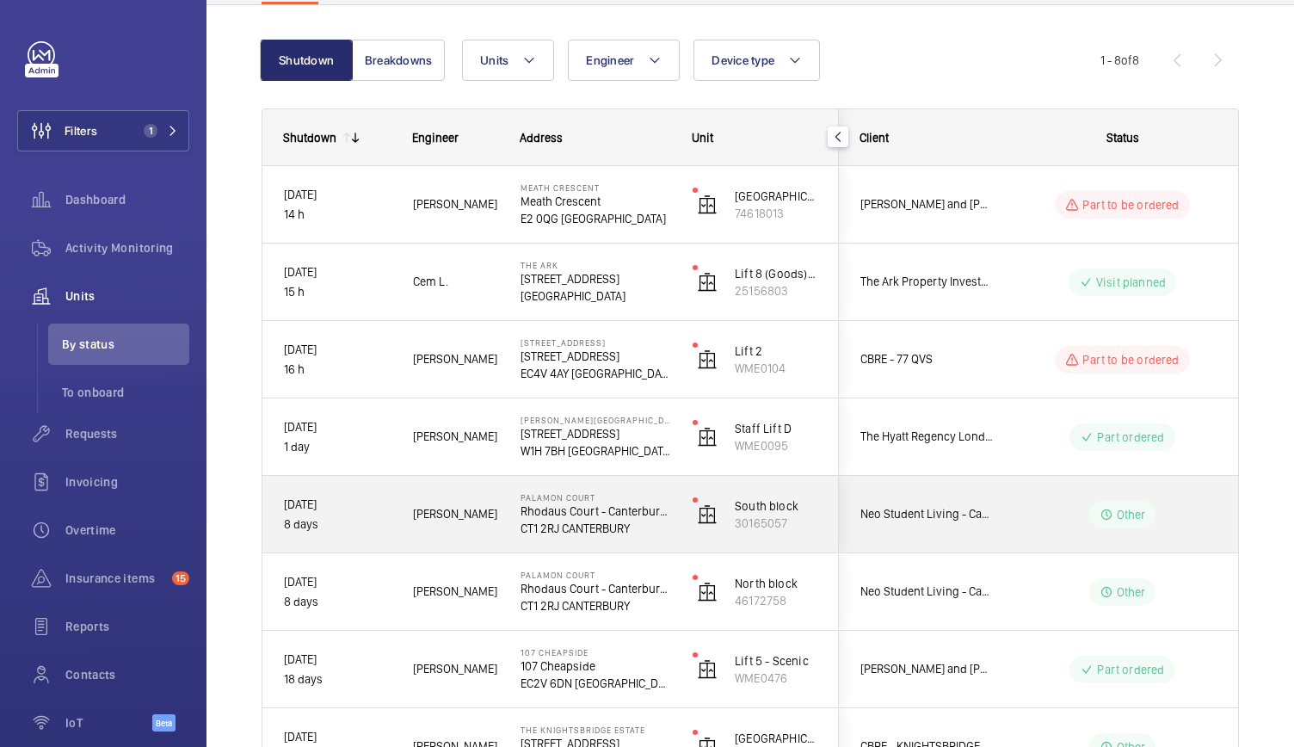
click at [492, 539] on div "[PERSON_NAME]" at bounding box center [445, 514] width 106 height 54
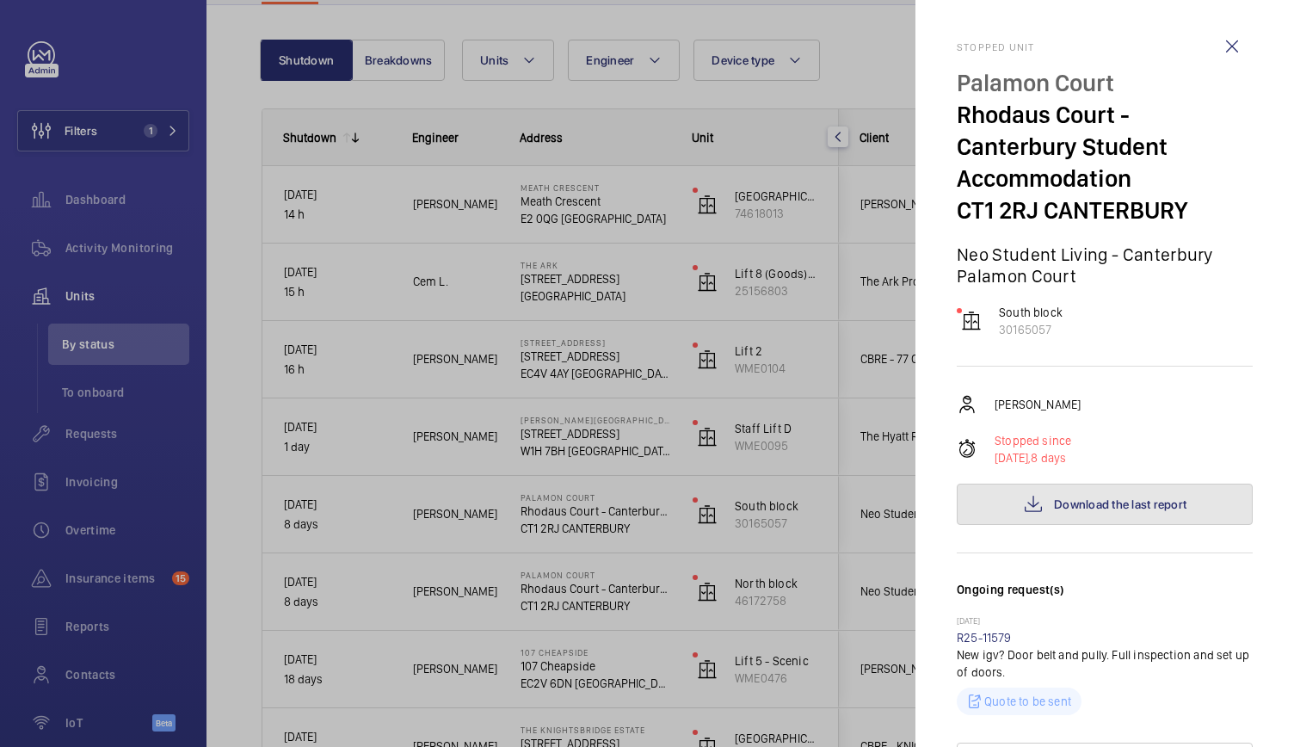
click at [1084, 503] on span "Download the last report" at bounding box center [1120, 504] width 133 height 14
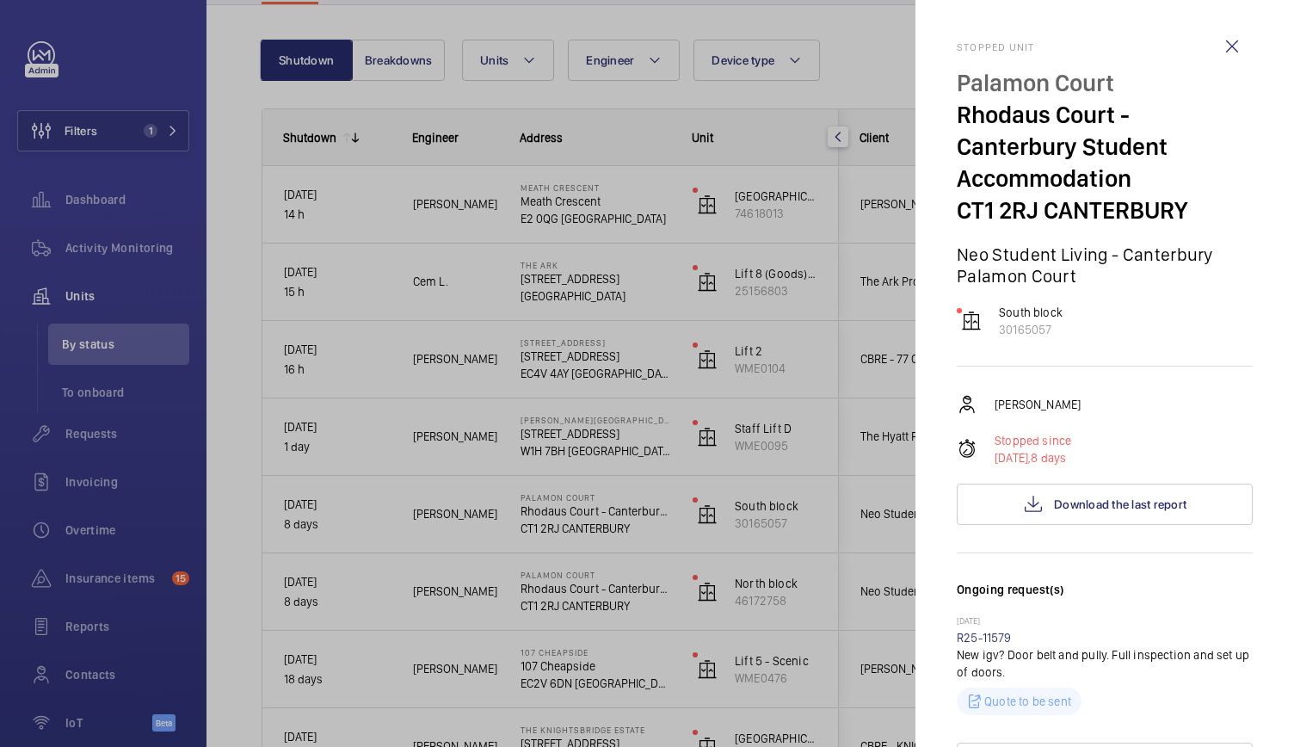
click at [780, 643] on div at bounding box center [647, 373] width 1294 height 747
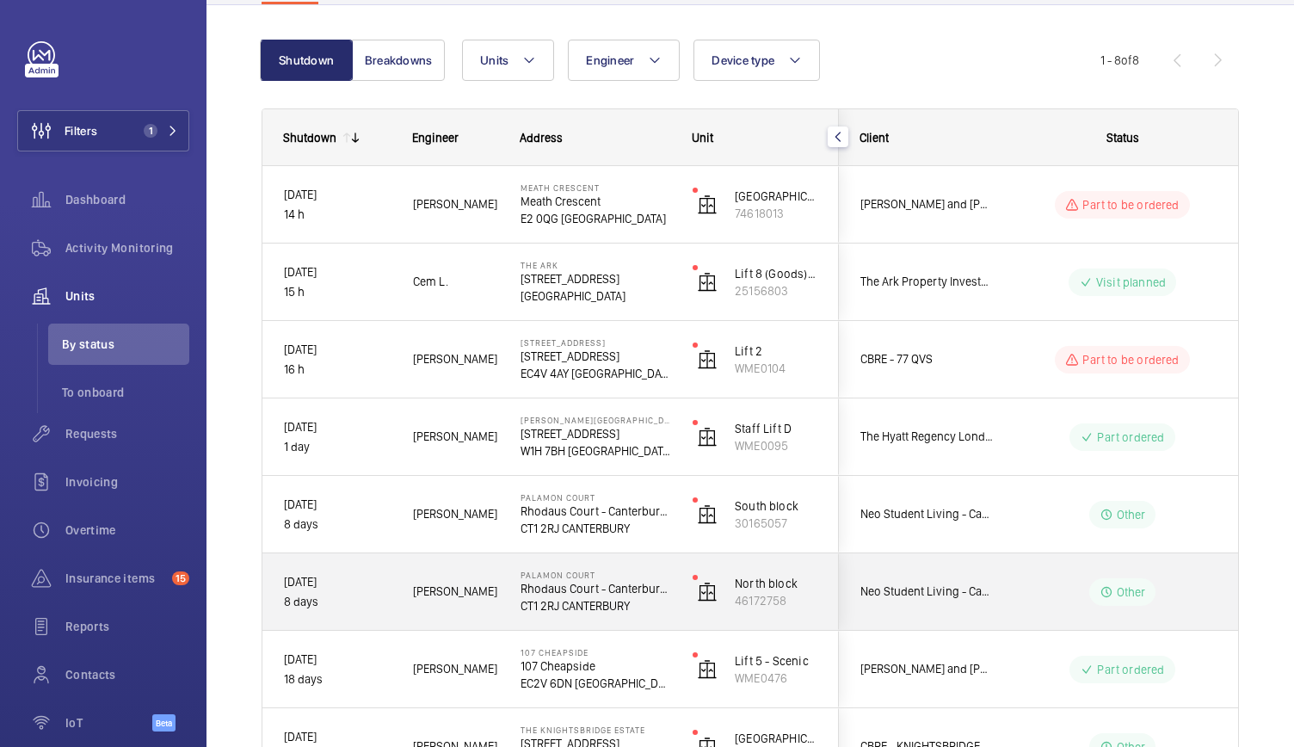
click at [492, 612] on div "[PERSON_NAME]" at bounding box center [445, 592] width 106 height 54
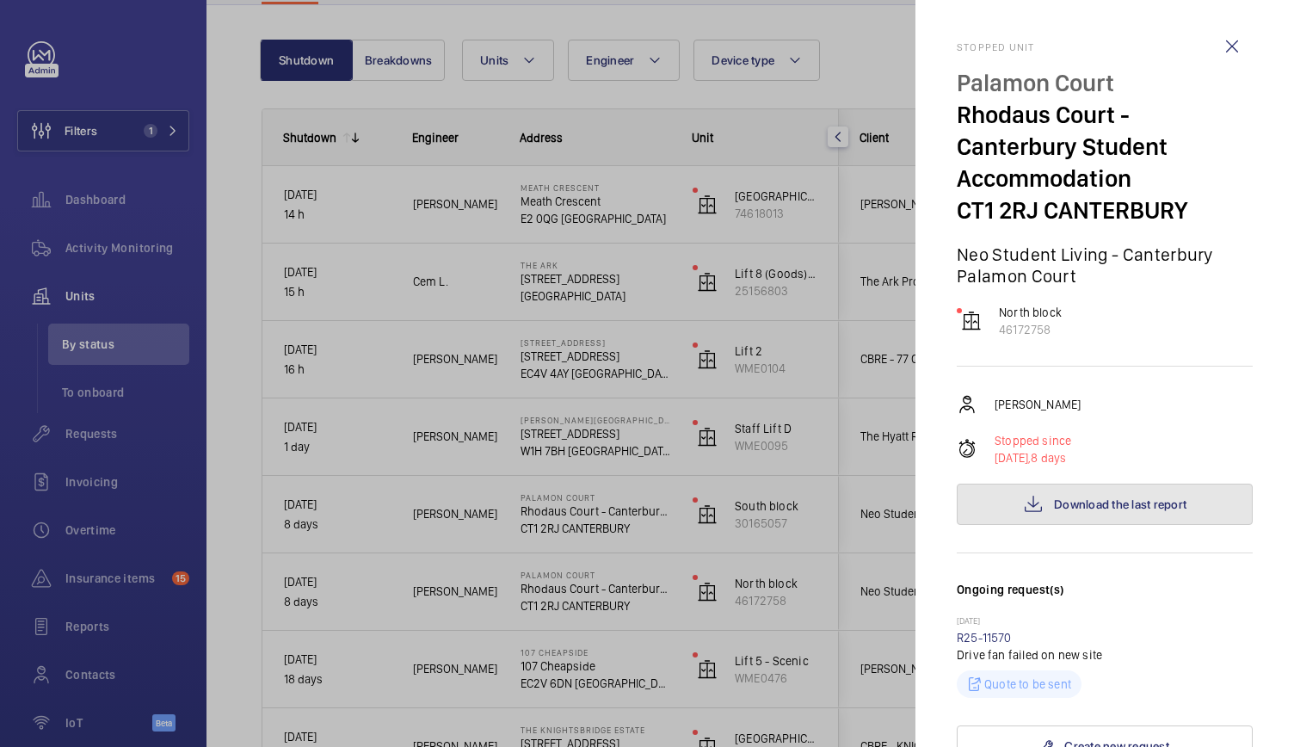
click at [1161, 517] on button "Download the last report" at bounding box center [1105, 504] width 296 height 41
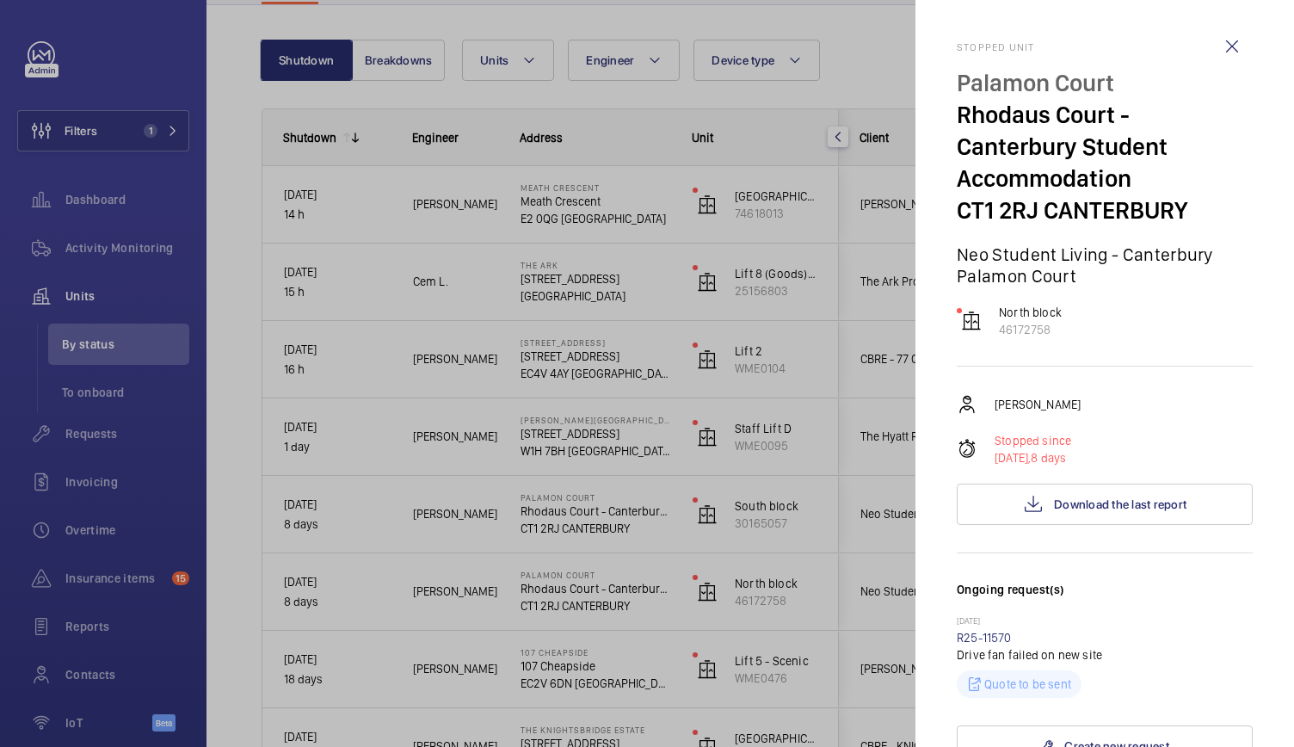
click at [281, 184] on div at bounding box center [647, 373] width 1294 height 747
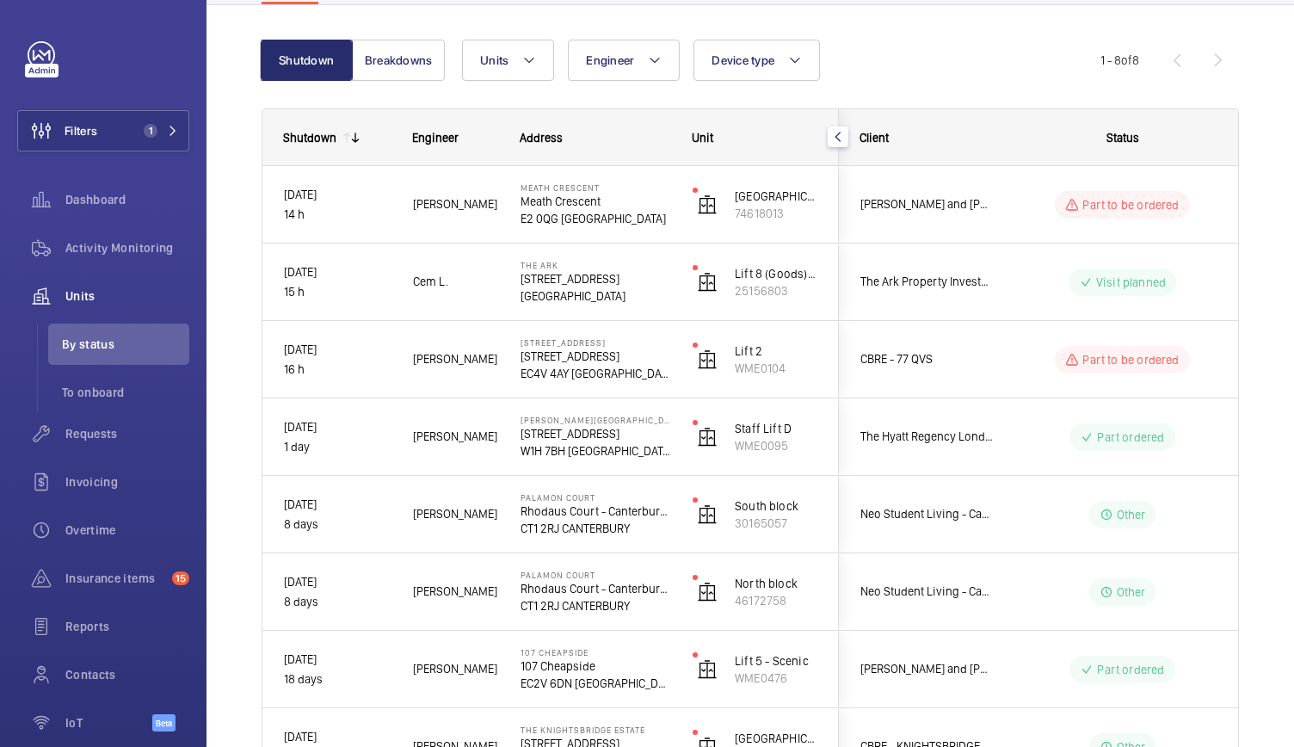
click at [133, 127] on mat-sidenav-container "Filters 1 Dashboard Activity Monitoring Units By status To onboard Requests Inv…" at bounding box center [647, 373] width 1294 height 747
click at [126, 147] on button "Filters 1" at bounding box center [103, 130] width 172 height 41
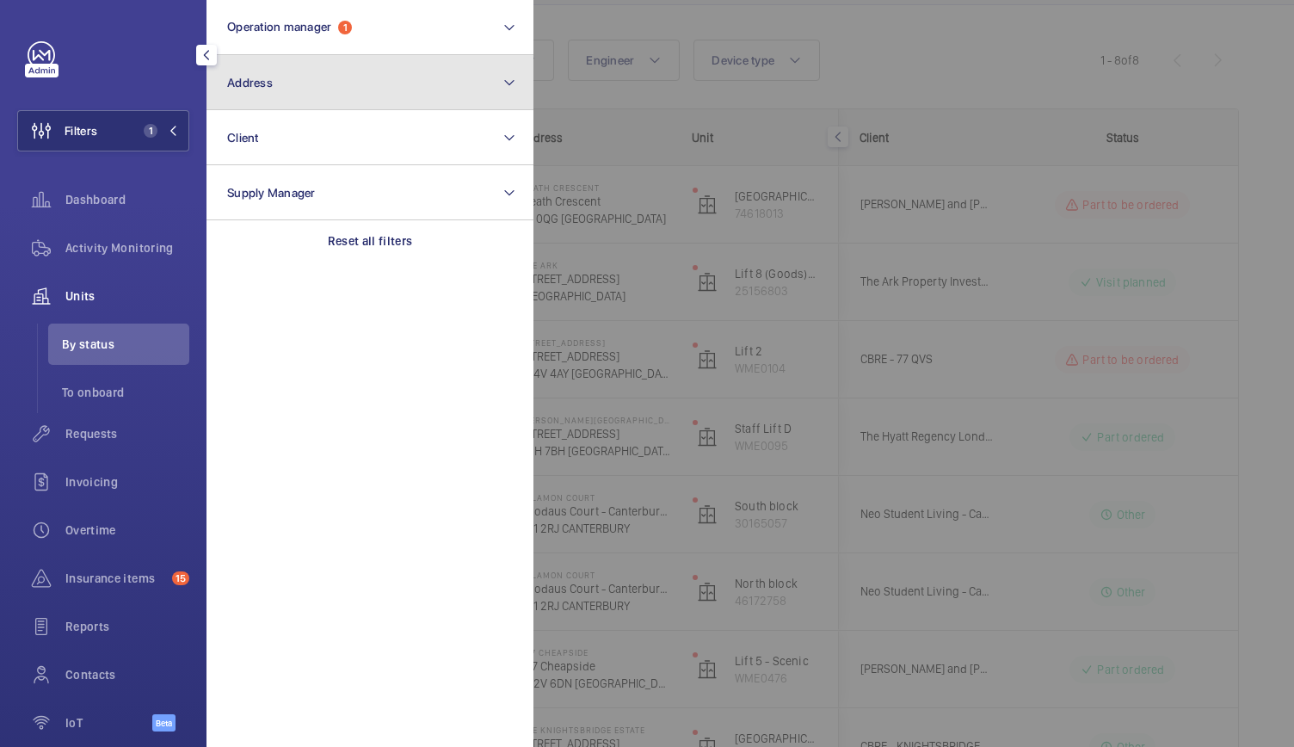
click at [335, 85] on button "Address" at bounding box center [370, 82] width 327 height 55
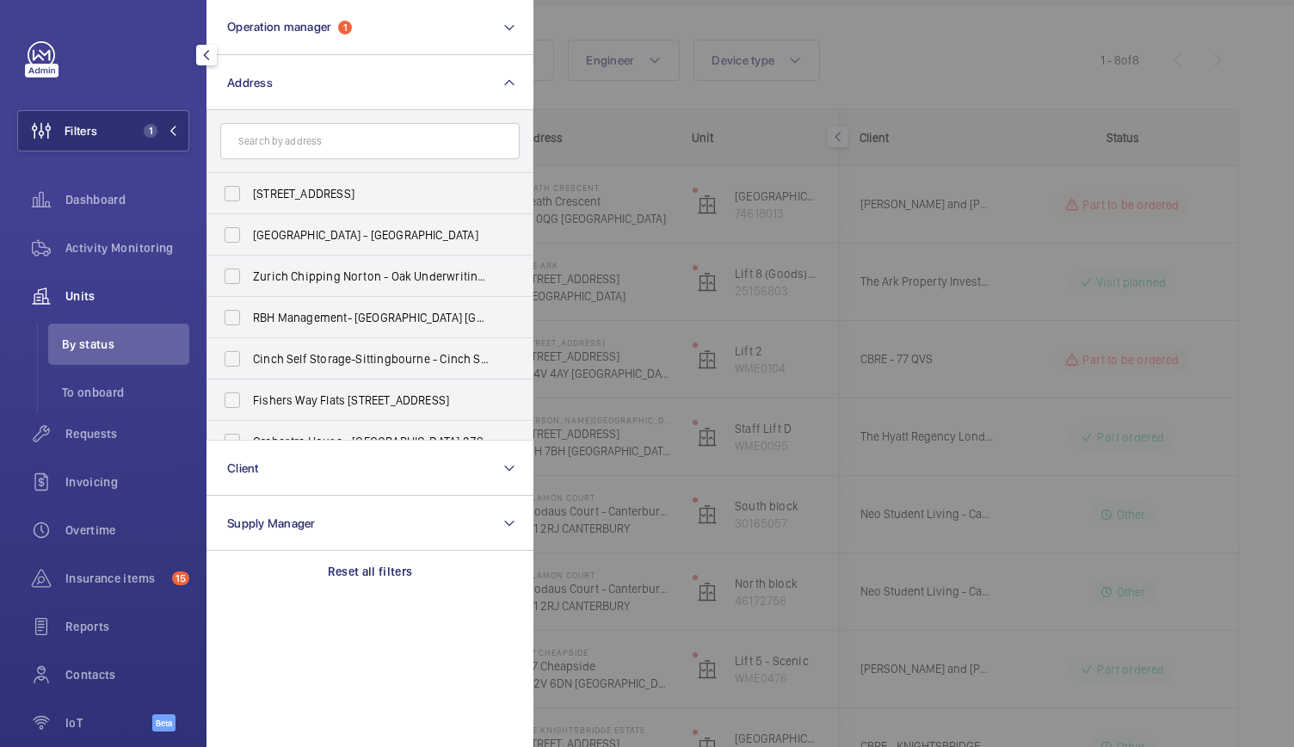
click at [261, 139] on input "text" at bounding box center [370, 141] width 300 height 36
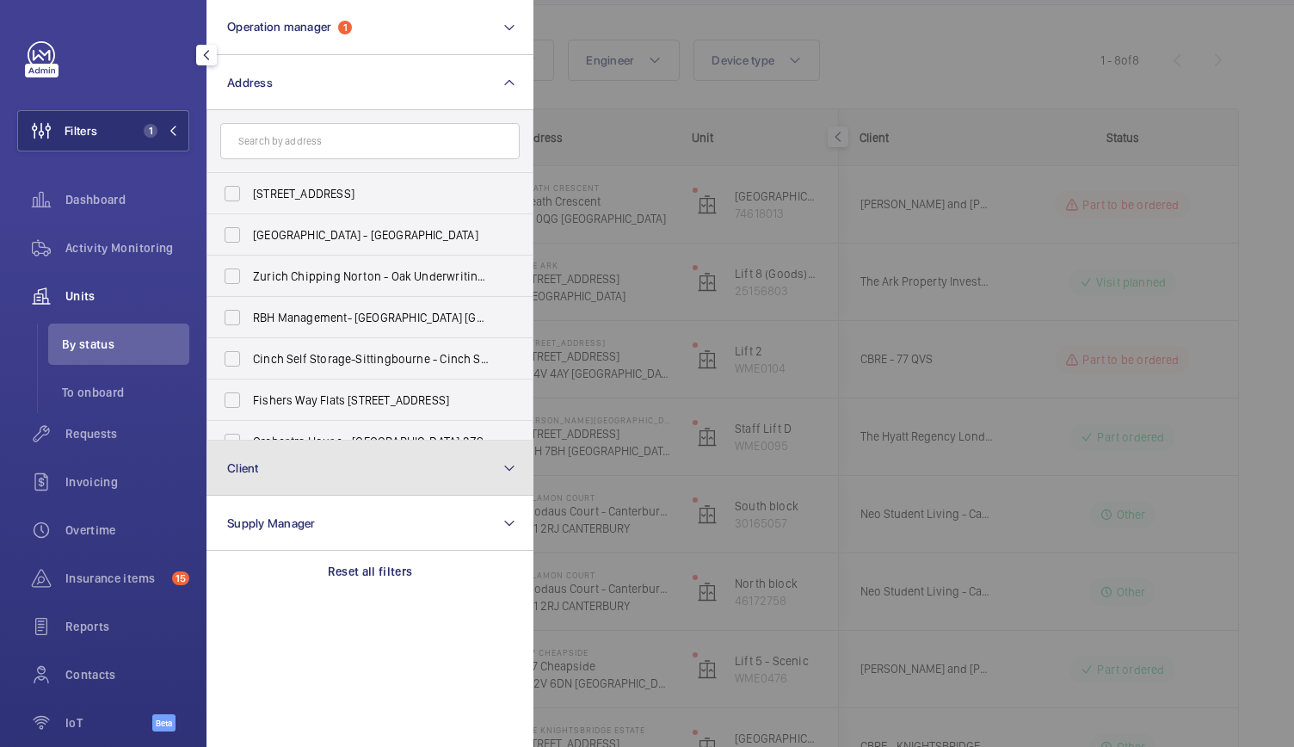
click at [306, 467] on button "Client" at bounding box center [370, 468] width 327 height 55
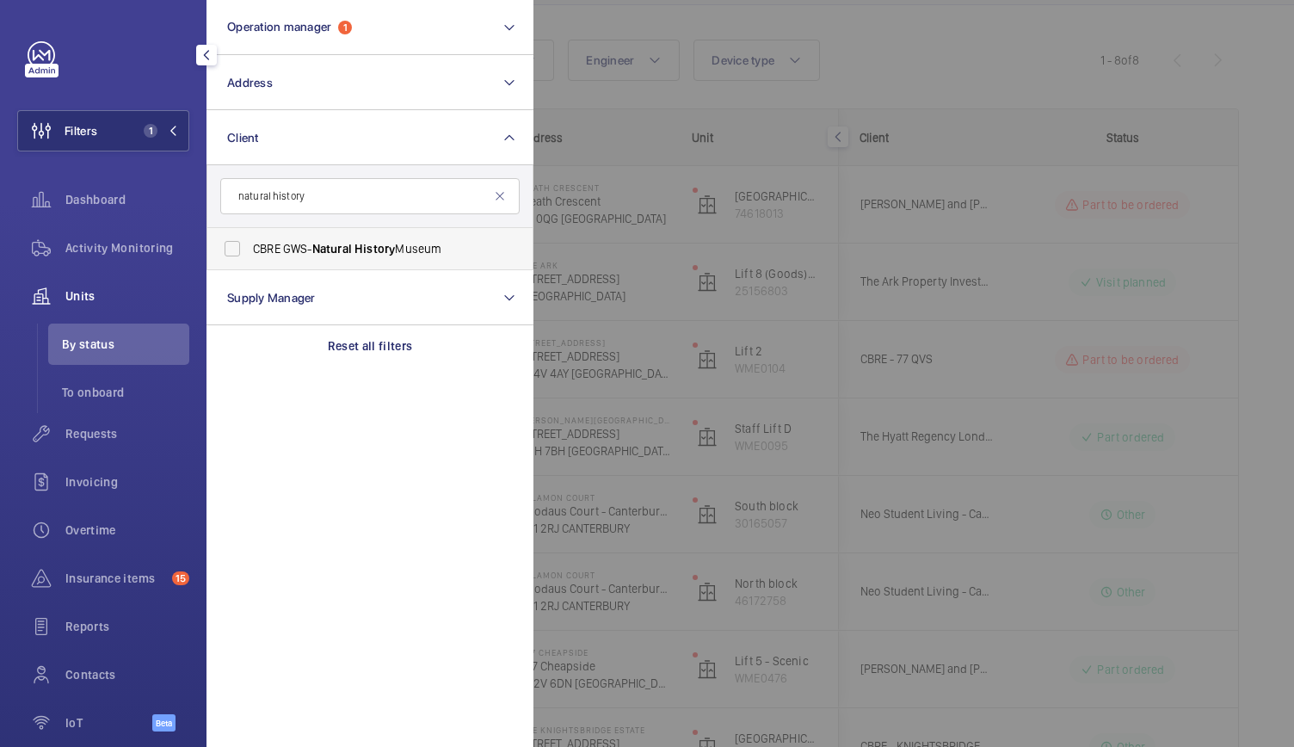
type input "natural history"
click at [295, 256] on span "CBRE GWS- [GEOGRAPHIC_DATA]" at bounding box center [371, 248] width 237 height 17
click at [250, 256] on input "CBRE GWS- [GEOGRAPHIC_DATA]" at bounding box center [232, 249] width 34 height 34
checkbox input "true"
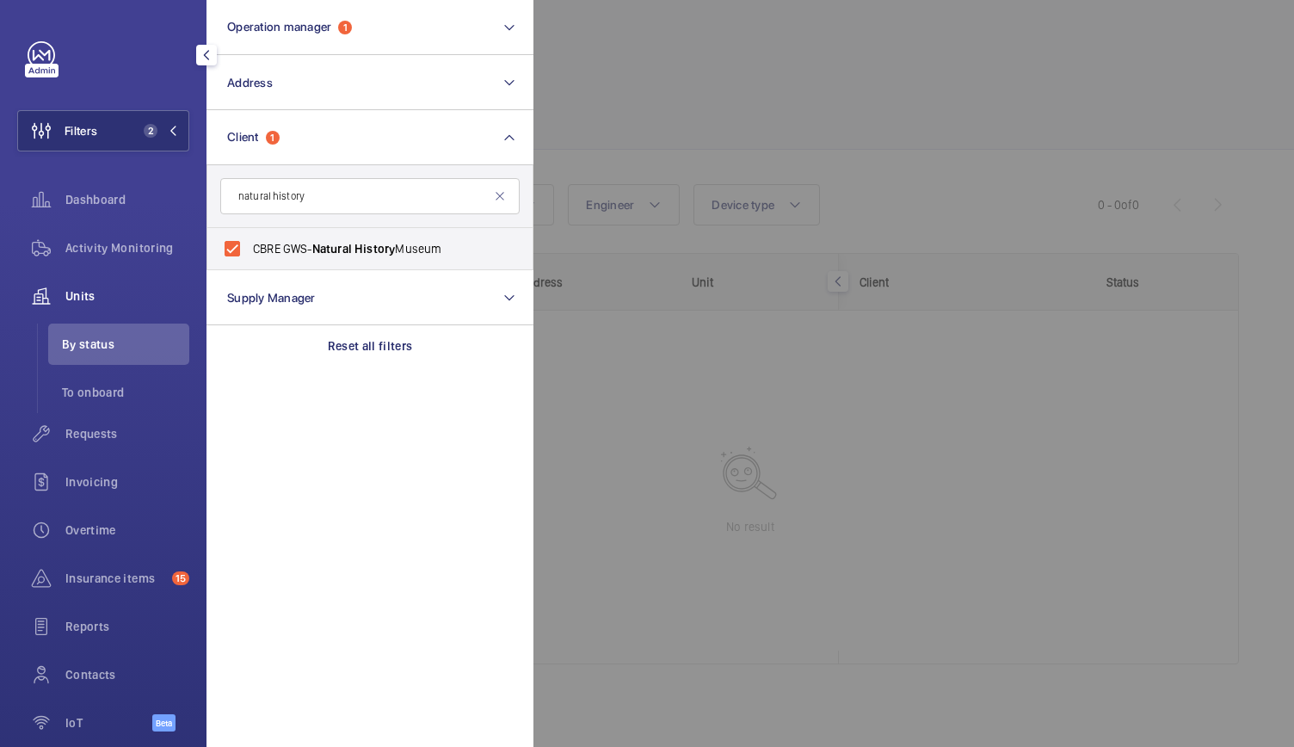
click at [602, 76] on div at bounding box center [1181, 373] width 1294 height 747
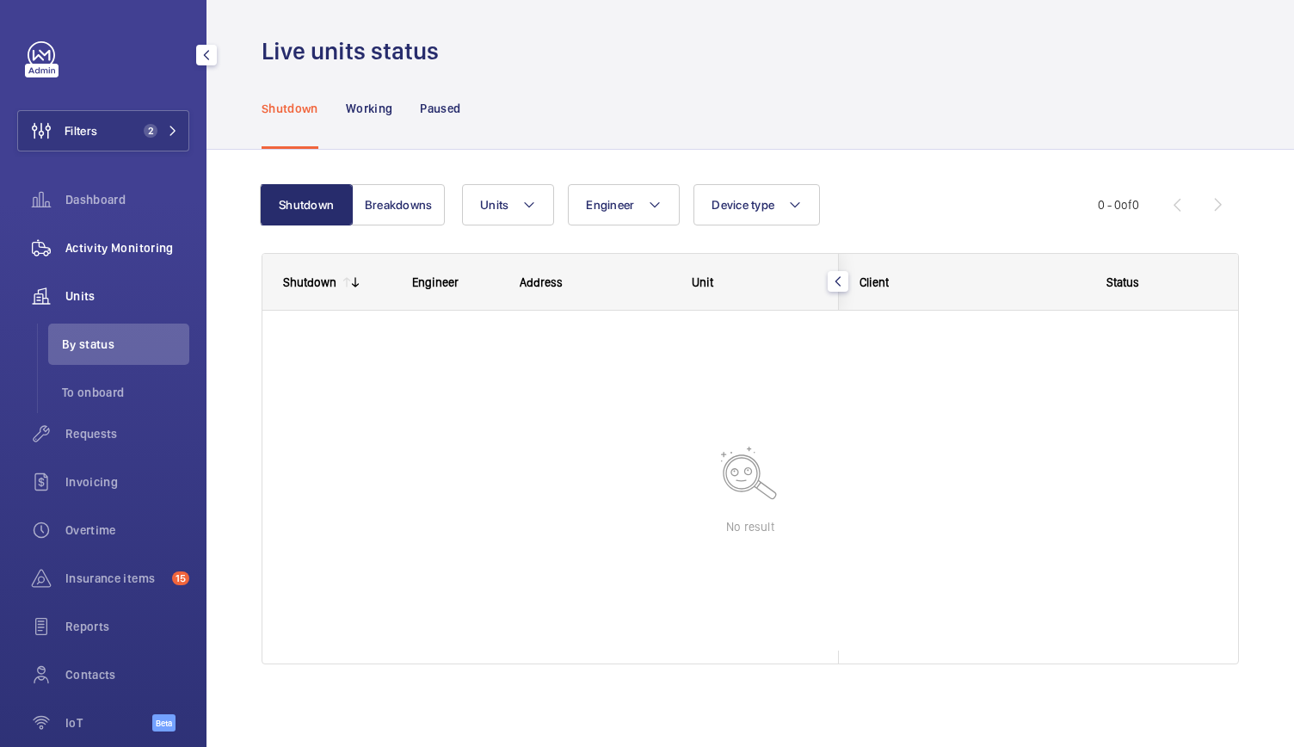
click at [129, 257] on div "Activity Monitoring" at bounding box center [103, 247] width 172 height 41
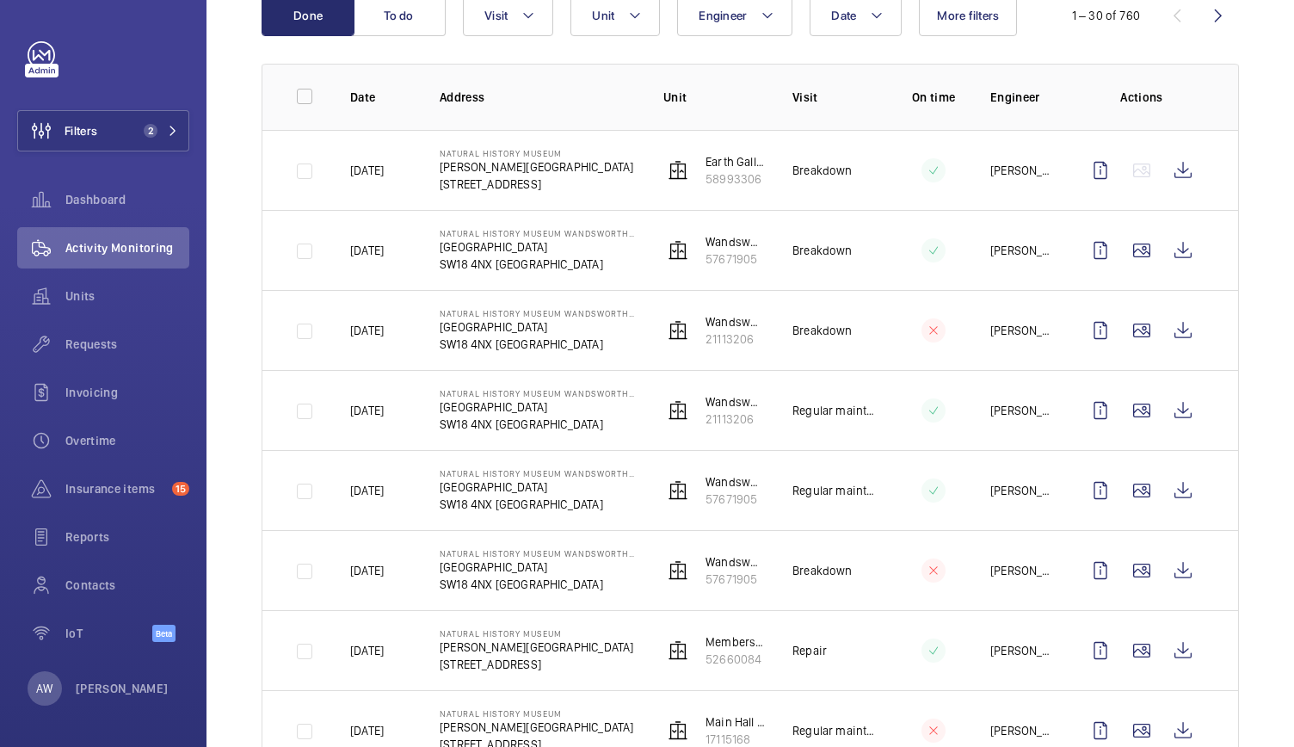
scroll to position [208, 0]
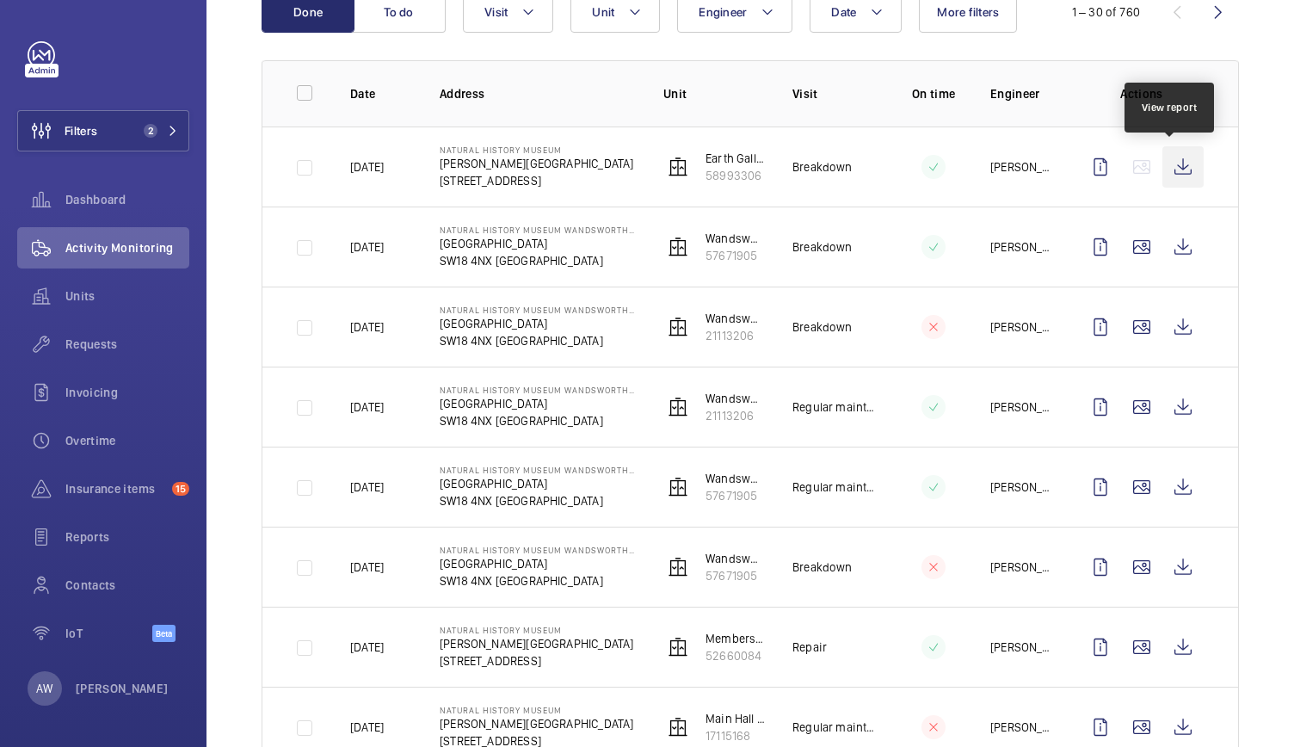
click at [1185, 171] on wm-front-icon-button at bounding box center [1183, 166] width 41 height 41
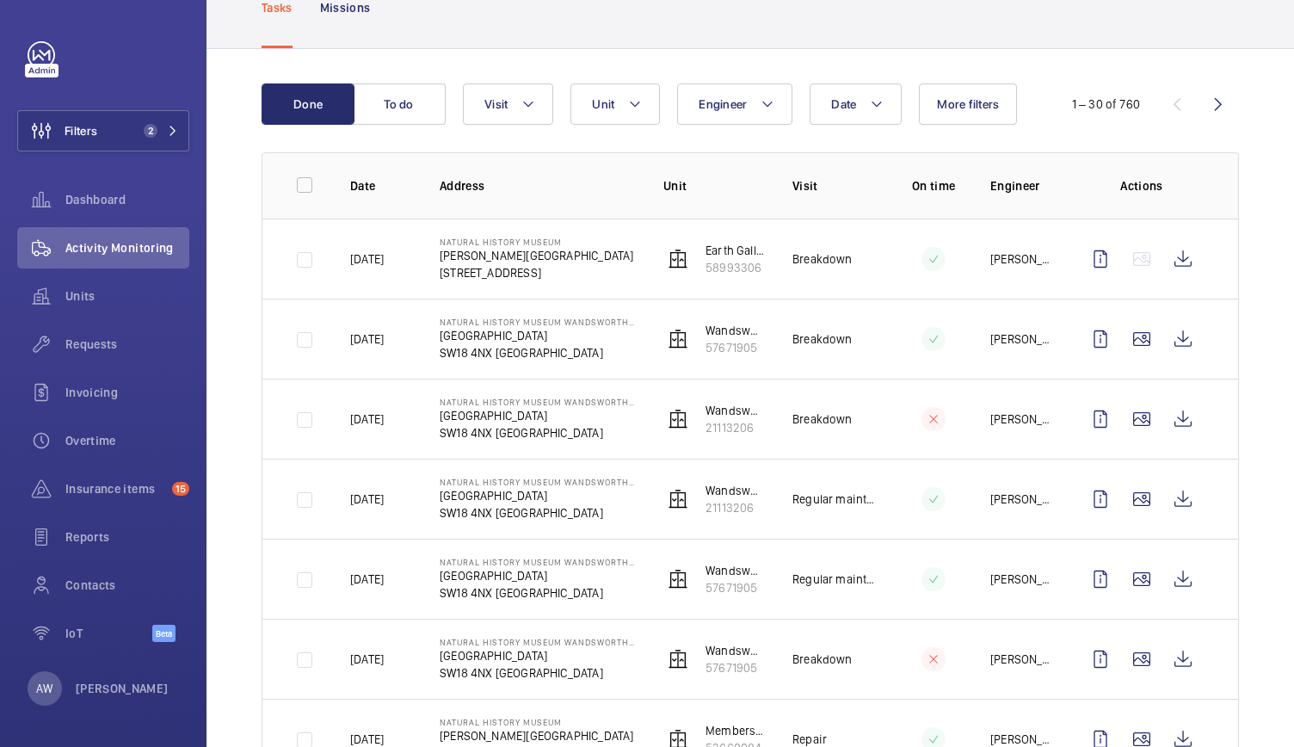
scroll to position [0, 0]
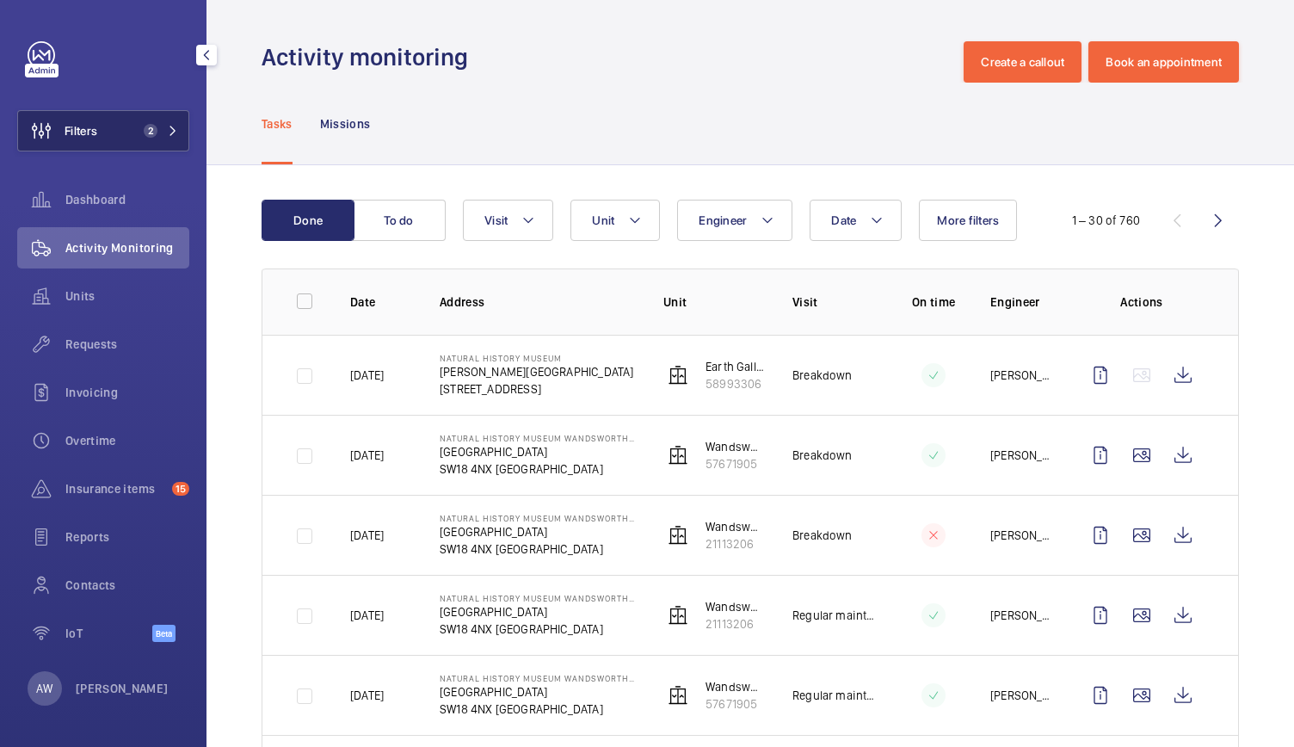
click at [176, 128] on mat-icon at bounding box center [173, 131] width 10 height 10
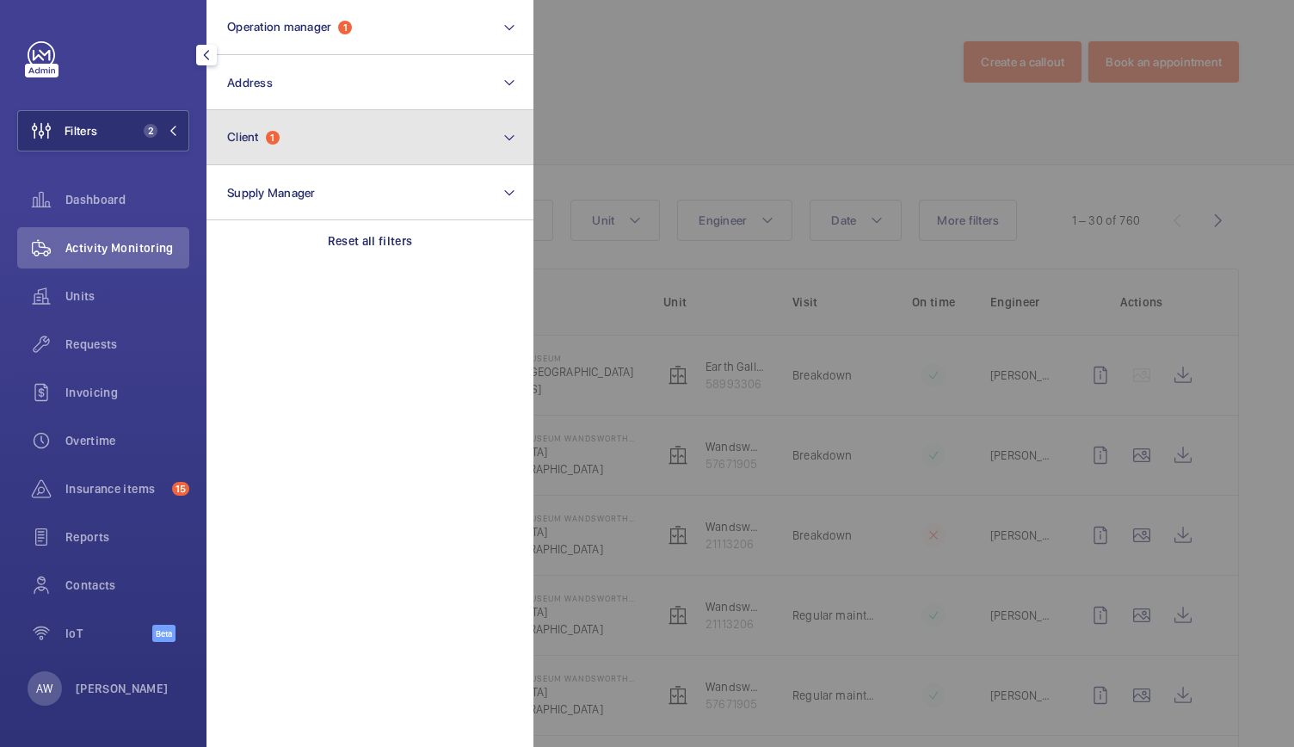
click at [273, 157] on button "Client 1" at bounding box center [370, 137] width 327 height 55
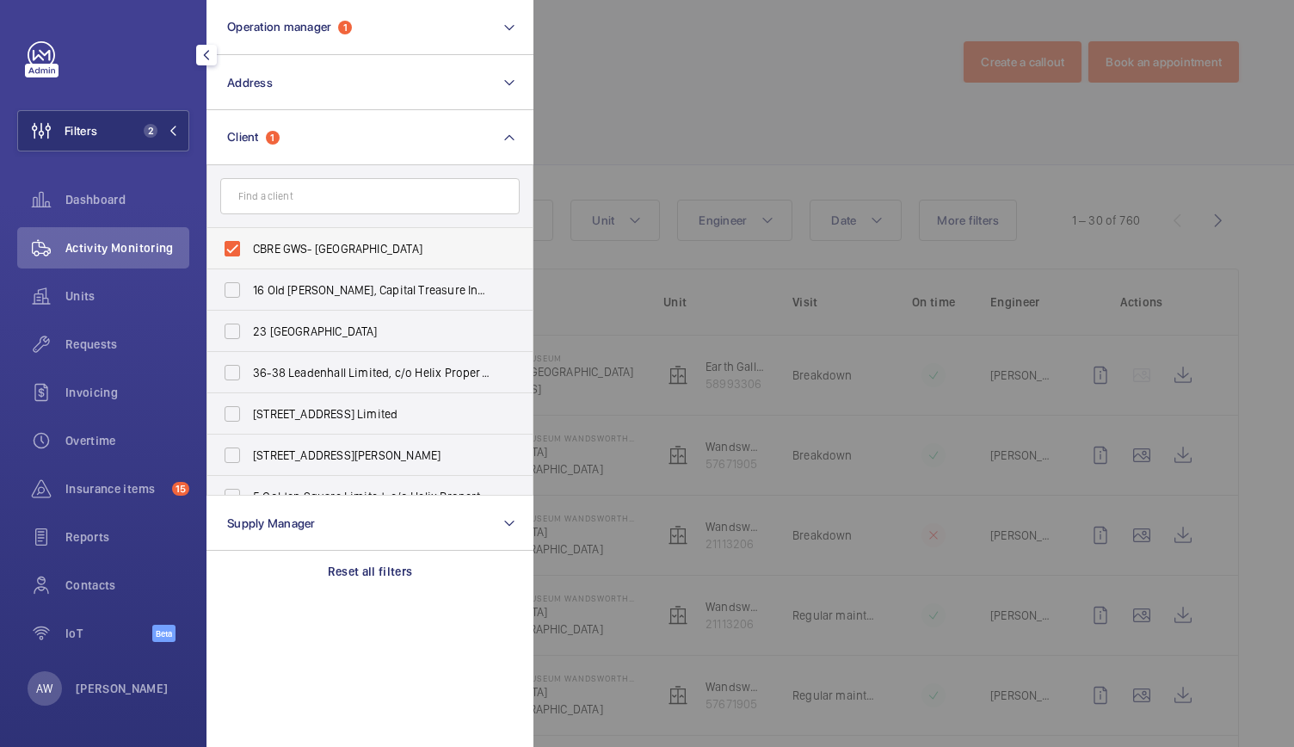
click at [239, 248] on label "CBRE GWS- [GEOGRAPHIC_DATA]" at bounding box center [357, 248] width 300 height 41
click at [239, 248] on input "CBRE GWS- [GEOGRAPHIC_DATA]" at bounding box center [232, 249] width 34 height 34
checkbox input "false"
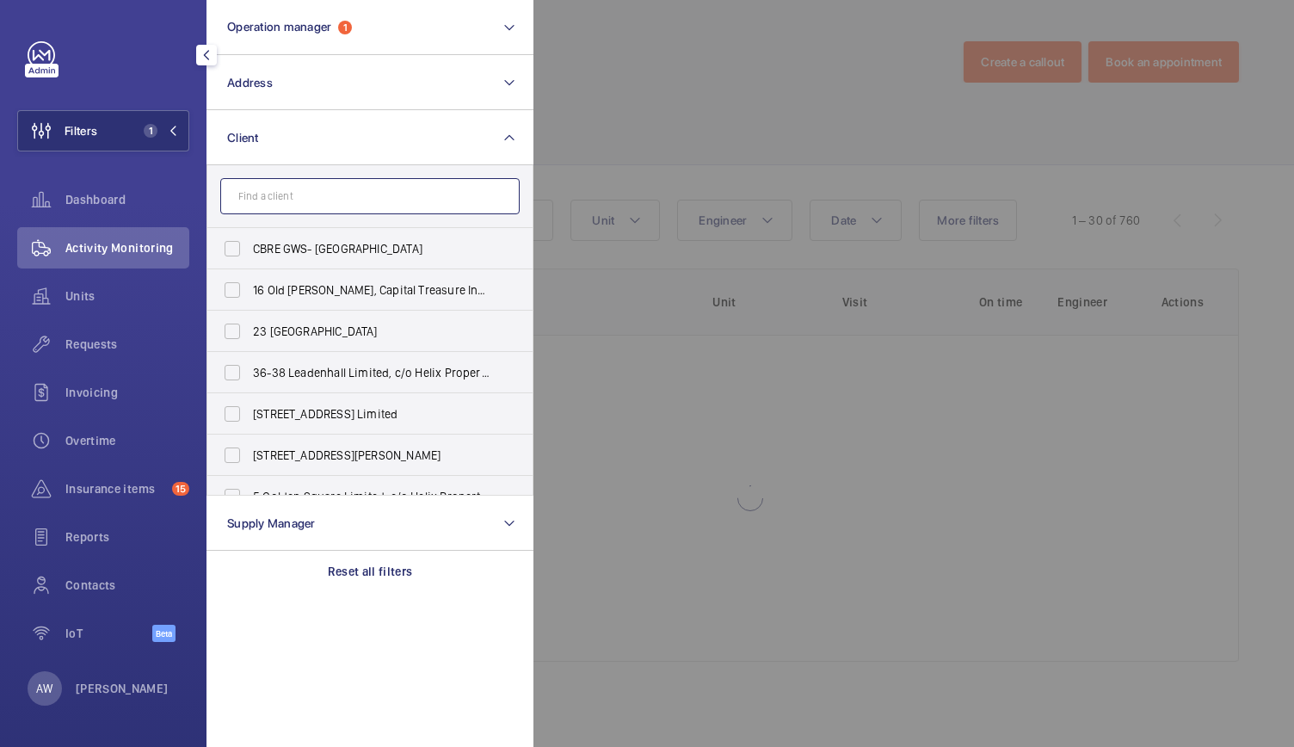
drag, startPoint x: 268, startPoint y: 213, endPoint x: 292, endPoint y: 182, distance: 39.9
click at [292, 182] on input "text" at bounding box center [370, 196] width 300 height 36
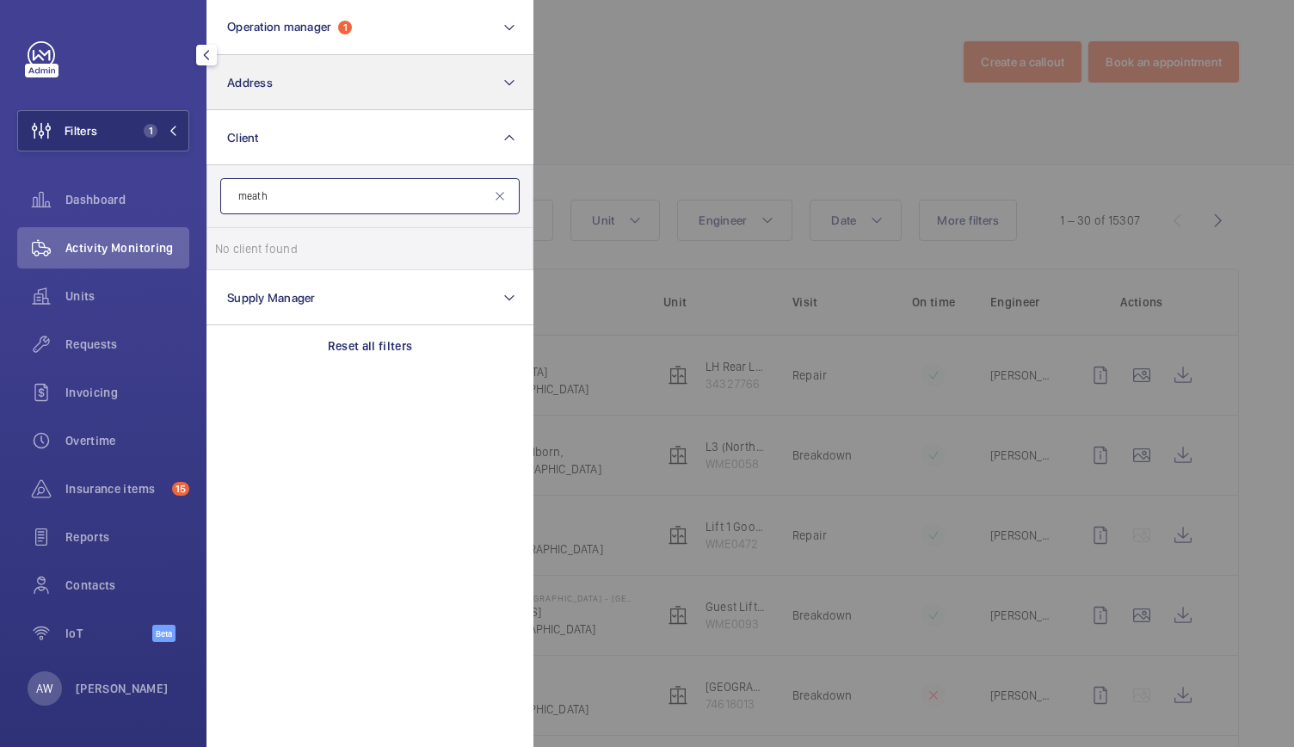
type input "meath"
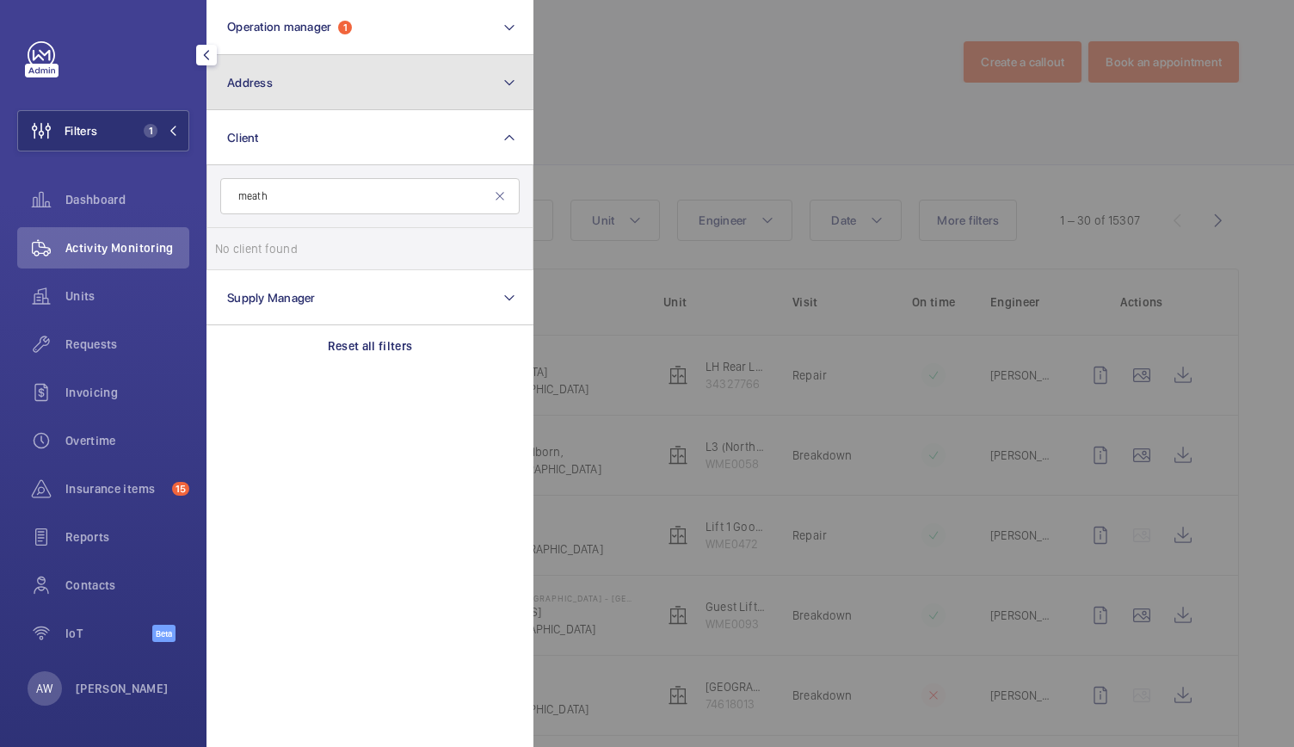
click at [289, 77] on button "Address" at bounding box center [370, 82] width 327 height 55
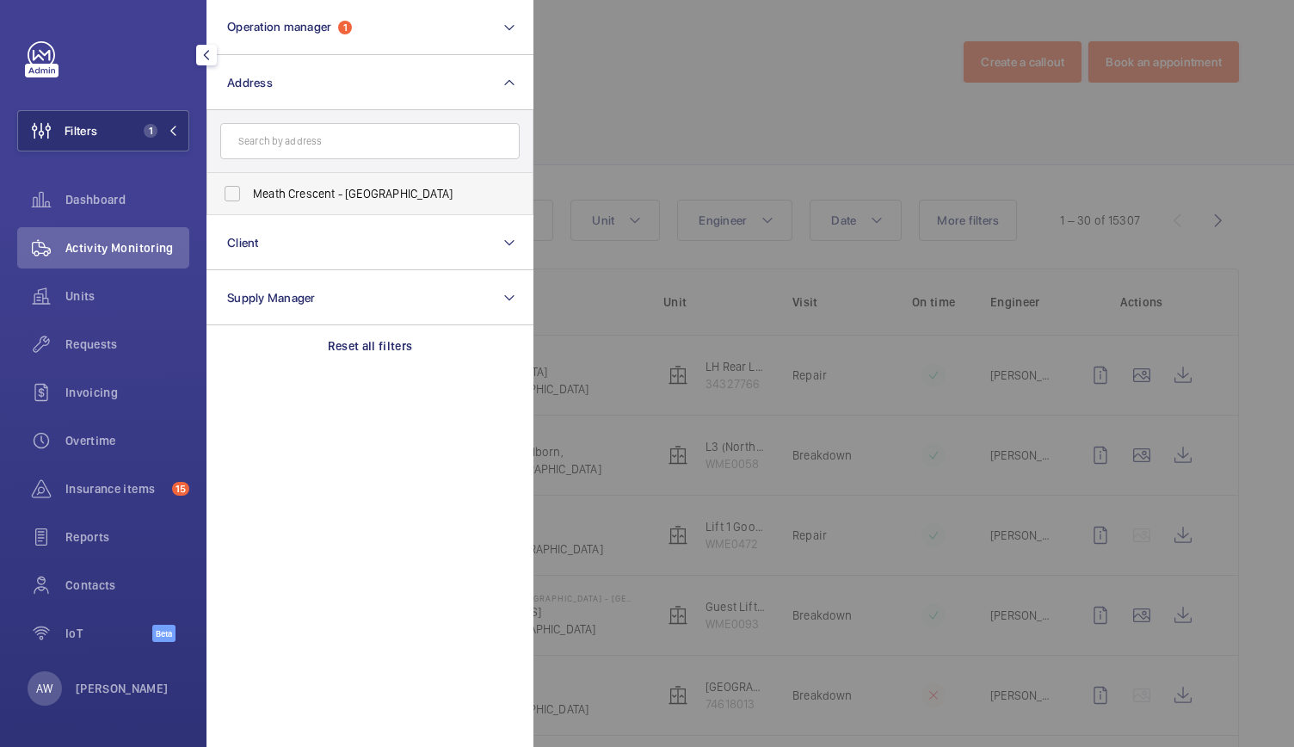
click at [227, 183] on label "Meath Crescent - [GEOGRAPHIC_DATA]" at bounding box center [357, 193] width 300 height 41
click at [227, 183] on input "Meath Crescent - [GEOGRAPHIC_DATA]" at bounding box center [232, 193] width 34 height 34
checkbox input "true"
click at [614, 113] on div at bounding box center [1181, 373] width 1294 height 747
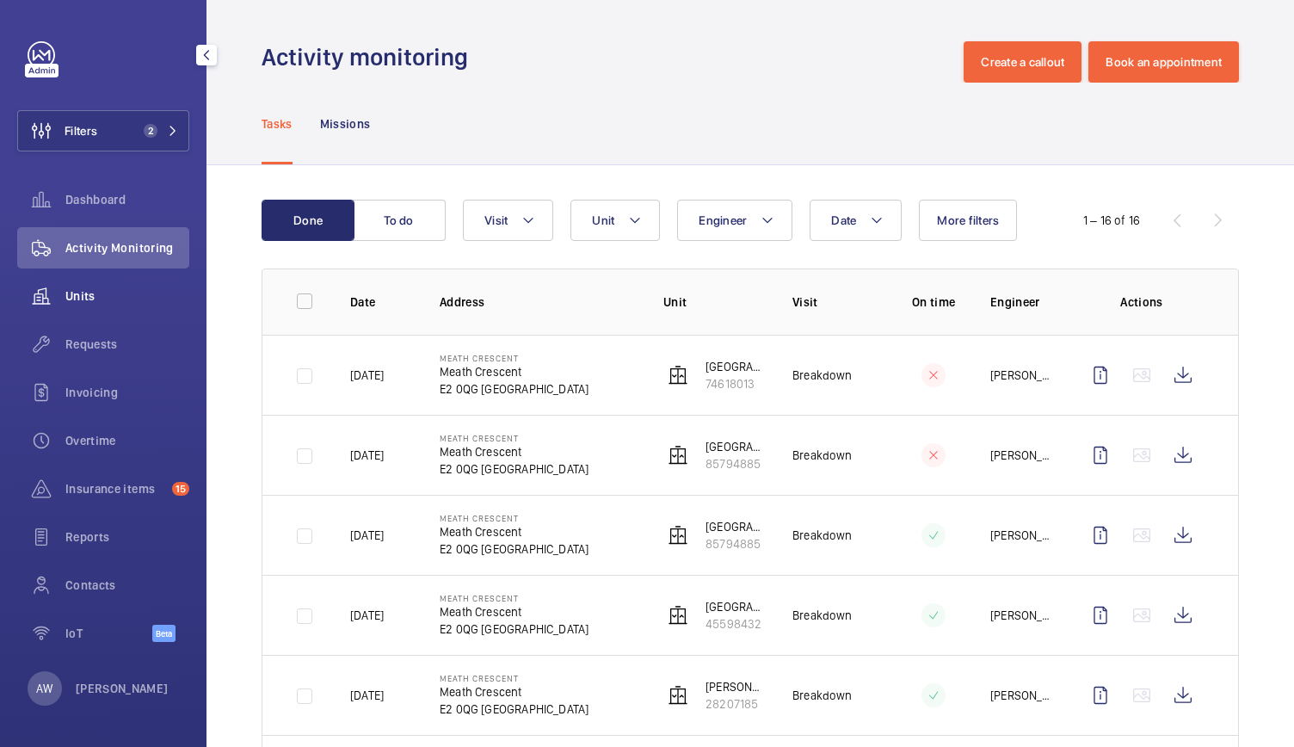
click at [95, 290] on span "Units" at bounding box center [127, 295] width 124 height 17
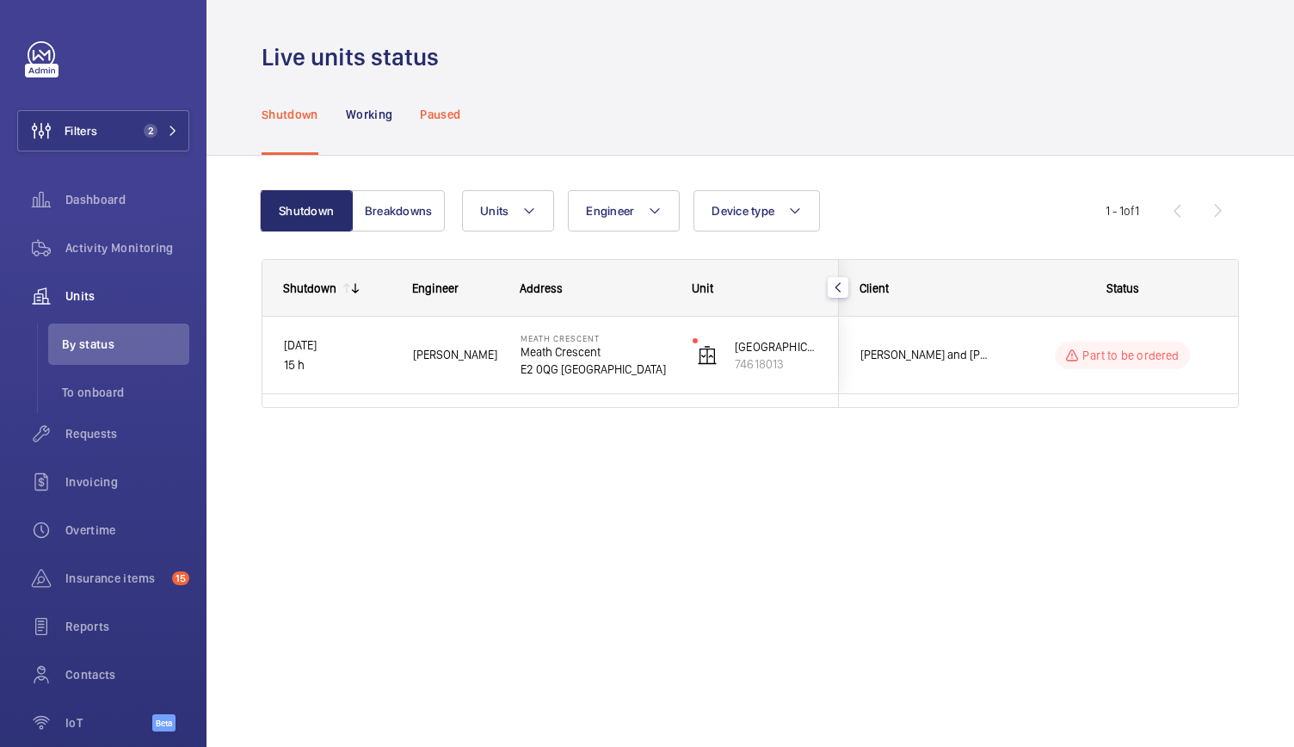
click at [434, 117] on p "Paused" at bounding box center [440, 114] width 40 height 17
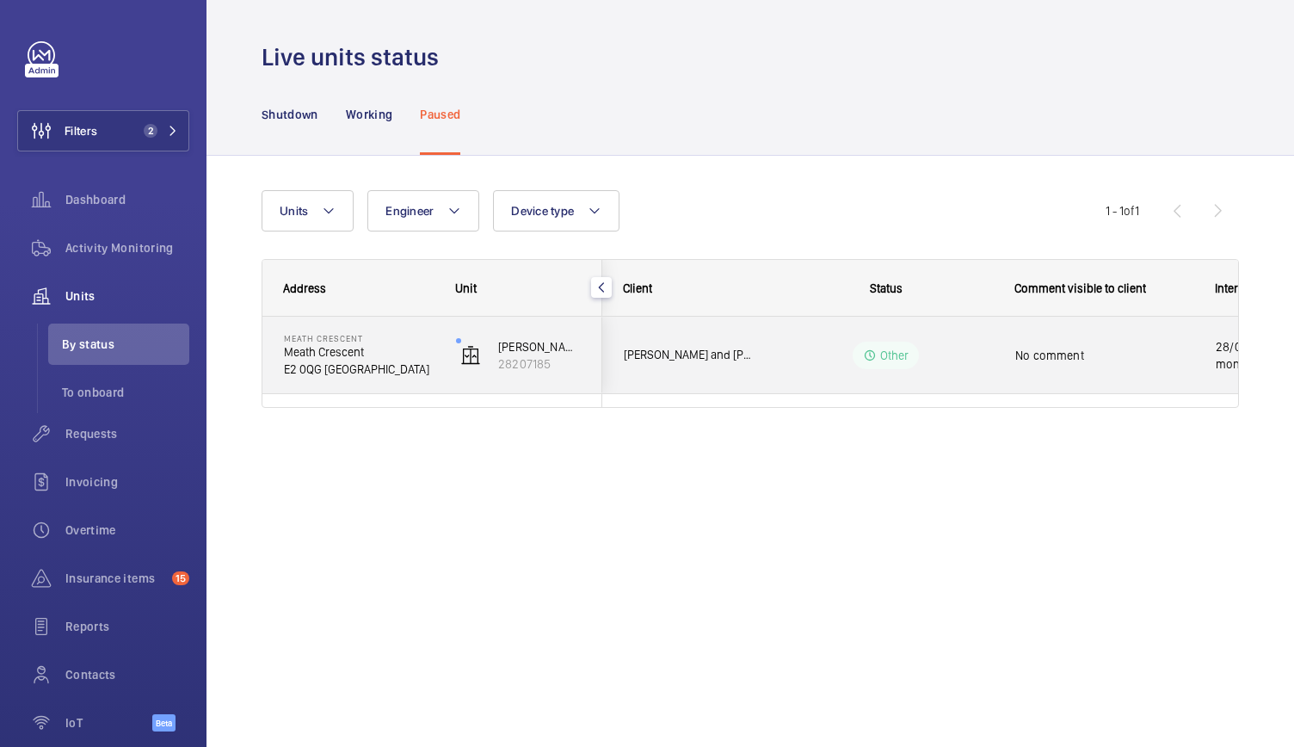
drag, startPoint x: 507, startPoint y: 349, endPoint x: 435, endPoint y: 380, distance: 77.5
click at [435, 380] on div "[PERSON_NAME][GEOGRAPHIC_DATA] - entrance lobby - lift 5 - U1012155 - 5 28207185" at bounding box center [518, 355] width 166 height 77
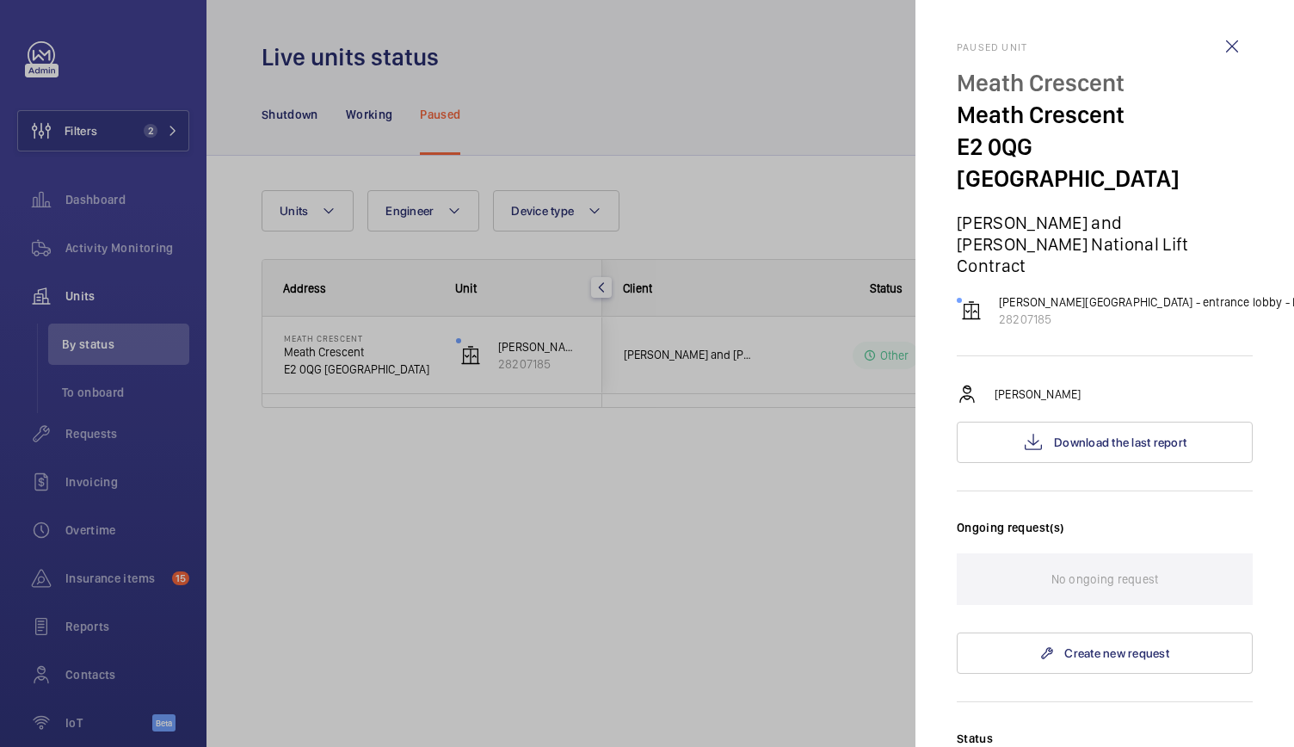
drag, startPoint x: 1038, startPoint y: 256, endPoint x: 1022, endPoint y: 221, distance: 37.8
click at [1022, 221] on p "[PERSON_NAME] and [PERSON_NAME] National Lift Contract" at bounding box center [1105, 244] width 296 height 65
drag, startPoint x: 991, startPoint y: 247, endPoint x: 1259, endPoint y: 249, distance: 268.5
click at [1259, 249] on mat-sidenav "Paused unit Meath Crescent Meath Crescent E2 0QG LONDON Rendall and [PERSON_NAM…" at bounding box center [1105, 373] width 379 height 747
copy p "[PERSON_NAME][GEOGRAPHIC_DATA] - entrance lobby - lift 5 - U1012155 - 5"
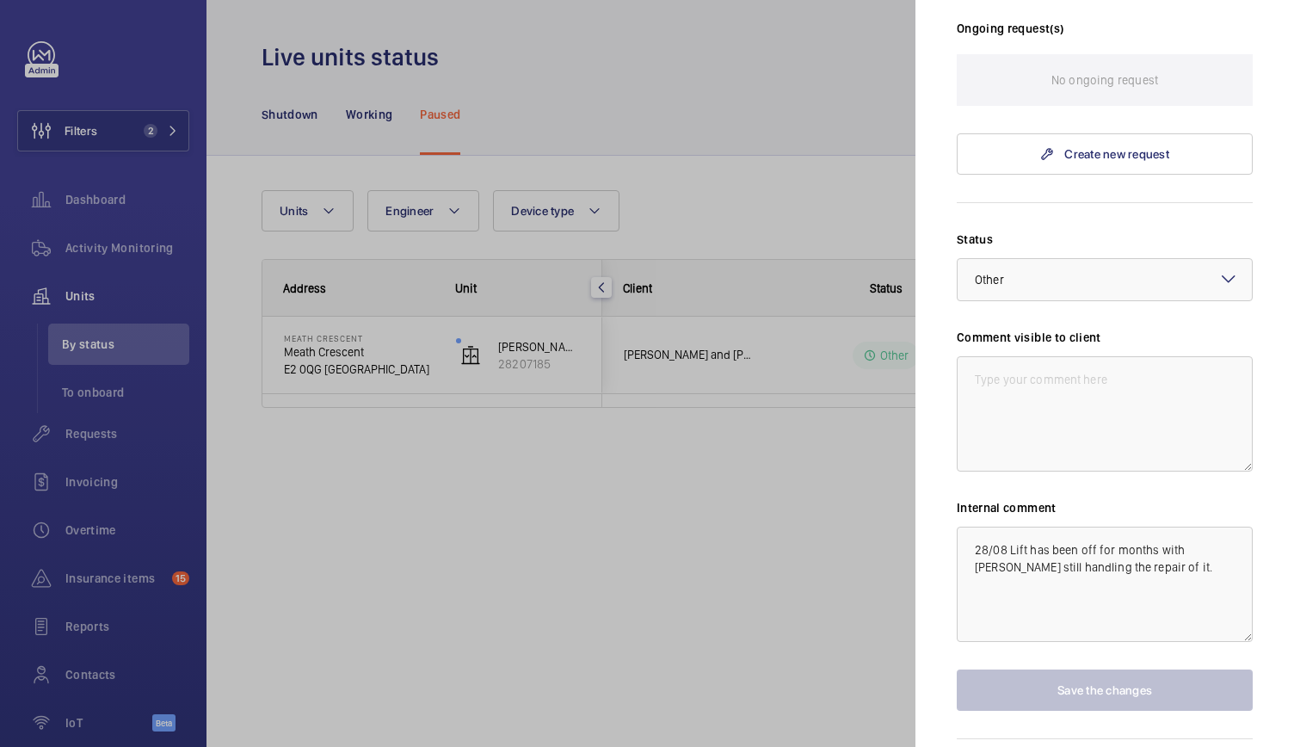
scroll to position [500, 0]
click at [639, 617] on div at bounding box center [647, 373] width 1294 height 747
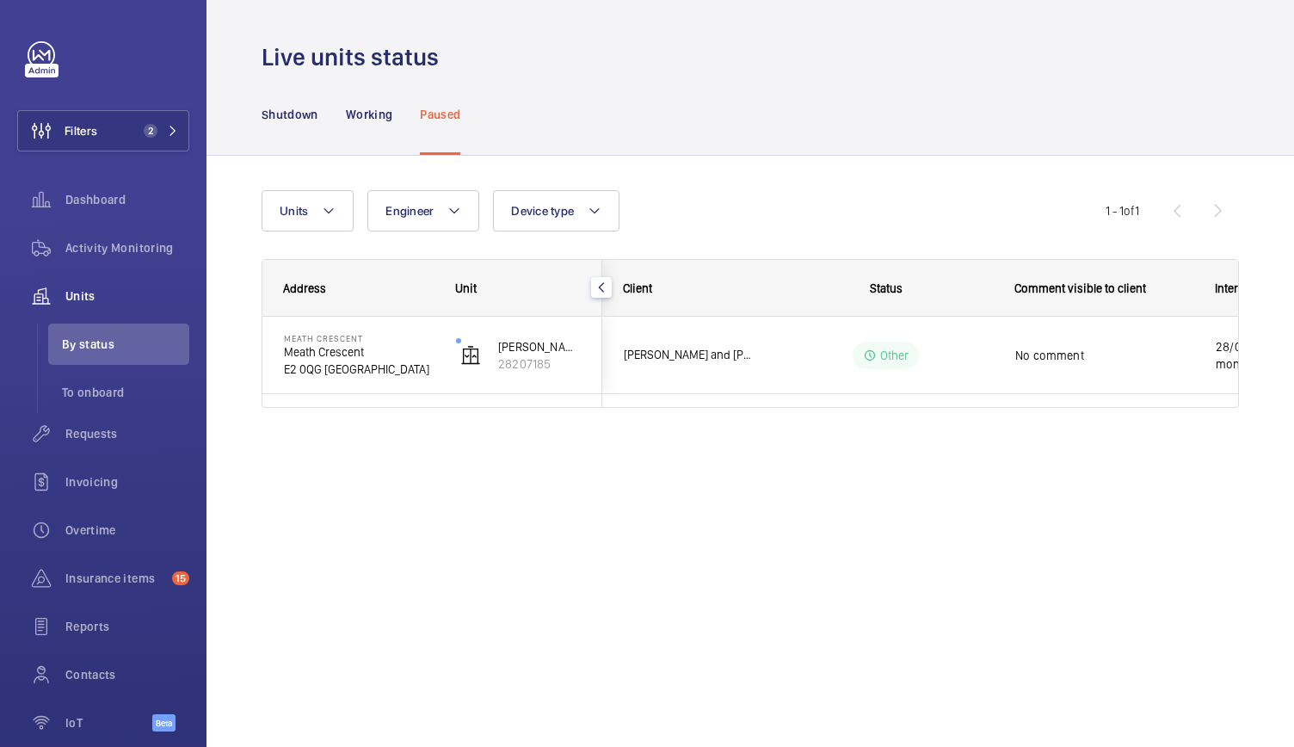
scroll to position [0, 0]
click at [291, 118] on p "Shutdown" at bounding box center [290, 114] width 57 height 17
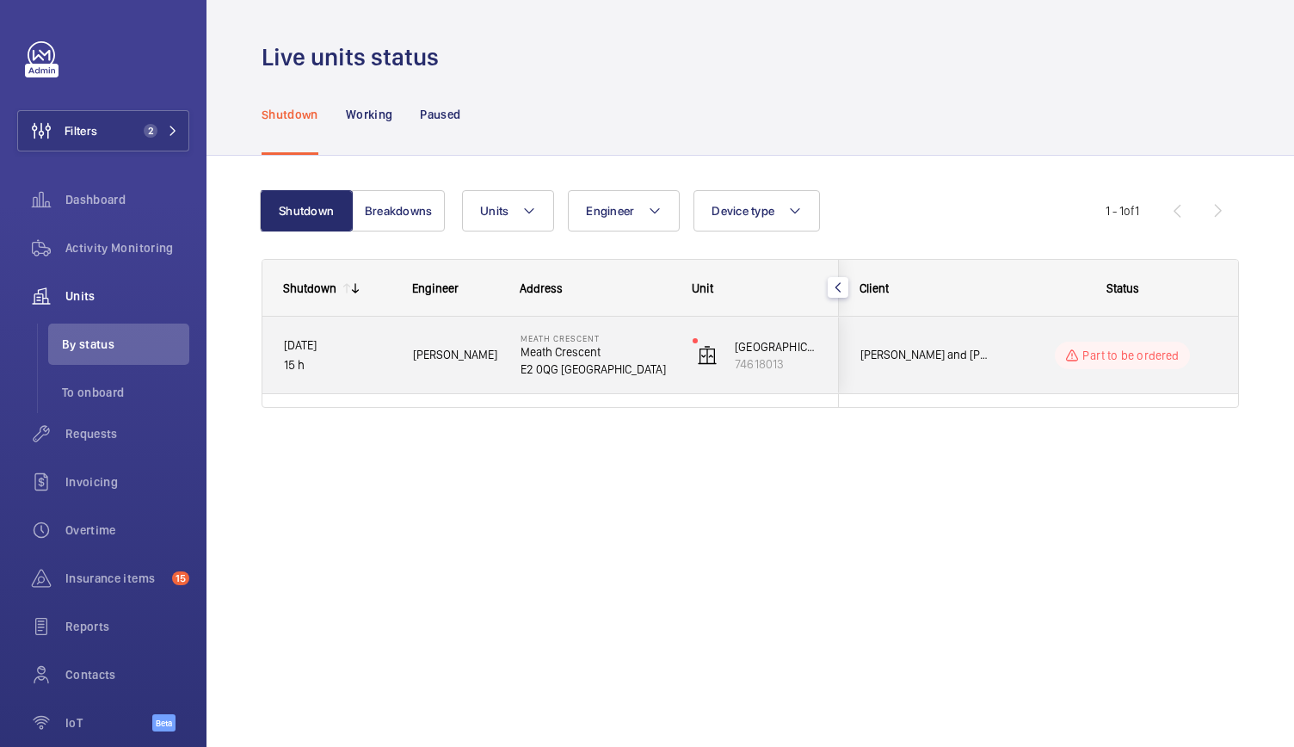
click at [416, 390] on div "[PERSON_NAME]" at bounding box center [446, 355] width 108 height 77
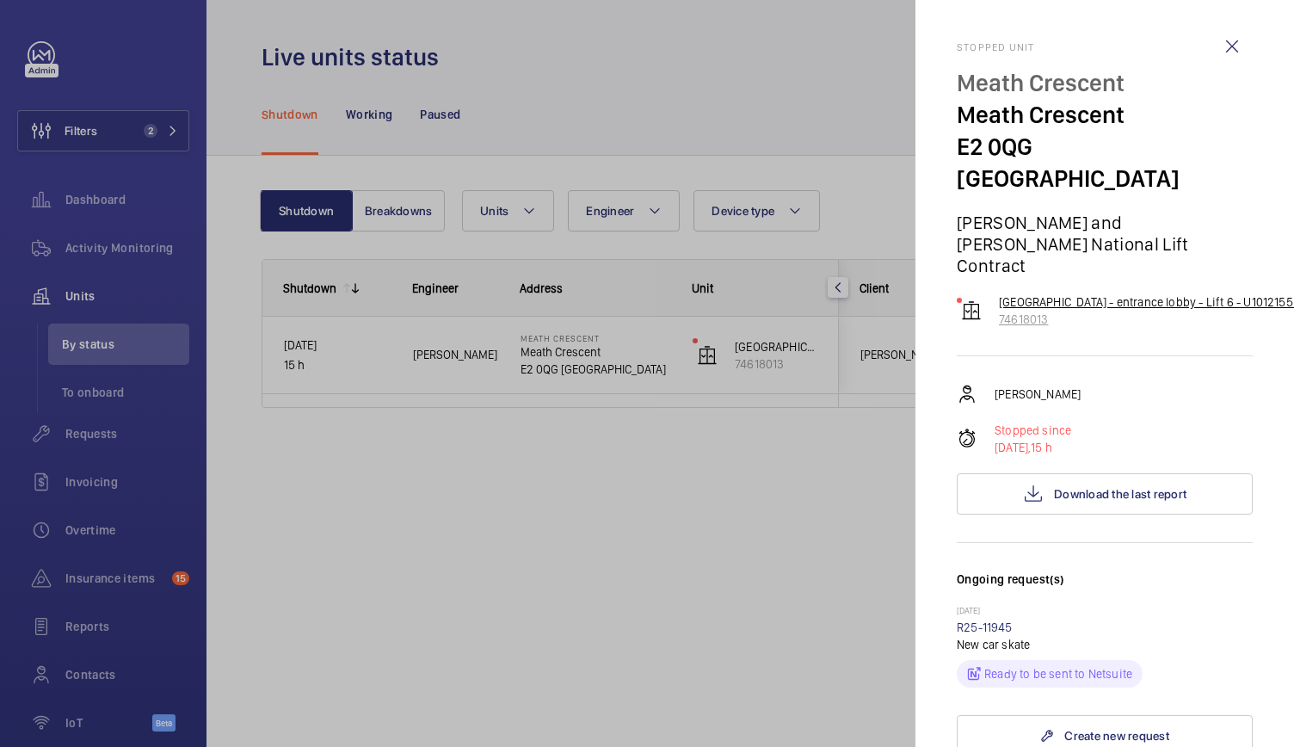
click at [1071, 293] on p "[GEOGRAPHIC_DATA] - entrance lobby - Lift 6 - U1012155 - 6" at bounding box center [1155, 301] width 312 height 17
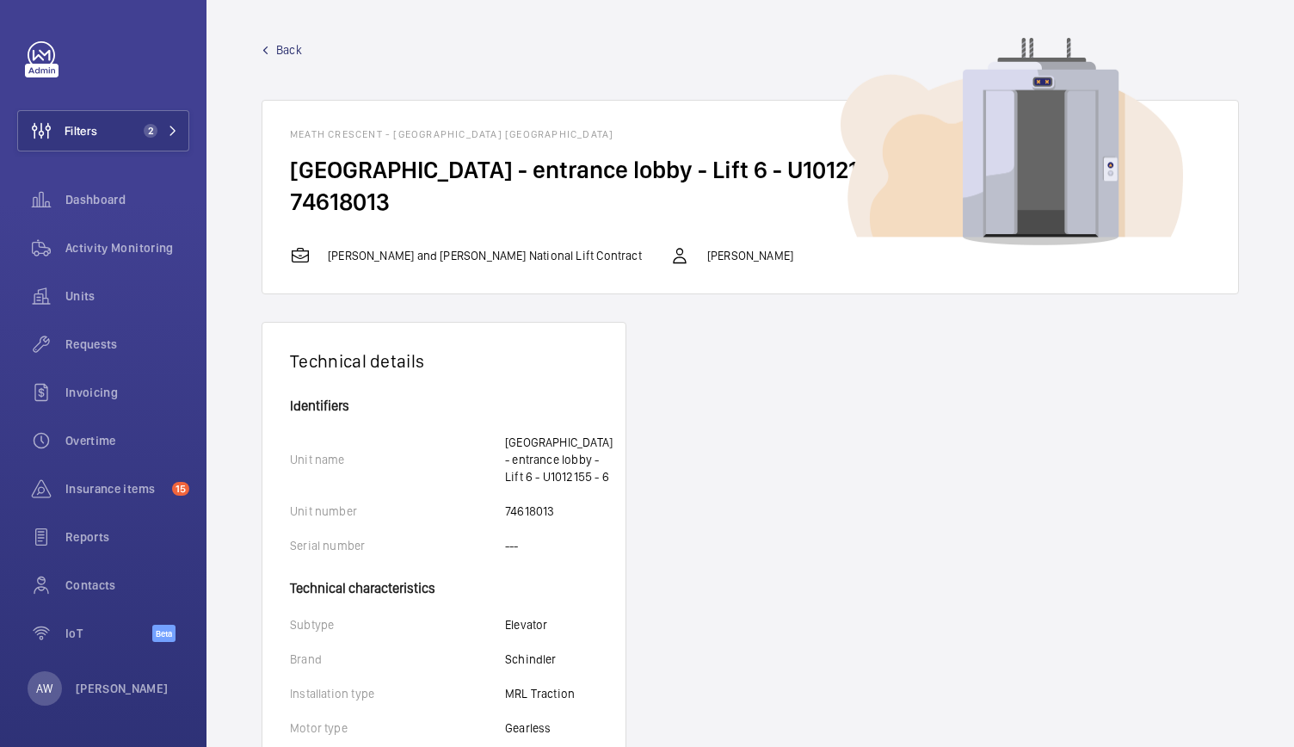
drag, startPoint x: 287, startPoint y: 170, endPoint x: 556, endPoint y: 219, distance: 273.0
click at [556, 219] on wm-front-card-body "[GEOGRAPHIC_DATA] - entrance lobby - Lift 6 - U1012155 - 6 74618013" at bounding box center [750, 199] width 976 height 91
copy wm-front-card-body "[GEOGRAPHIC_DATA] - entrance lobby - Lift 6 - U1012155 - 6 74618013"
click at [287, 52] on span "Back" at bounding box center [289, 49] width 26 height 17
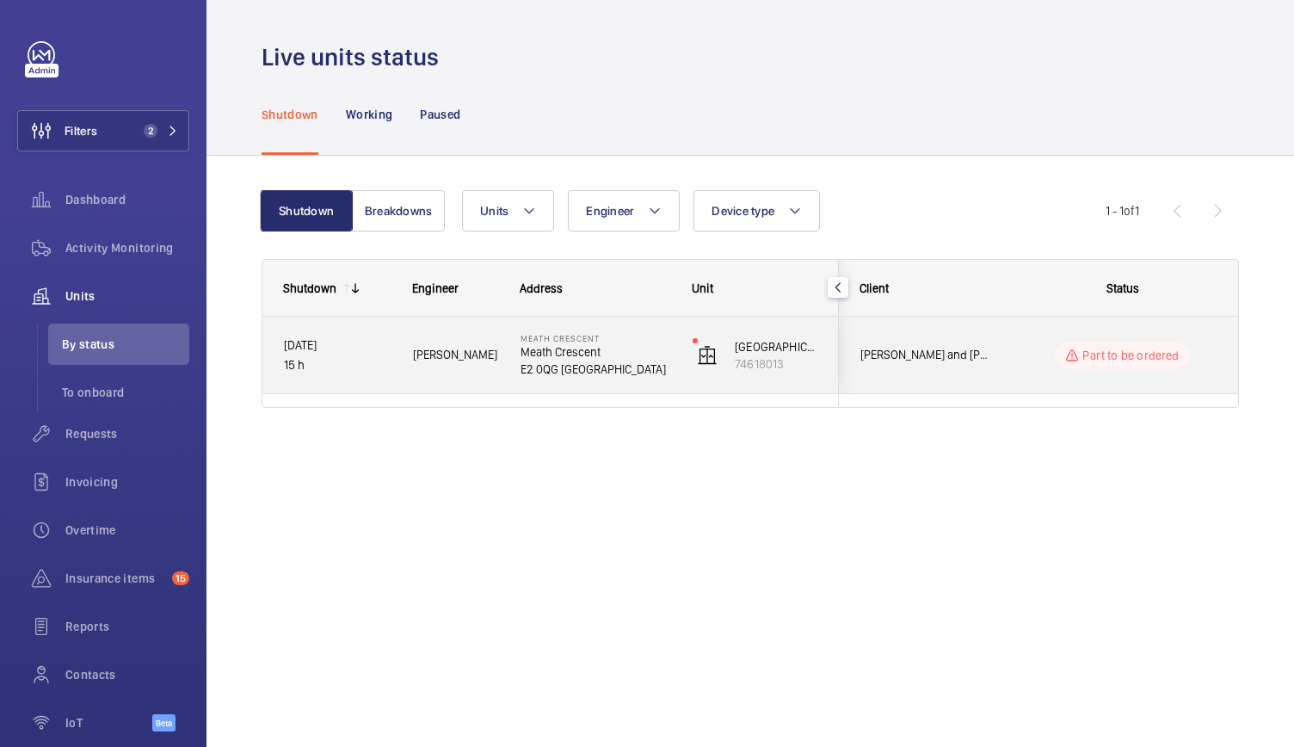
click at [472, 364] on span "[PERSON_NAME]" at bounding box center [455, 355] width 85 height 20
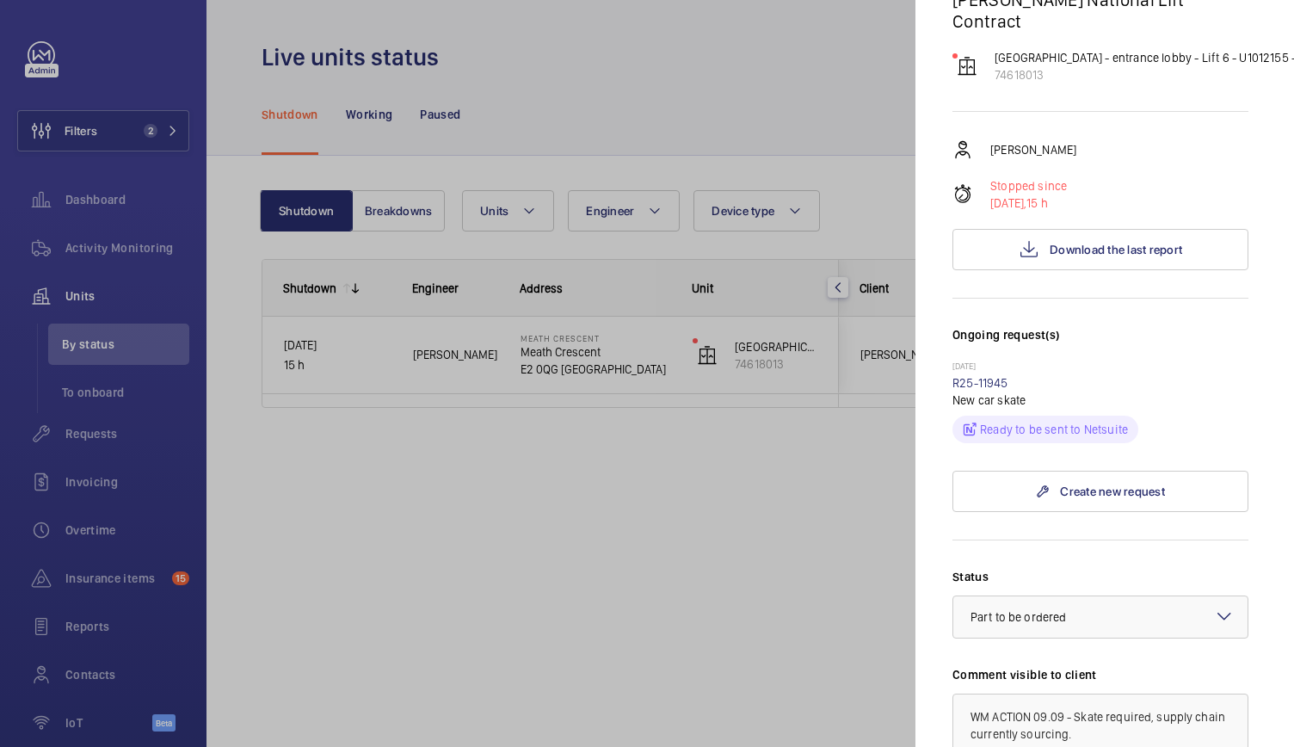
scroll to position [297, 4]
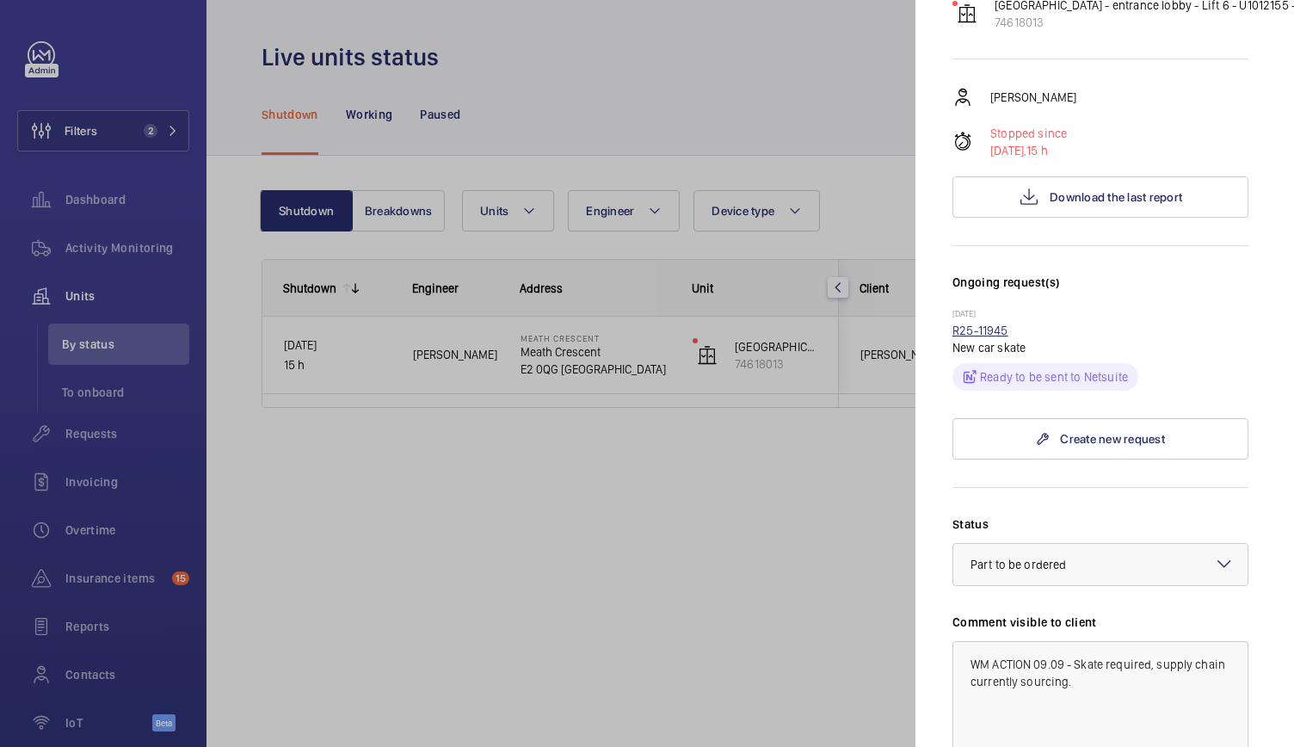
click at [981, 324] on link "R25-11945" at bounding box center [981, 331] width 56 height 14
